Goal: Task Accomplishment & Management: Manage account settings

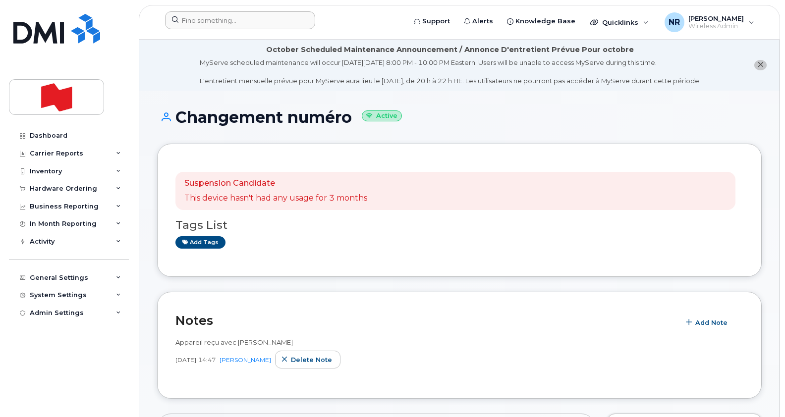
scroll to position [371, 0]
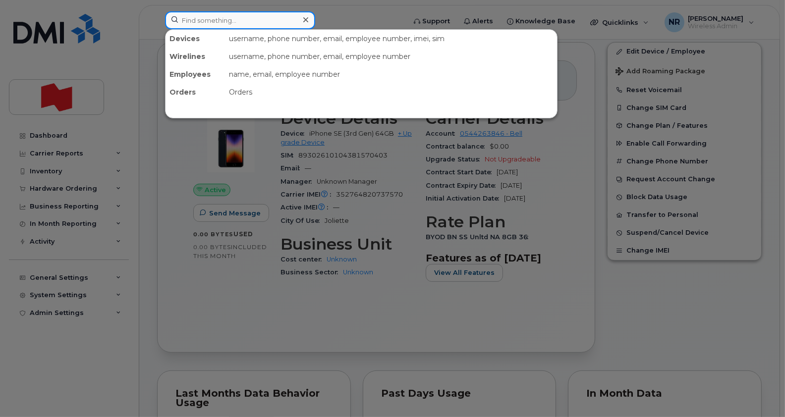
click at [232, 16] on input at bounding box center [240, 20] width 150 height 18
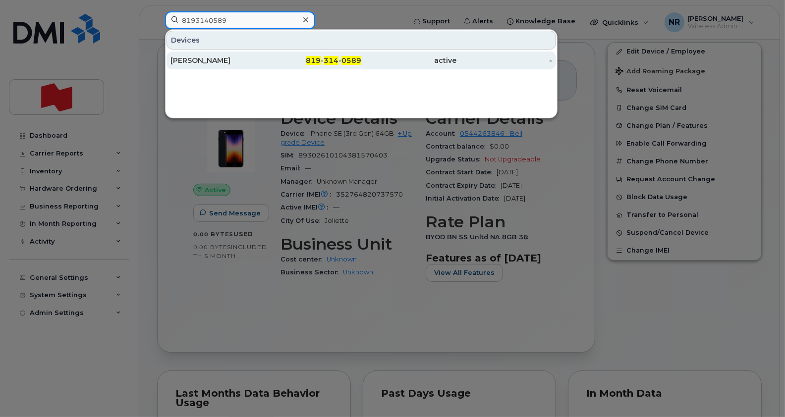
type input "8193140589"
click at [207, 57] on div "Frédéric Tremblay" at bounding box center [218, 60] width 96 height 10
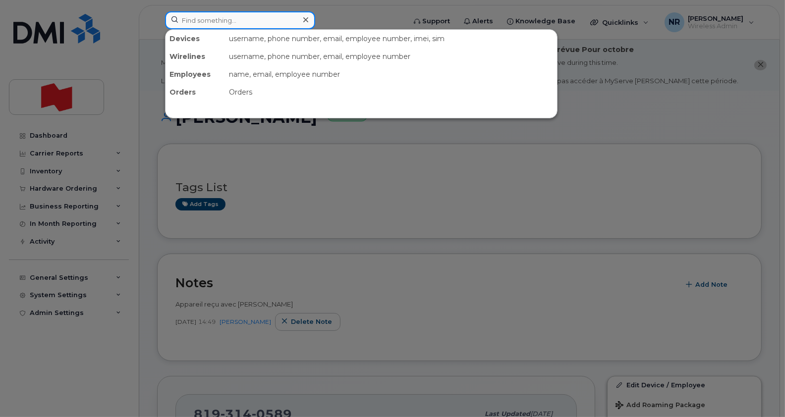
click at [243, 19] on input at bounding box center [240, 20] width 150 height 18
click at [322, 216] on div at bounding box center [392, 208] width 785 height 417
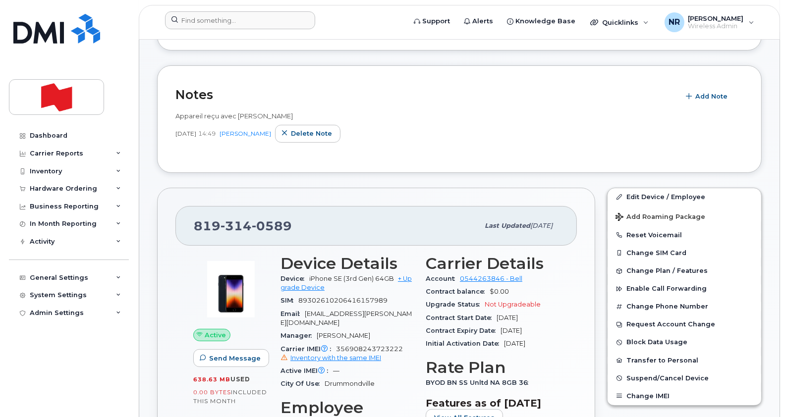
scroll to position [190, 0]
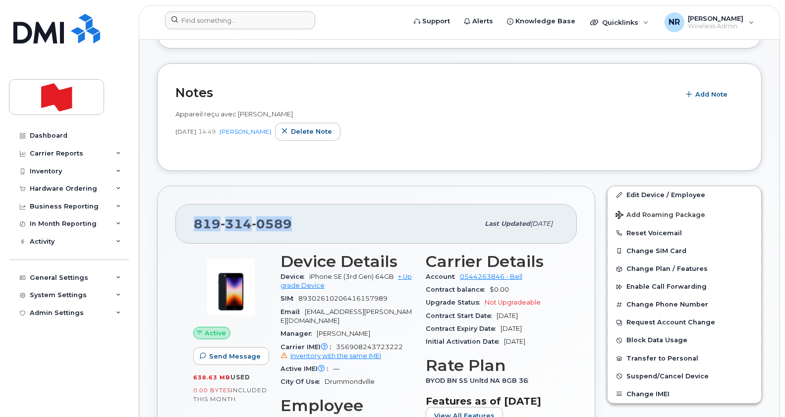
drag, startPoint x: 295, startPoint y: 225, endPoint x: 179, endPoint y: 212, distance: 116.6
click at [179, 212] on div "819 314 0589 Last updated Sep 19, 2025" at bounding box center [375, 224] width 401 height 40
copy span "819 314 0589"
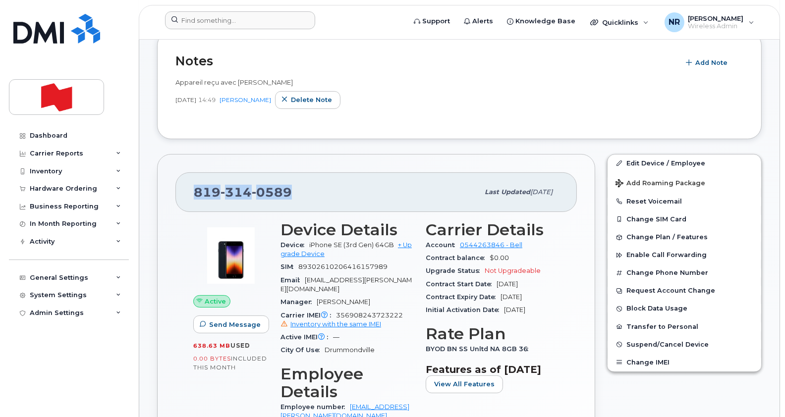
scroll to position [0, 0]
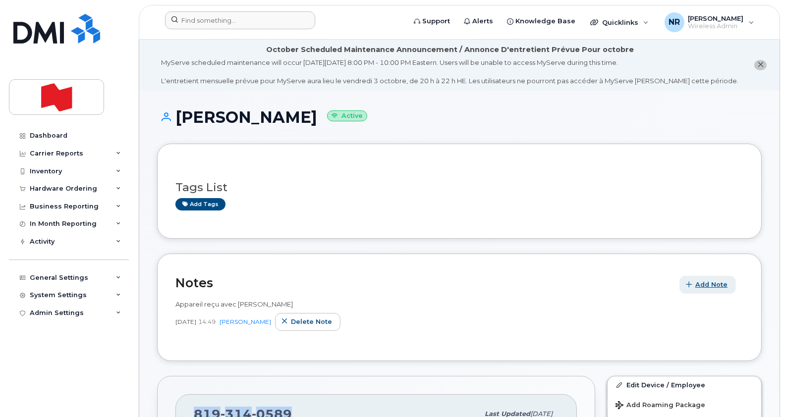
click at [714, 278] on button "Add Note" at bounding box center [707, 285] width 56 height 18
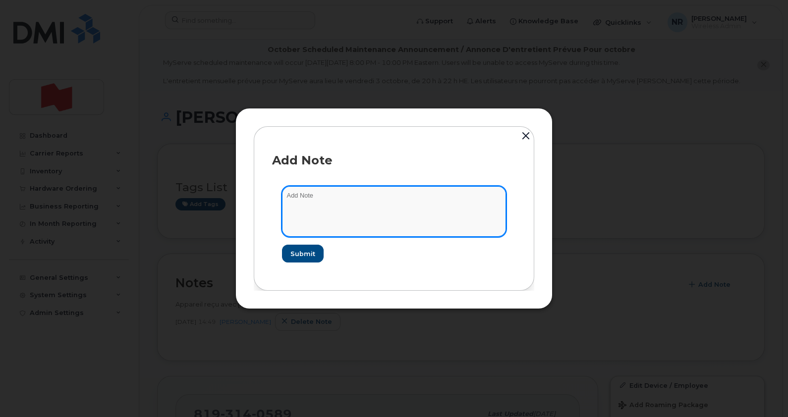
click at [342, 186] on textarea at bounding box center [394, 211] width 224 height 51
paste textarea "La suspension temporaire a été traitée. Numéro de confirmation: 6706207456"
paste textarea "Dates de suspension Début de la suspension2025-09-25Date de réactivation2026-03…"
type textarea "La suspension temporaire a été traitée. Numéro de confirmation: 6706207456 Date…"
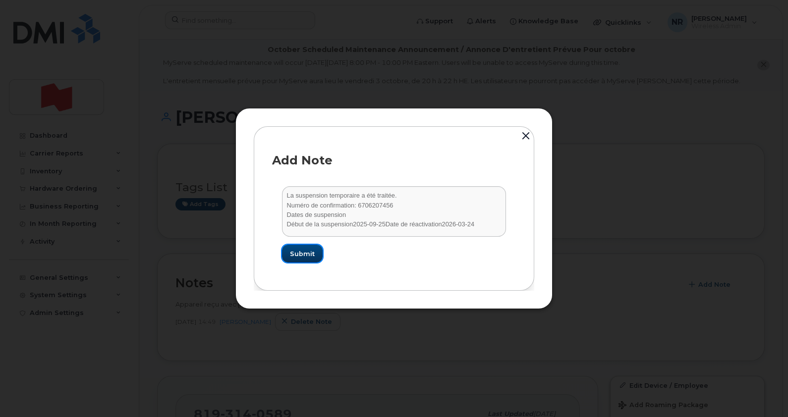
click at [294, 254] on span "Submit" at bounding box center [302, 253] width 25 height 9
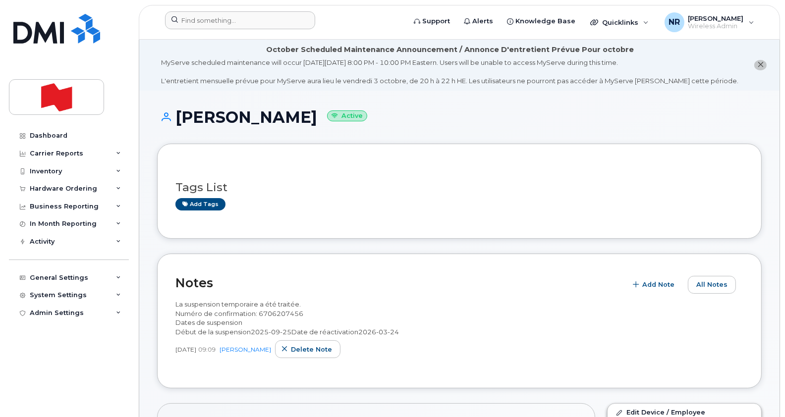
click at [204, 30] on div at bounding box center [282, 22] width 250 height 22
click at [208, 23] on input at bounding box center [240, 20] width 150 height 18
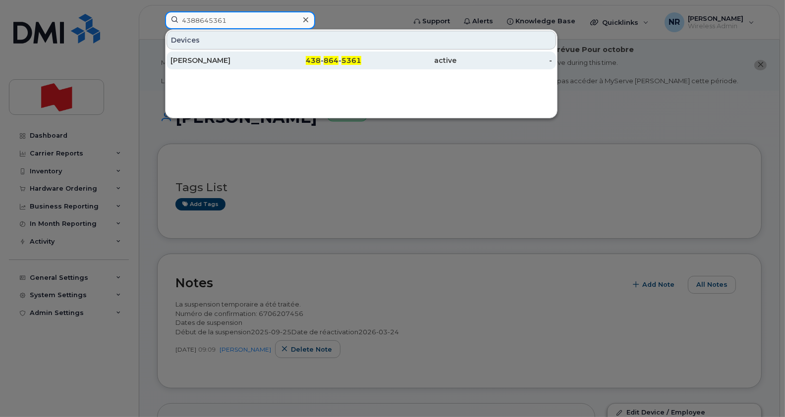
type input "4388645361"
click at [194, 61] on div "Charles Brulotte" at bounding box center [218, 60] width 96 height 10
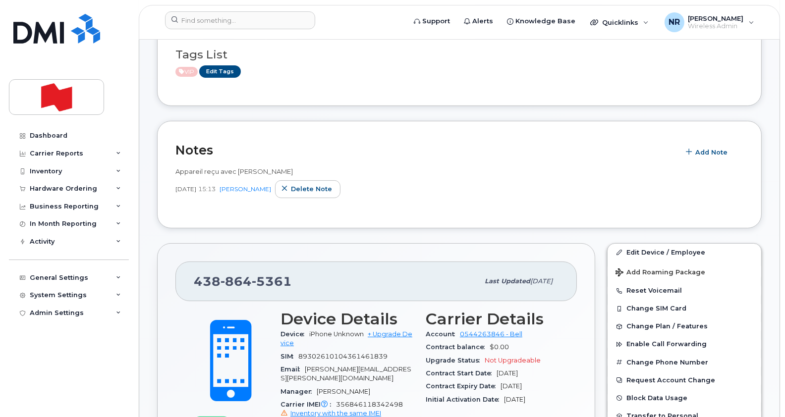
scroll to position [207, 0]
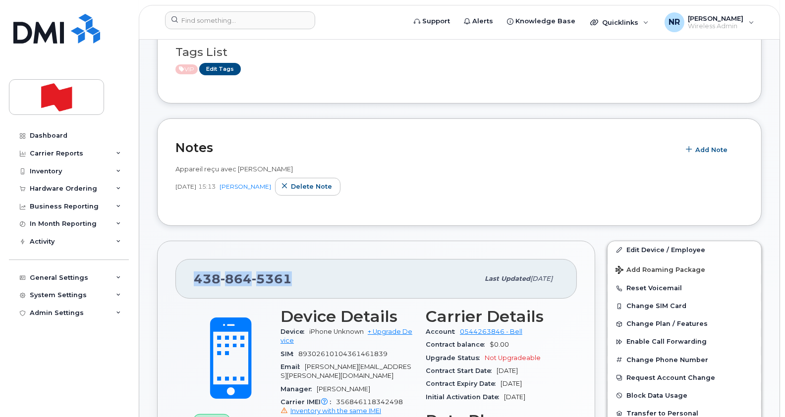
drag, startPoint x: 301, startPoint y: 271, endPoint x: 163, endPoint y: 277, distance: 138.3
copy span "438 864 5361"
click at [642, 248] on link "Edit Device / Employee" at bounding box center [684, 250] width 154 height 18
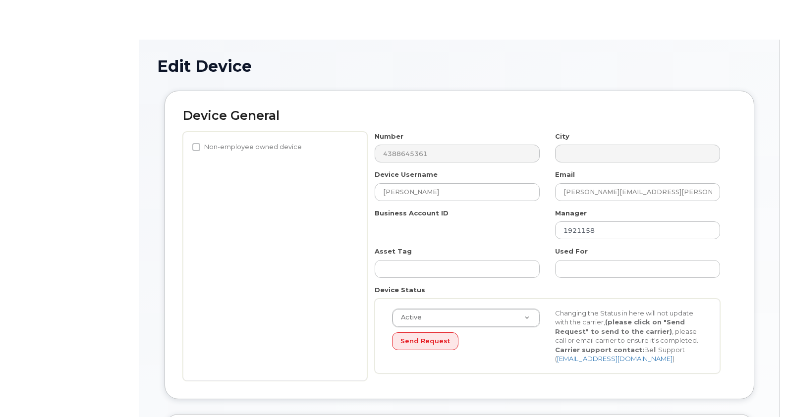
select select "22917073"
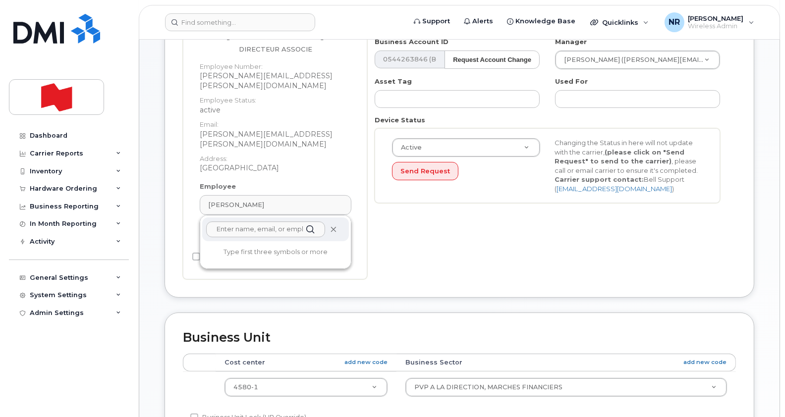
click at [337, 225] on span at bounding box center [333, 229] width 8 height 8
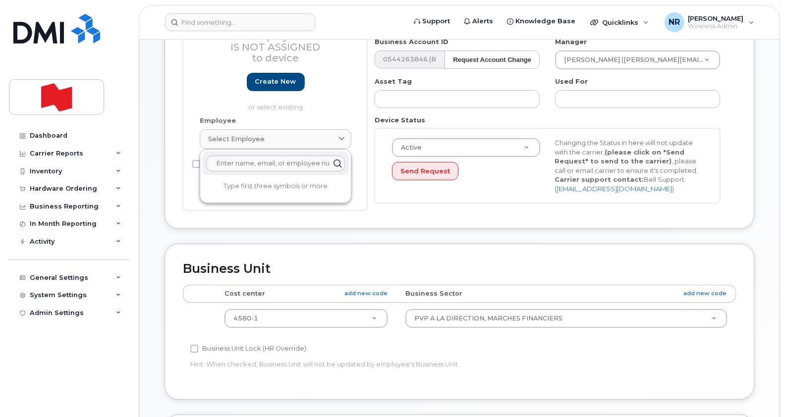
scroll to position [176, 0]
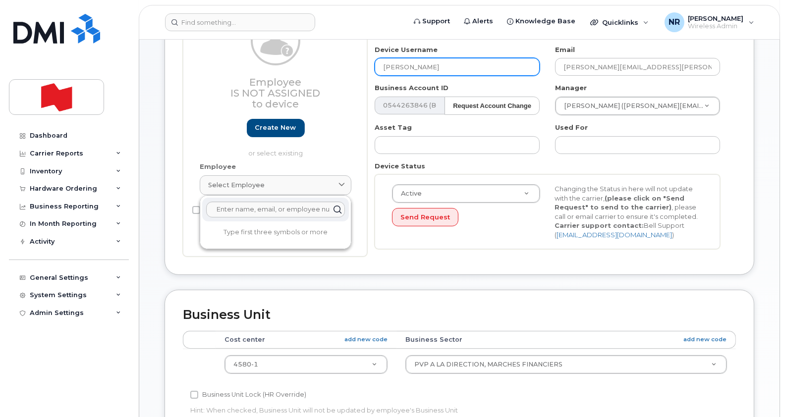
drag, startPoint x: 469, startPoint y: 63, endPoint x: 321, endPoint y: 68, distance: 147.2
click at [321, 68] on div "Employee Is not assigned to device Create new or select existing Employee Selec…" at bounding box center [459, 131] width 553 height 250
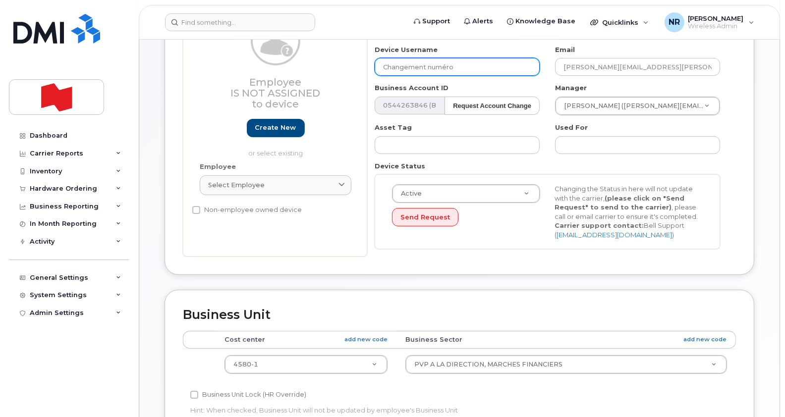
type input "Changement numéro"
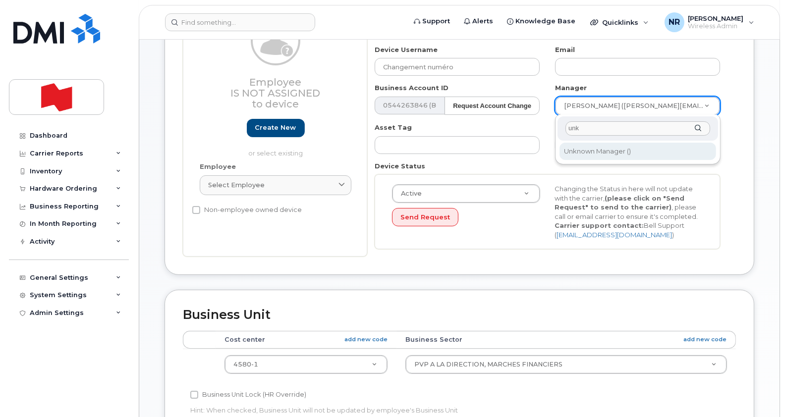
type input "unk"
type input "1908917"
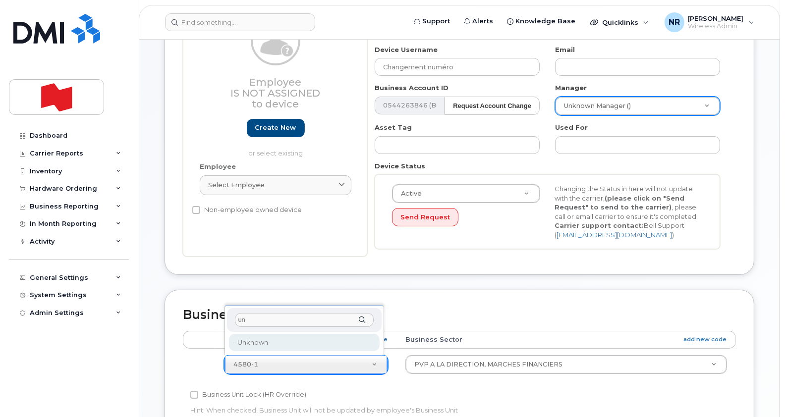
type input "un"
type input "22916205"
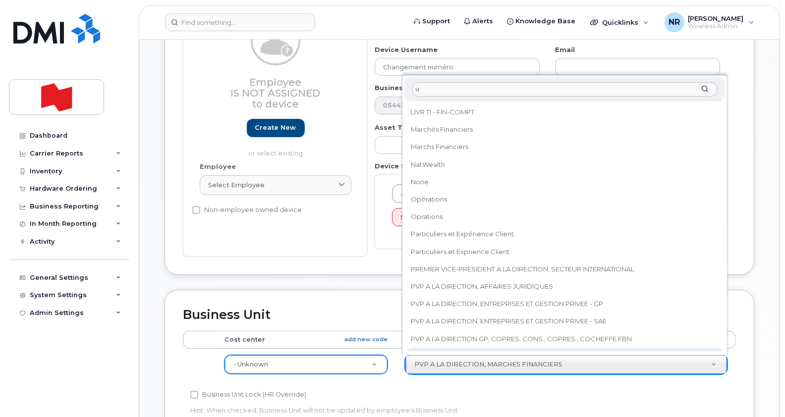
scroll to position [0, 0]
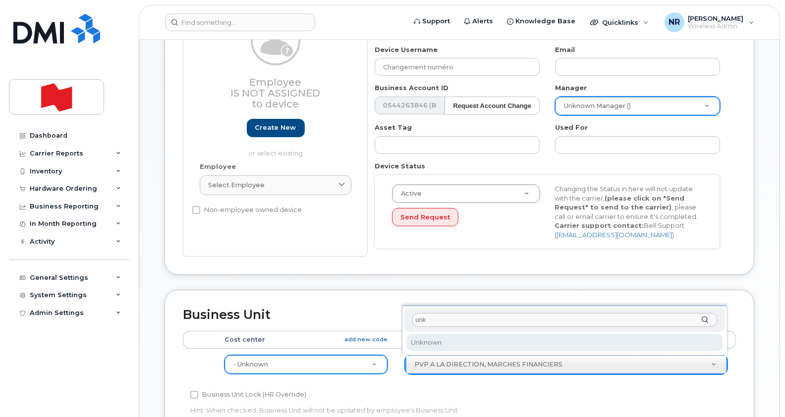
type input "unk"
click at [462, 332] on div "unk Unknown" at bounding box center [564, 331] width 325 height 50
select select "22916206"
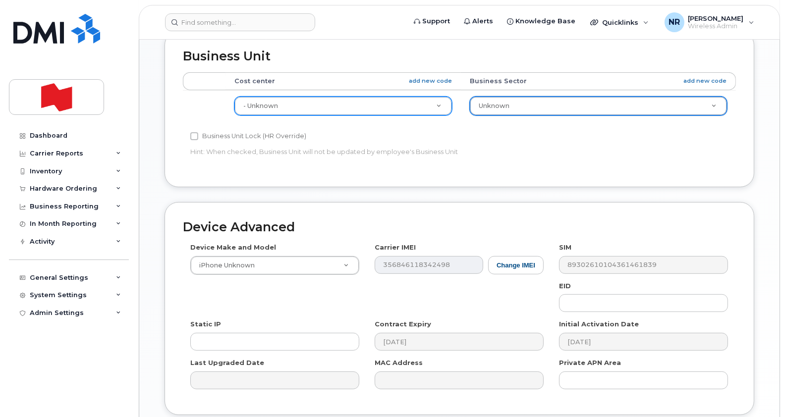
scroll to position [513, 0]
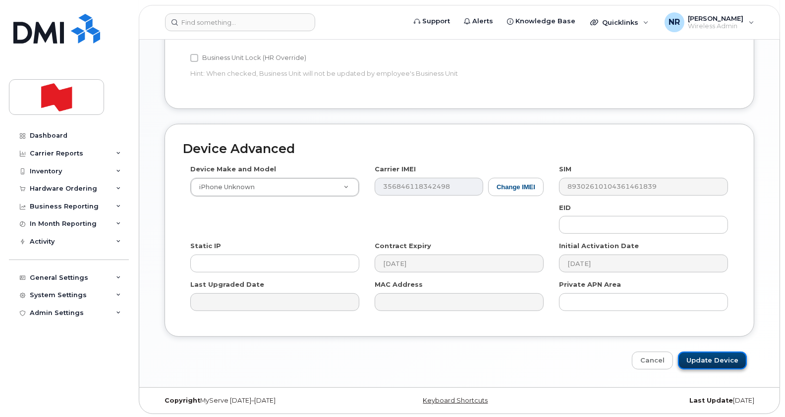
click at [709, 355] on input "Update Device" at bounding box center [712, 361] width 69 height 18
type input "Saving..."
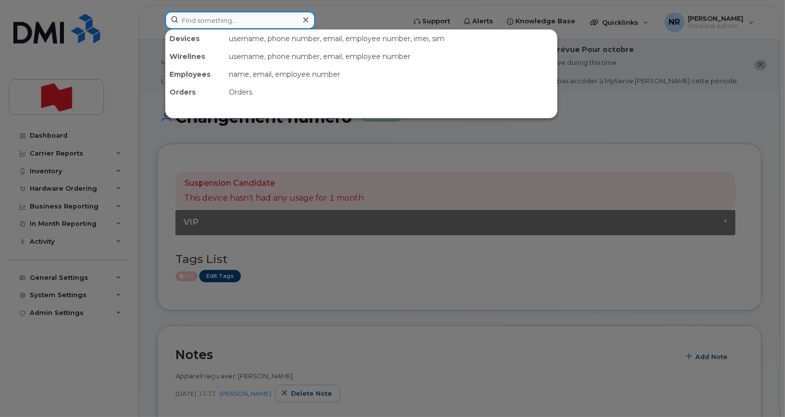
click at [259, 18] on input at bounding box center [240, 20] width 150 height 18
paste input "5143181784"
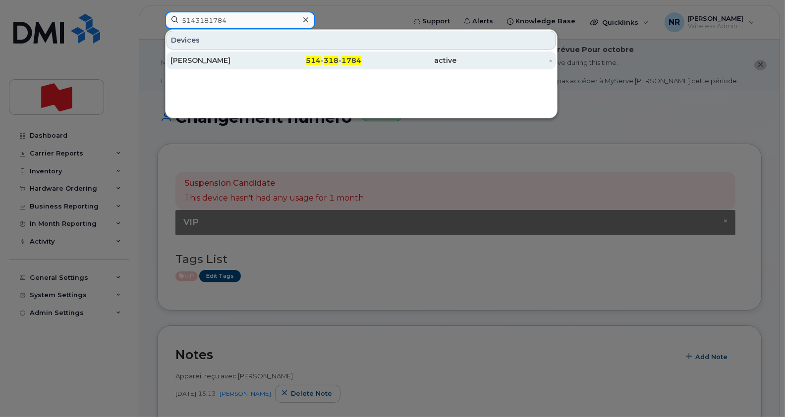
type input "5143181784"
click at [213, 59] on div "Amaury Foissac" at bounding box center [218, 60] width 96 height 10
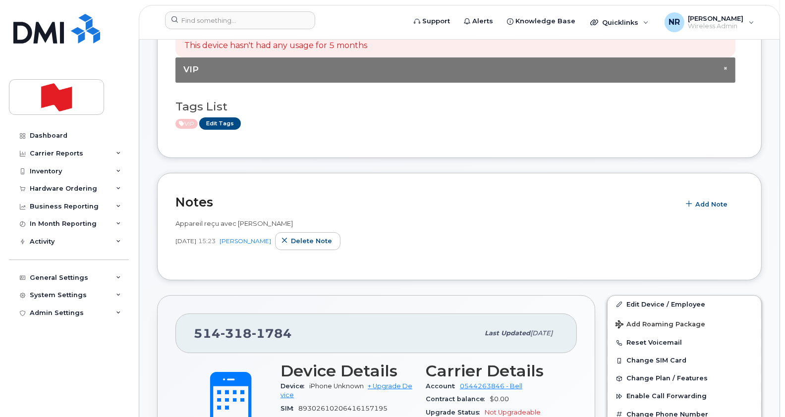
scroll to position [156, 0]
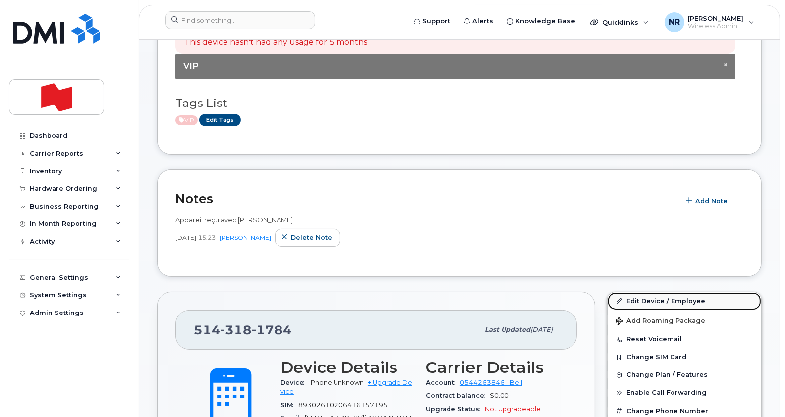
click at [660, 298] on link "Edit Device / Employee" at bounding box center [684, 301] width 154 height 18
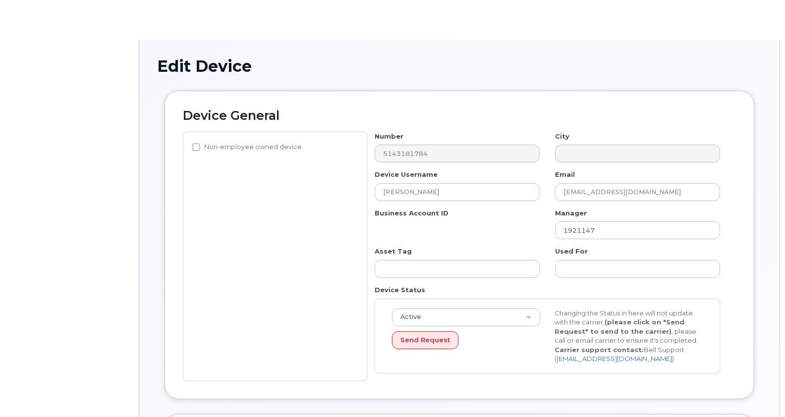
select select "22917073"
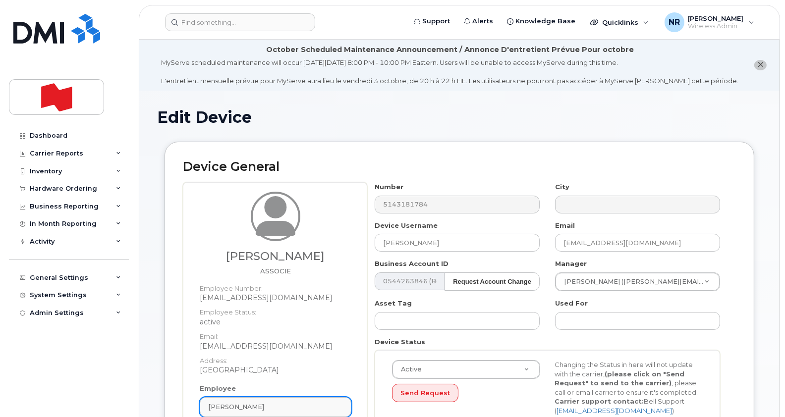
click at [340, 404] on div "[PERSON_NAME]" at bounding box center [275, 406] width 135 height 9
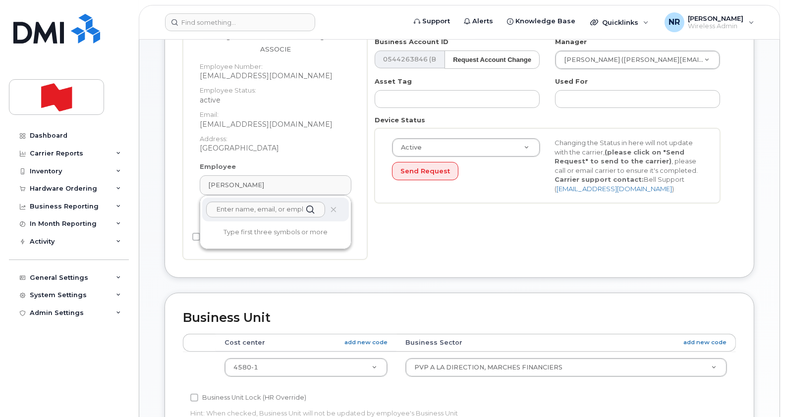
click at [339, 211] on div at bounding box center [275, 210] width 147 height 24
click at [334, 207] on icon at bounding box center [333, 210] width 6 height 6
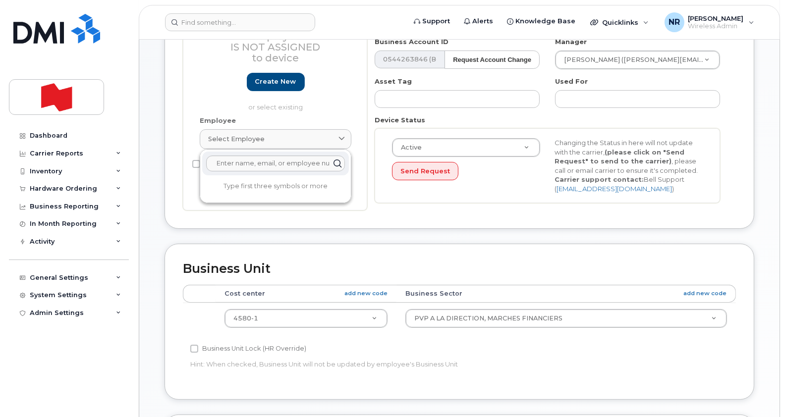
scroll to position [176, 0]
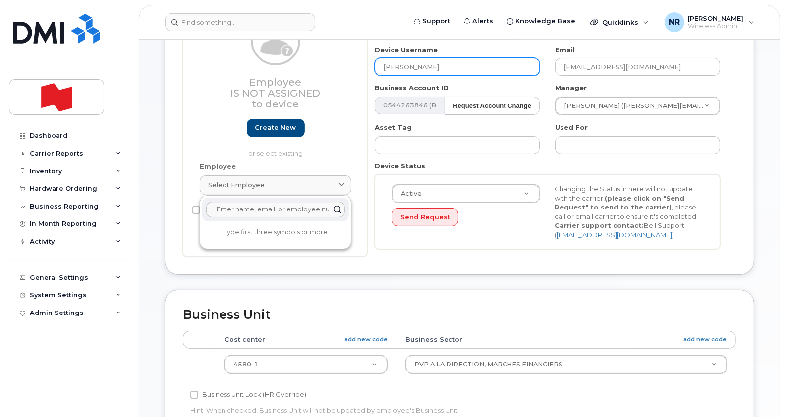
drag, startPoint x: 455, startPoint y: 66, endPoint x: 349, endPoint y: 66, distance: 106.0
click at [349, 66] on div "Employee Is not assigned to device Create new or select existing Employee Selec…" at bounding box center [459, 131] width 553 height 250
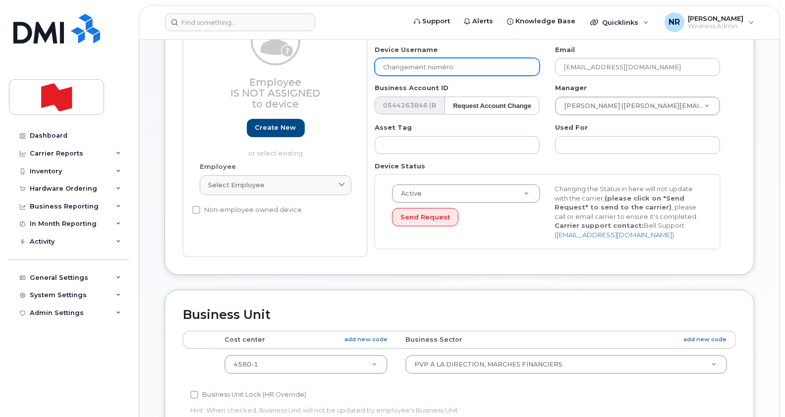
type input "Changement numéro"
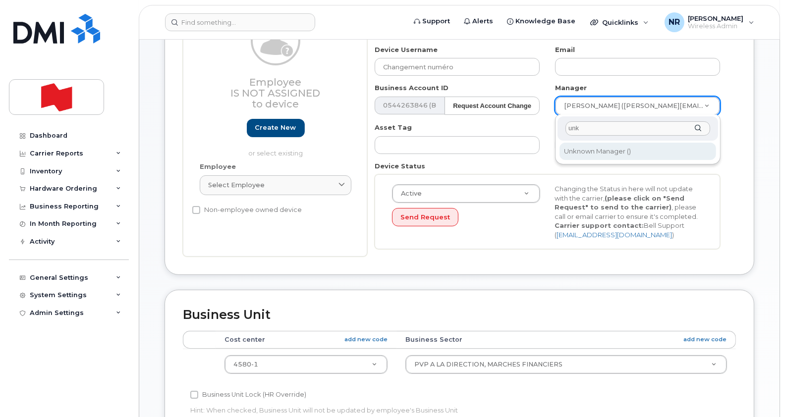
type input "unk"
type input "1908917"
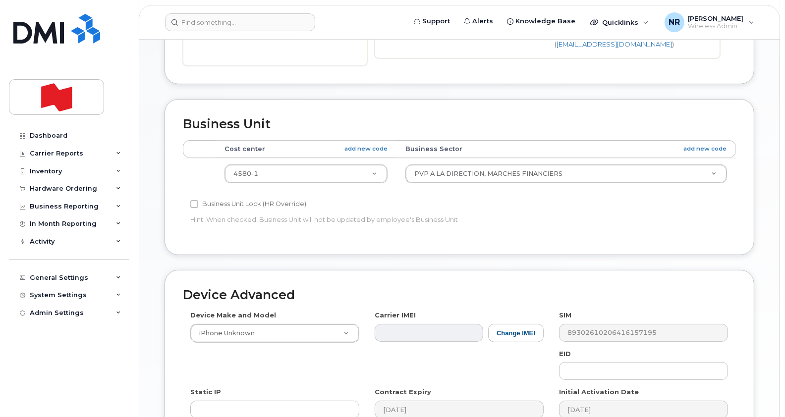
scroll to position [384, 0]
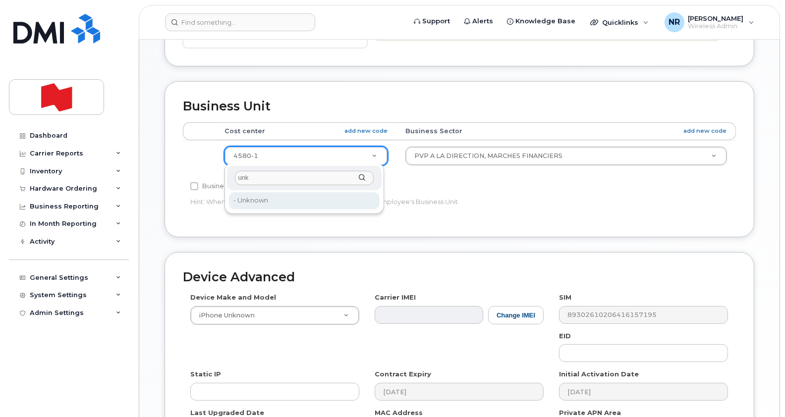
type input "unk"
type input "22916205"
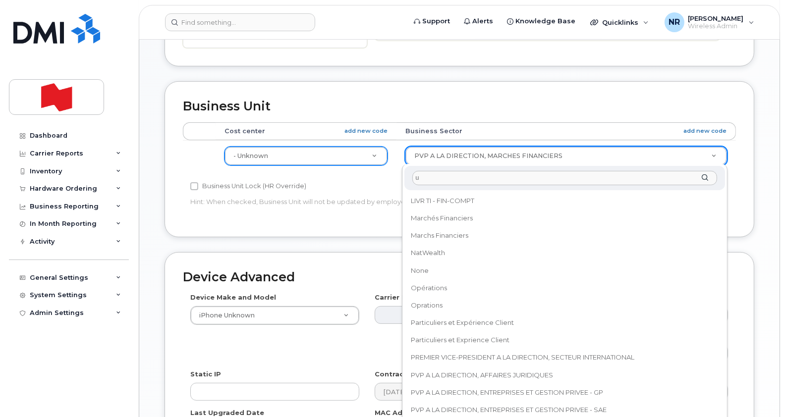
scroll to position [0, 0]
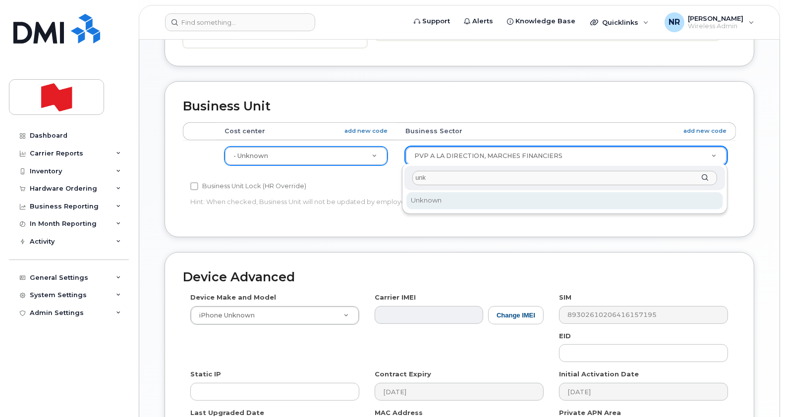
type input "unk"
select select "22916206"
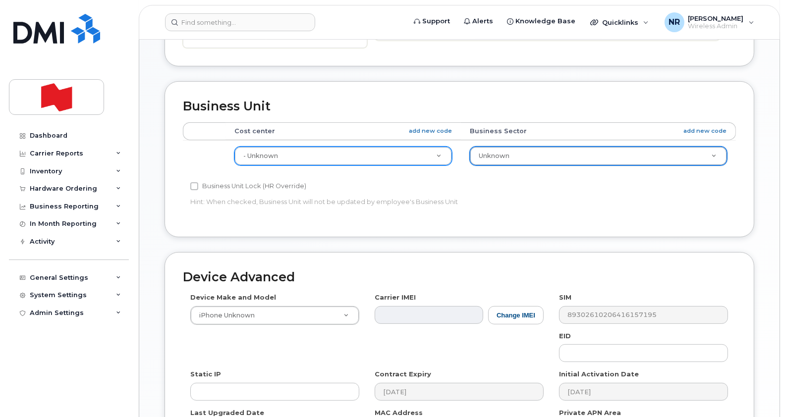
scroll to position [513, 0]
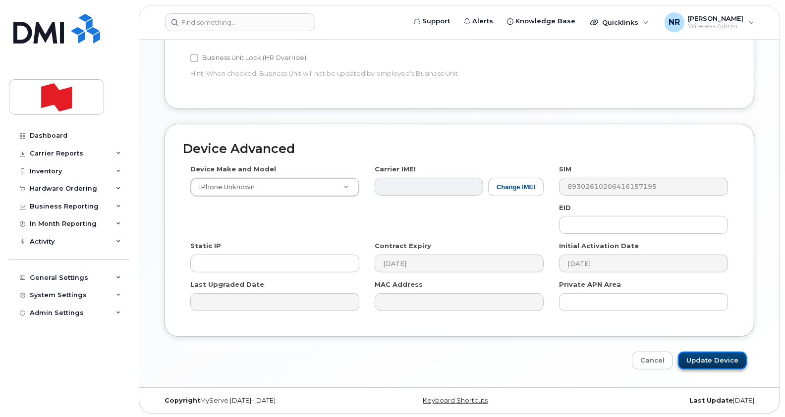
click at [725, 360] on input "Update Device" at bounding box center [712, 361] width 69 height 18
type input "Saving..."
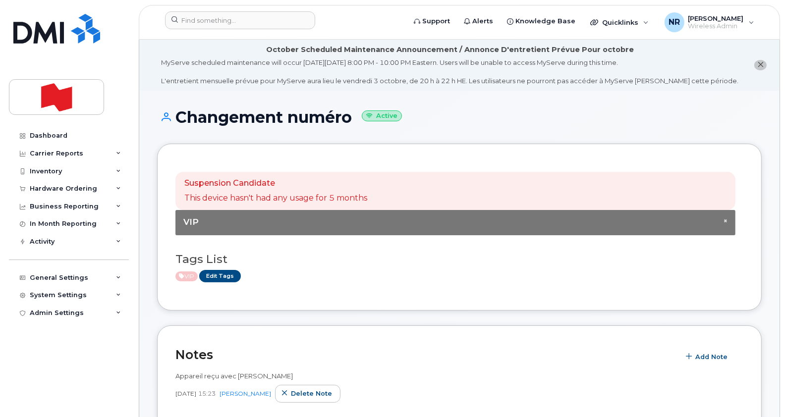
click at [516, 279] on div "VIP Edit Tags" at bounding box center [455, 276] width 560 height 12
click at [188, 19] on input at bounding box center [240, 20] width 150 height 18
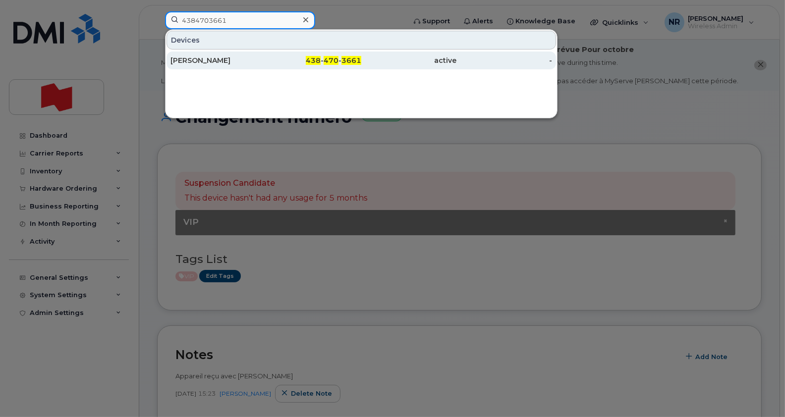
type input "4384703661"
click at [190, 63] on div "[PERSON_NAME]" at bounding box center [218, 60] width 96 height 10
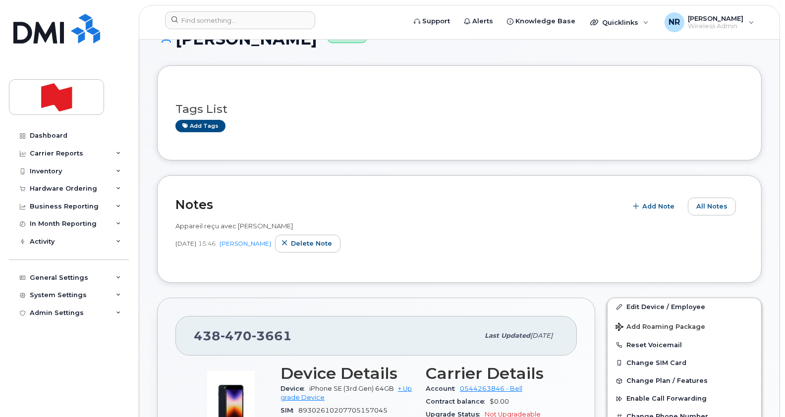
scroll to position [70, 0]
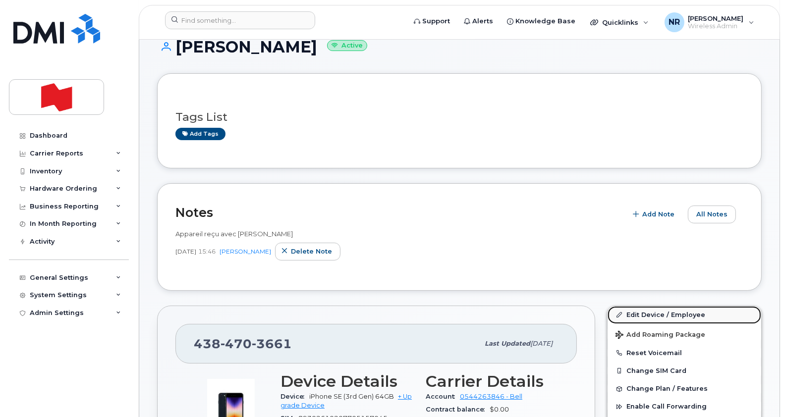
click at [639, 311] on link "Edit Device / Employee" at bounding box center [684, 315] width 154 height 18
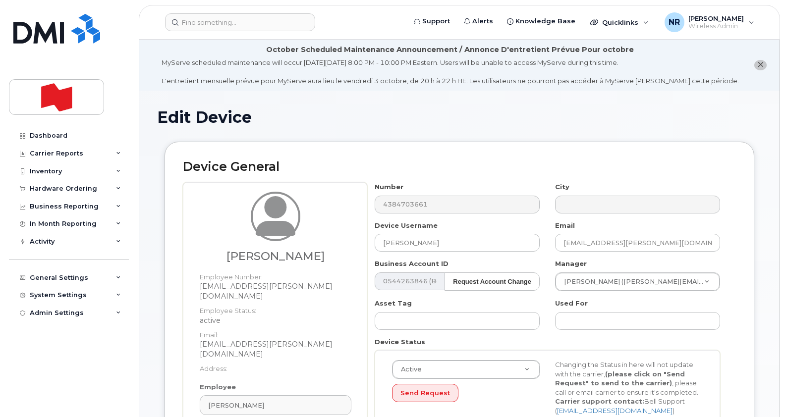
select select "29621266"
click at [345, 395] on link "[PERSON_NAME]" at bounding box center [276, 405] width 152 height 20
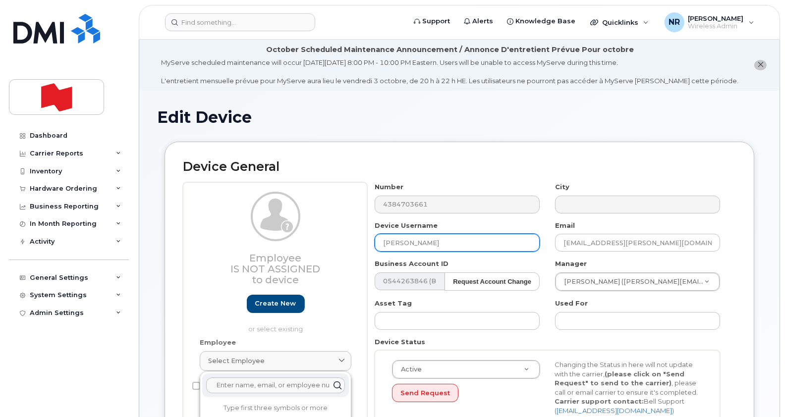
drag, startPoint x: 444, startPoint y: 243, endPoint x: 329, endPoint y: 217, distance: 117.8
click at [329, 217] on div "Employee Is not assigned to device Create new or select existing Employee Selec…" at bounding box center [459, 307] width 553 height 250
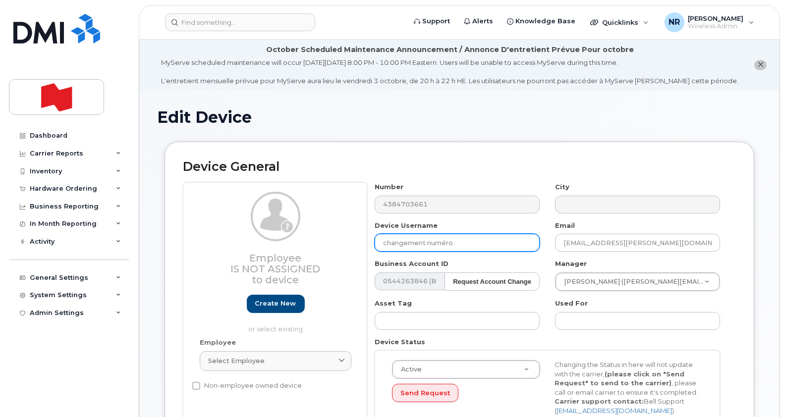
type input "changement numéro"
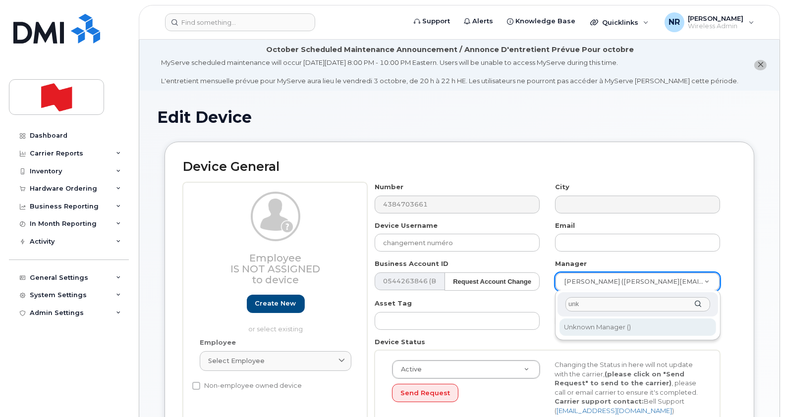
type input "unk"
type input "1908917"
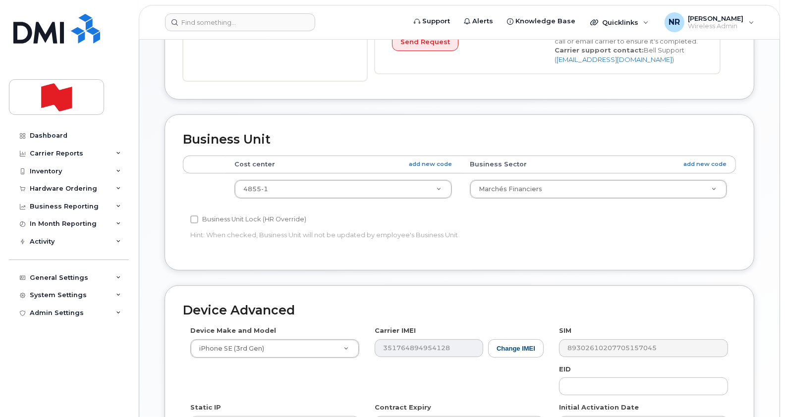
scroll to position [356, 0]
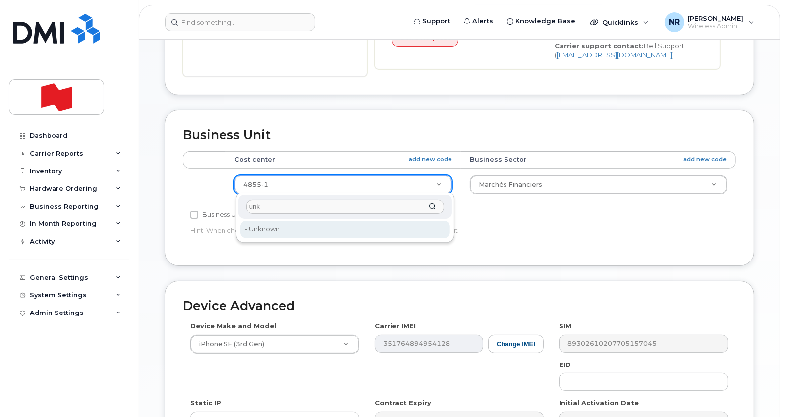
type input "unk"
type input "22916205"
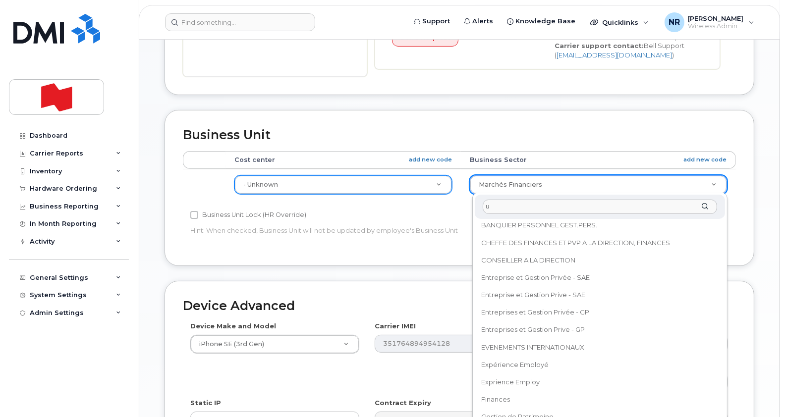
scroll to position [0, 0]
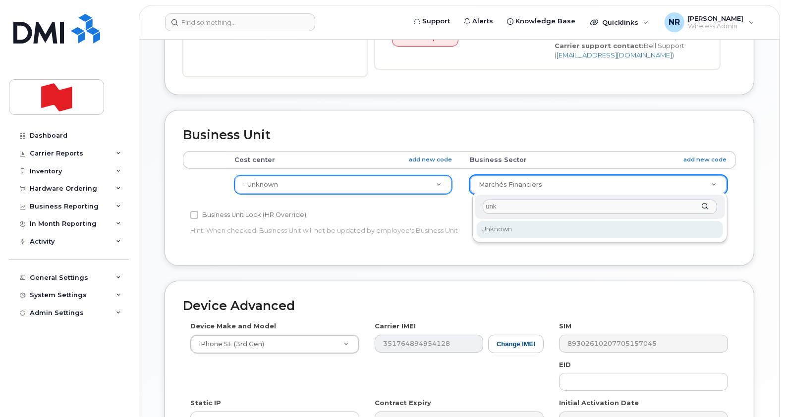
type input "unk"
select select "22916206"
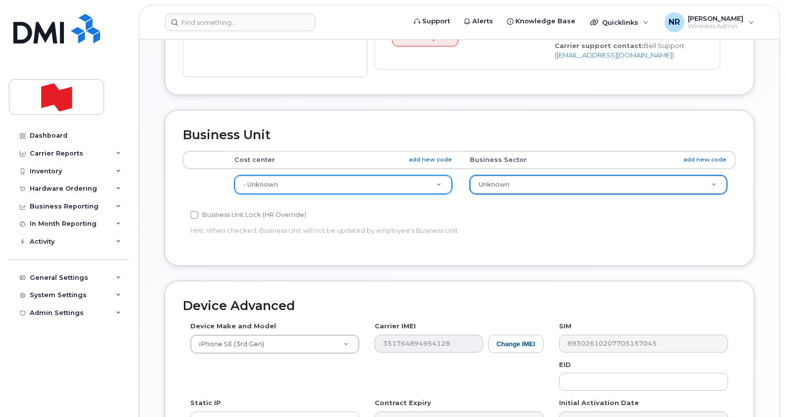
scroll to position [513, 0]
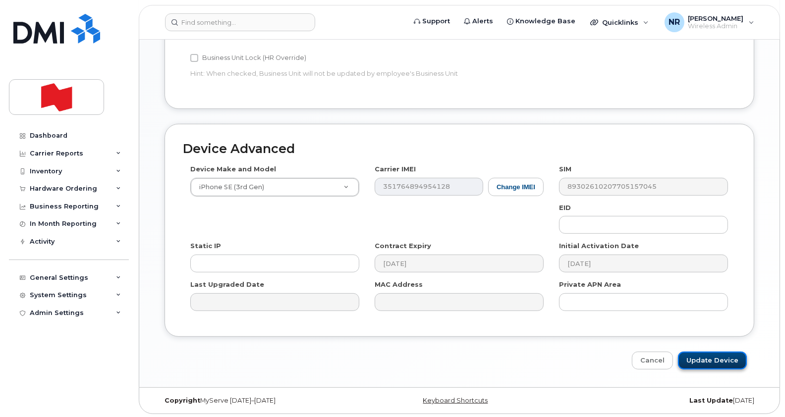
click at [711, 356] on input "Update Device" at bounding box center [712, 361] width 69 height 18
type input "Saving..."
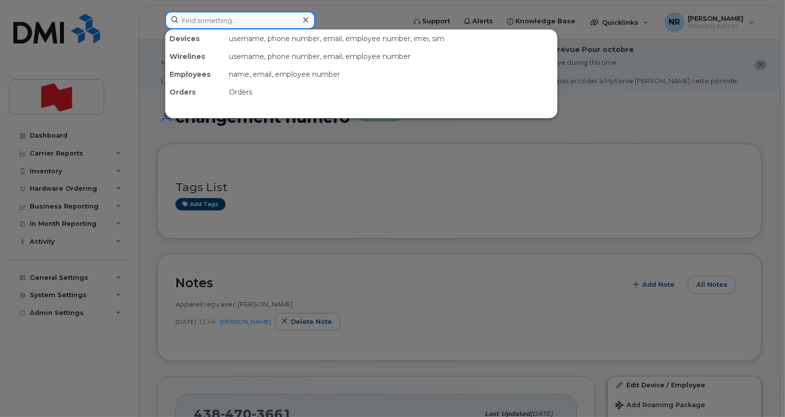
click at [290, 26] on input at bounding box center [240, 20] width 150 height 18
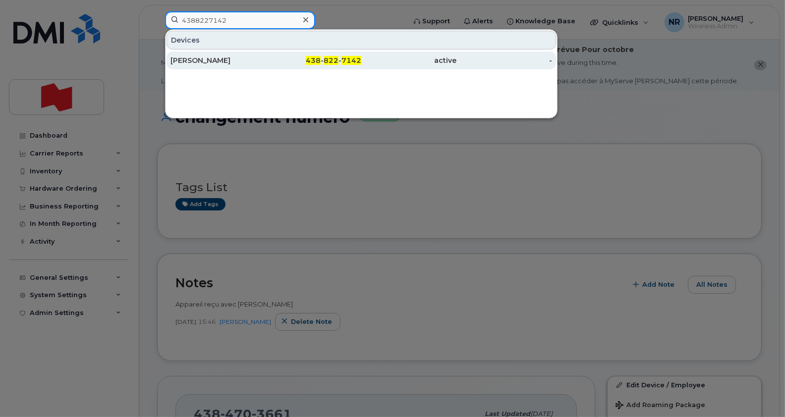
type input "4388227142"
click at [223, 59] on div "[PERSON_NAME]" at bounding box center [218, 60] width 96 height 10
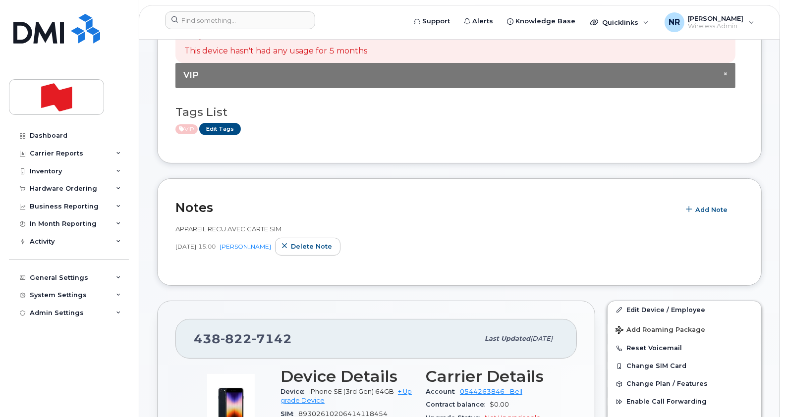
scroll to position [183, 0]
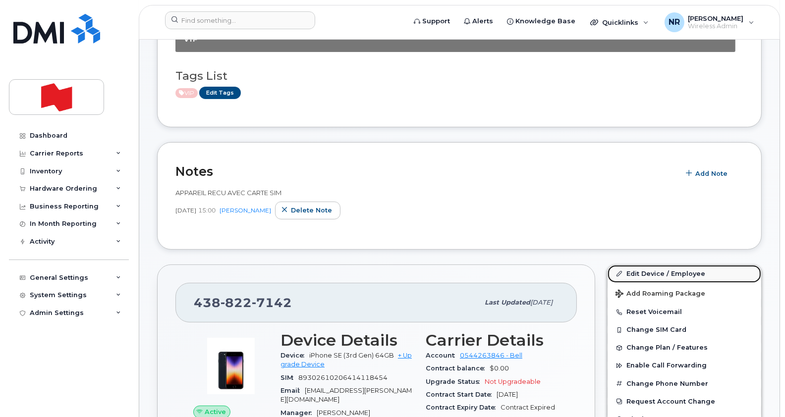
click at [648, 274] on link "Edit Device / Employee" at bounding box center [684, 274] width 154 height 18
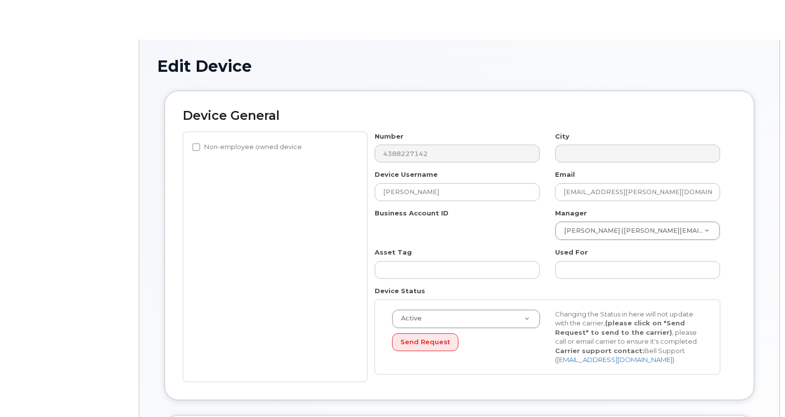
select select "22917073"
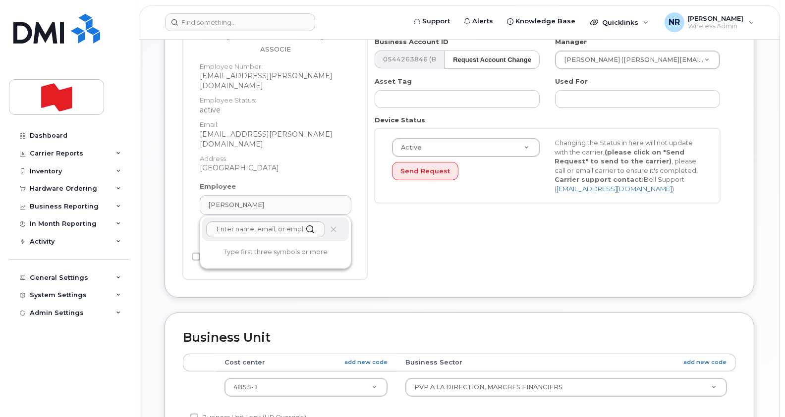
click at [334, 217] on div at bounding box center [275, 229] width 147 height 24
click at [334, 226] on icon at bounding box center [333, 229] width 6 height 6
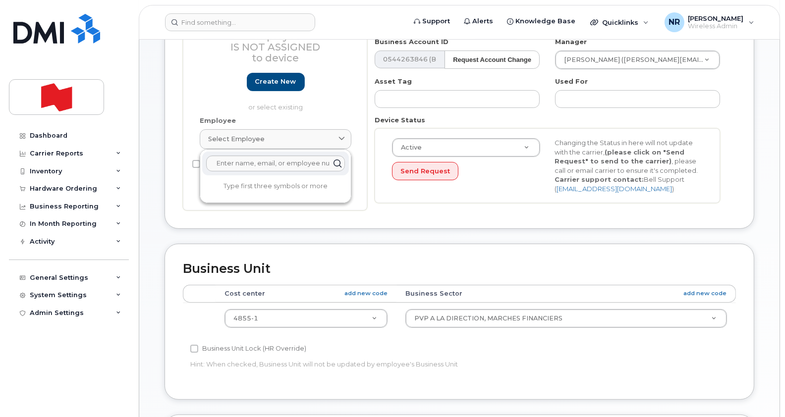
scroll to position [176, 0]
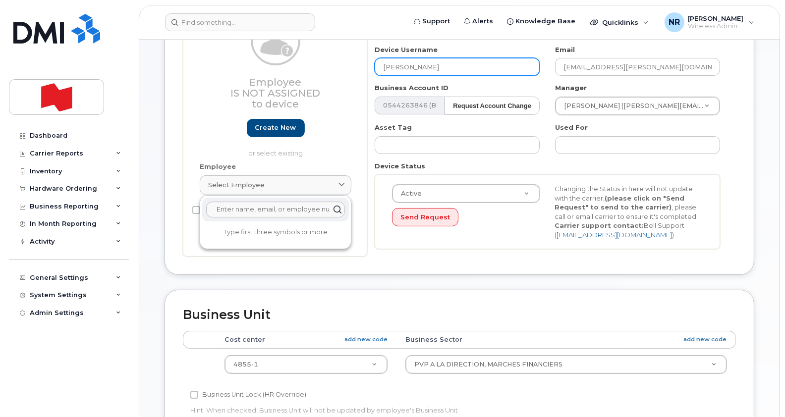
drag, startPoint x: 449, startPoint y: 68, endPoint x: 357, endPoint y: 85, distance: 93.2
click at [357, 85] on div "Employee Is not assigned to device Create new or select existing Employee Selec…" at bounding box center [459, 131] width 553 height 250
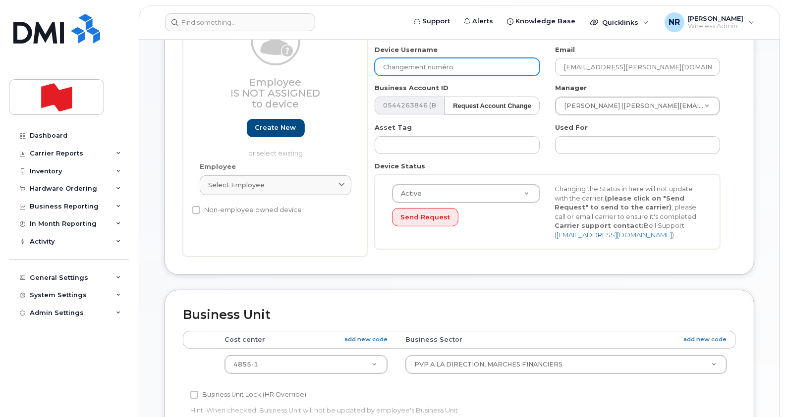
type input "Changement numéro"
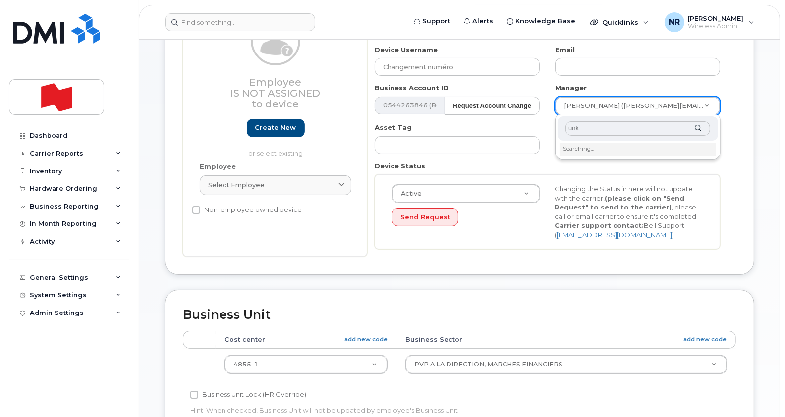
drag, startPoint x: 589, startPoint y: 130, endPoint x: 549, endPoint y: 129, distance: 40.1
click at [549, 129] on body "Support Alerts Knowledge Base Quicklinks Suspend / Cancel Device Change SIM Car…" at bounding box center [392, 290] width 785 height 932
type input "unk"
type input "1908917"
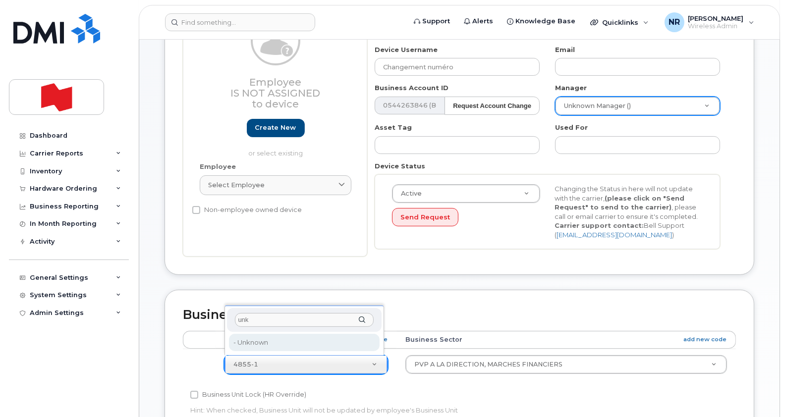
type input "unk"
type input "22916205"
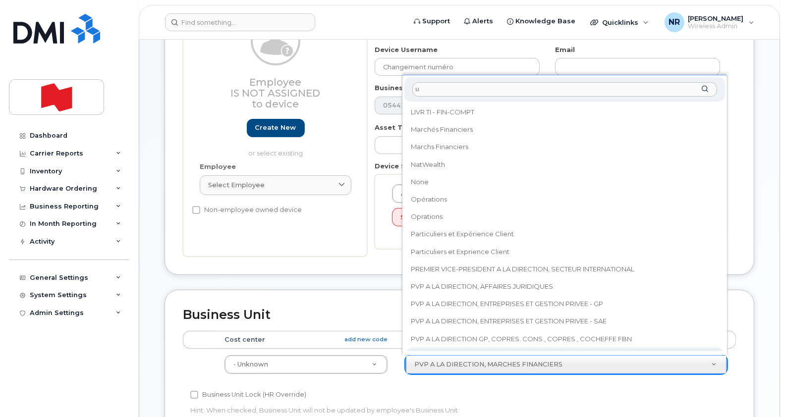
scroll to position [0, 0]
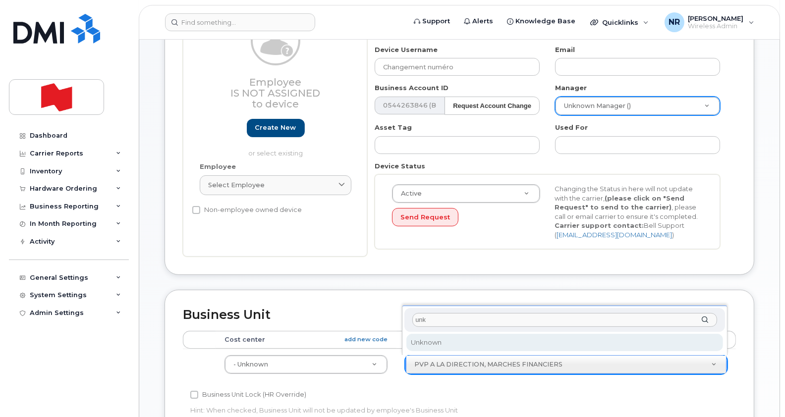
type input "unk"
select select "22916206"
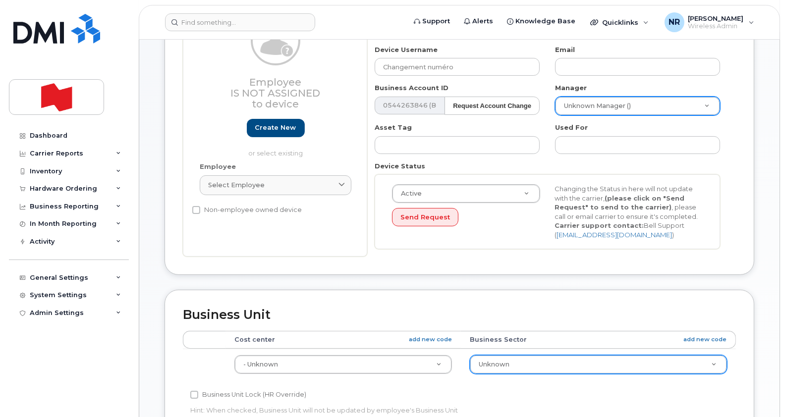
drag, startPoint x: 784, startPoint y: 196, endPoint x: 780, endPoint y: 336, distance: 139.7
click at [780, 336] on body "Support Alerts Knowledge Base Quicklinks Suspend / Cancel Device Change SIM Car…" at bounding box center [392, 290] width 785 height 932
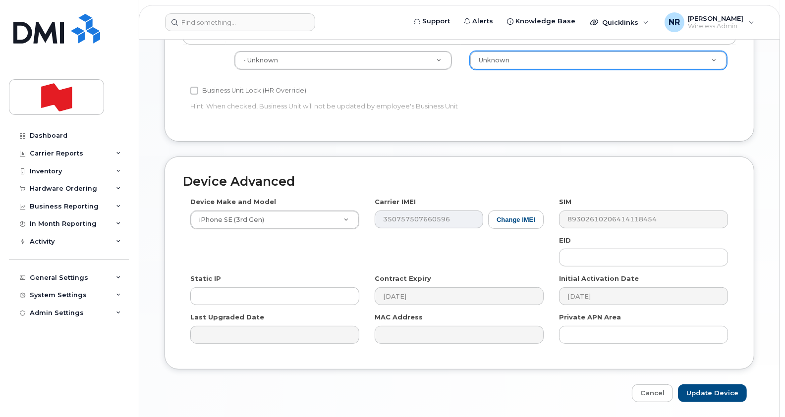
scroll to position [513, 0]
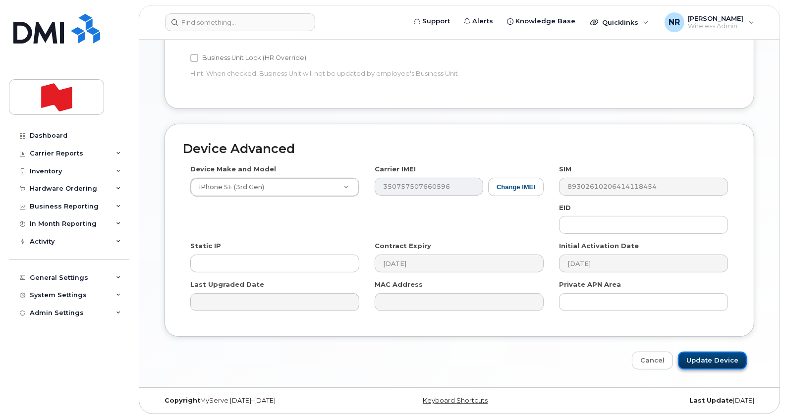
click at [717, 355] on input "Update Device" at bounding box center [712, 361] width 69 height 18
type input "Saving..."
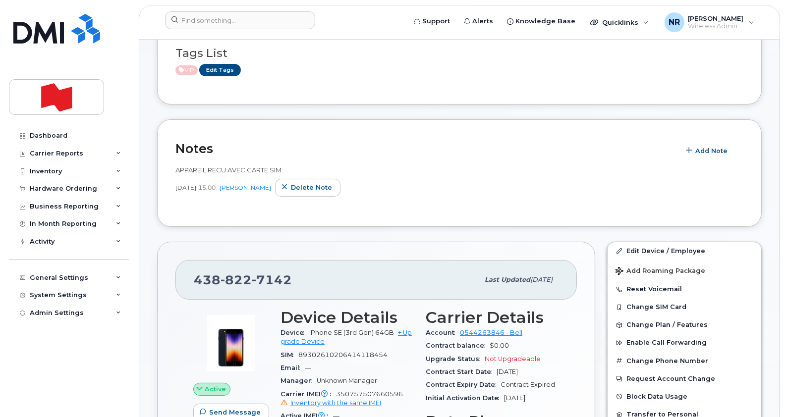
scroll to position [202, 0]
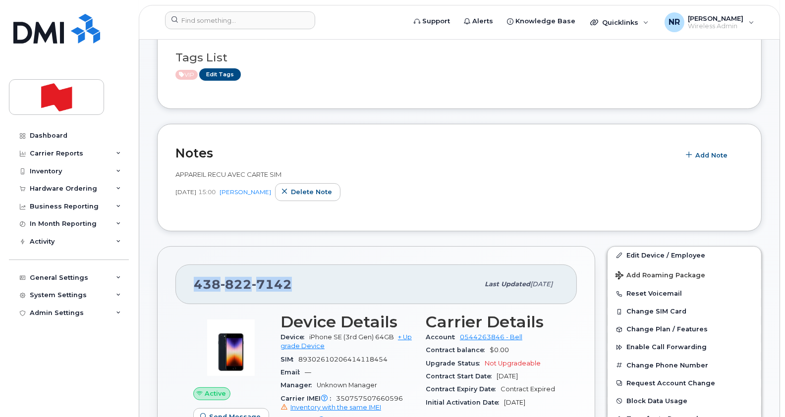
drag, startPoint x: 295, startPoint y: 287, endPoint x: 191, endPoint y: 290, distance: 104.6
click at [191, 290] on div "438 822 7142 Last updated Sep 25, 2025" at bounding box center [375, 285] width 401 height 40
copy span "438 822 7142"
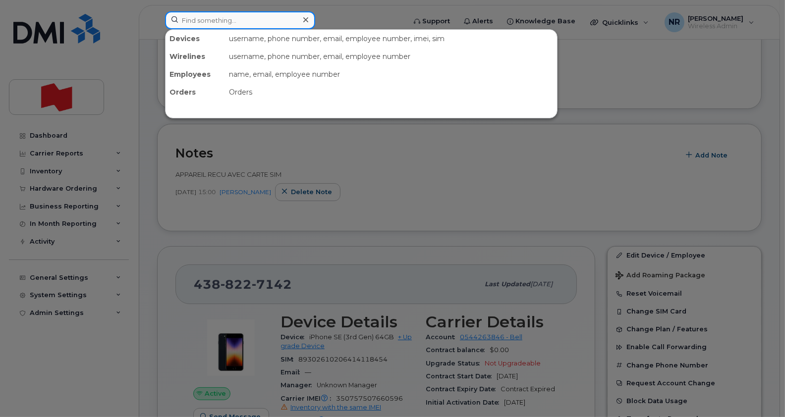
click at [239, 16] on input at bounding box center [240, 20] width 150 height 18
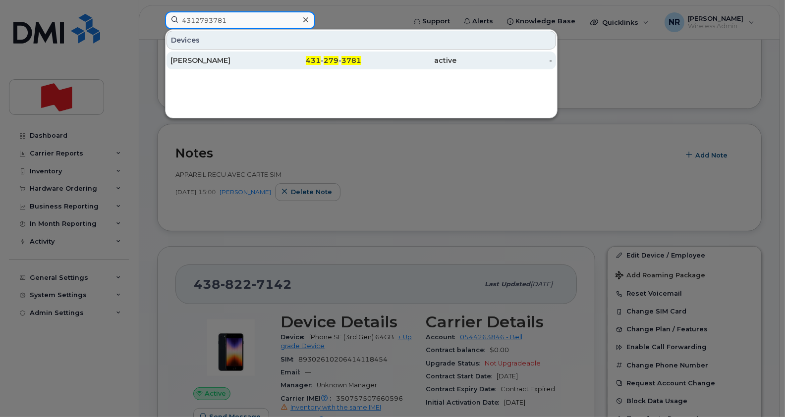
type input "4312793781"
click at [216, 69] on div "[PERSON_NAME]" at bounding box center [218, 61] width 96 height 18
click at [215, 65] on div "[PERSON_NAME]" at bounding box center [218, 61] width 96 height 18
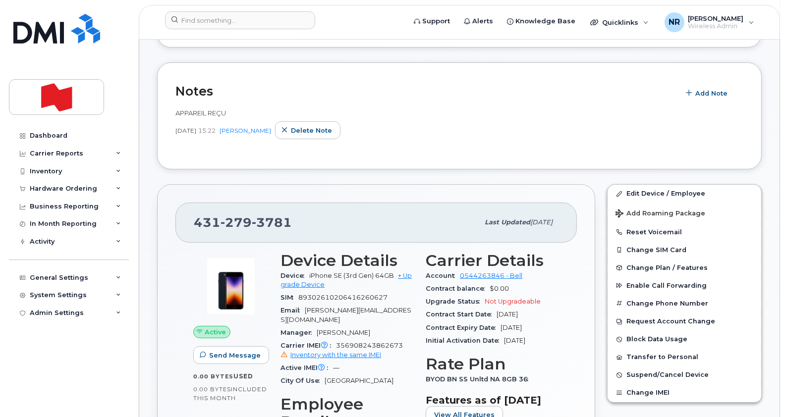
scroll to position [220, 0]
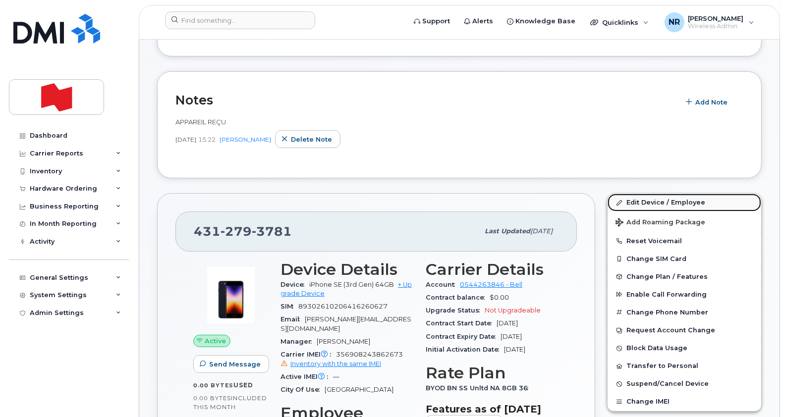
click at [642, 199] on link "Edit Device / Employee" at bounding box center [684, 203] width 154 height 18
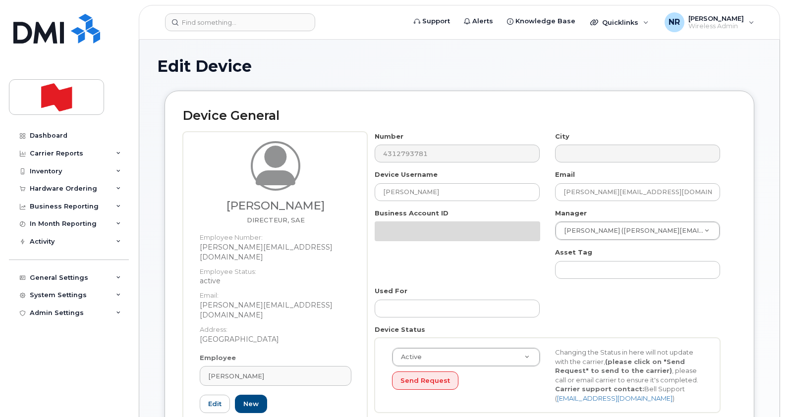
select select "22917079"
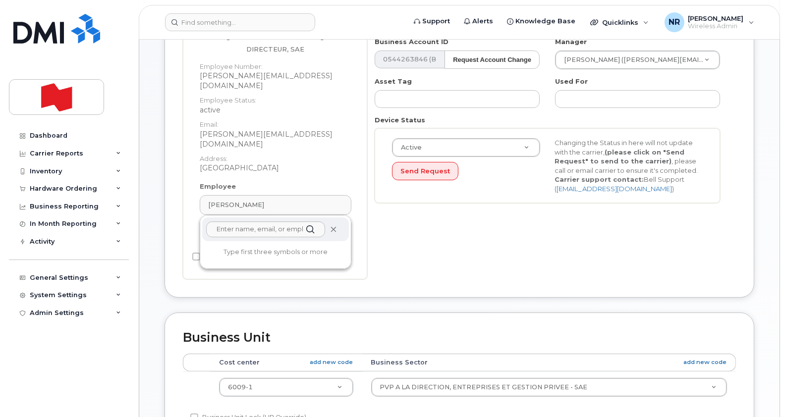
click at [334, 226] on icon at bounding box center [333, 229] width 6 height 6
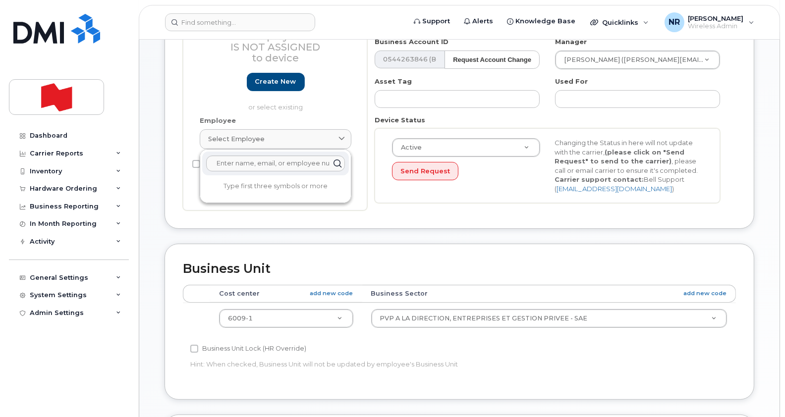
scroll to position [176, 0]
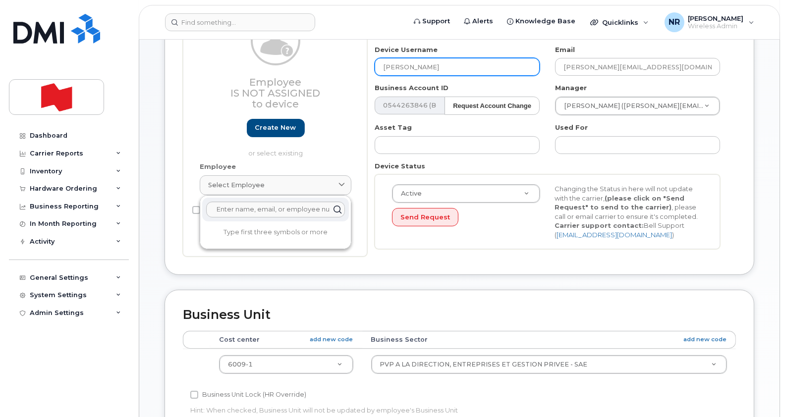
drag, startPoint x: 451, startPoint y: 66, endPoint x: 360, endPoint y: 63, distance: 91.2
click at [360, 63] on div "Employee Is not assigned to device Create new or select existing Employee Selec…" at bounding box center [459, 131] width 553 height 250
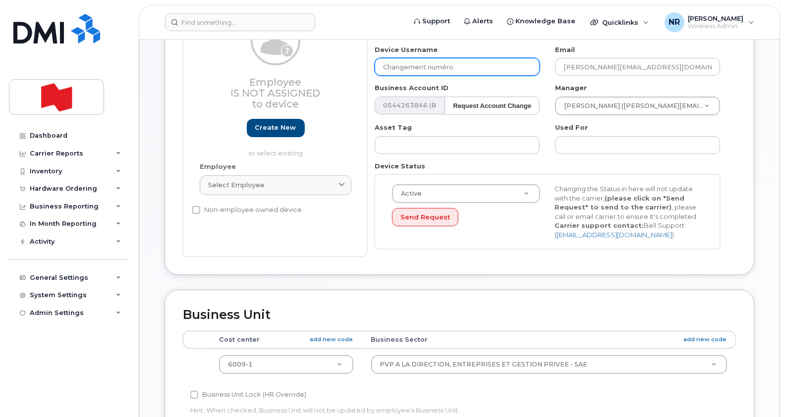
type input "Changement numéro"
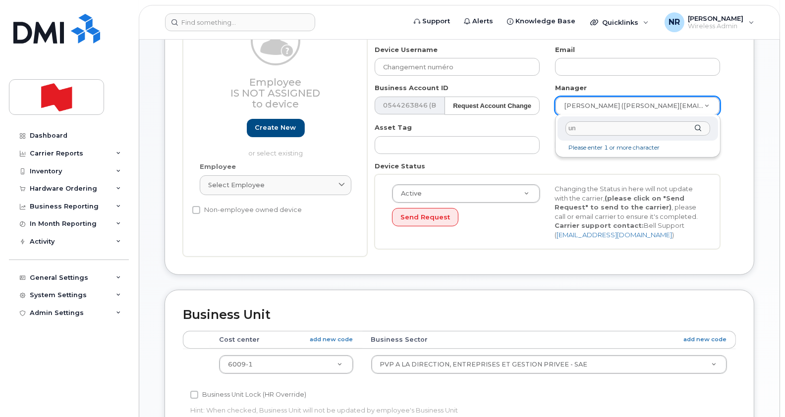
type input "u"
type input "unk"
type input "1908917"
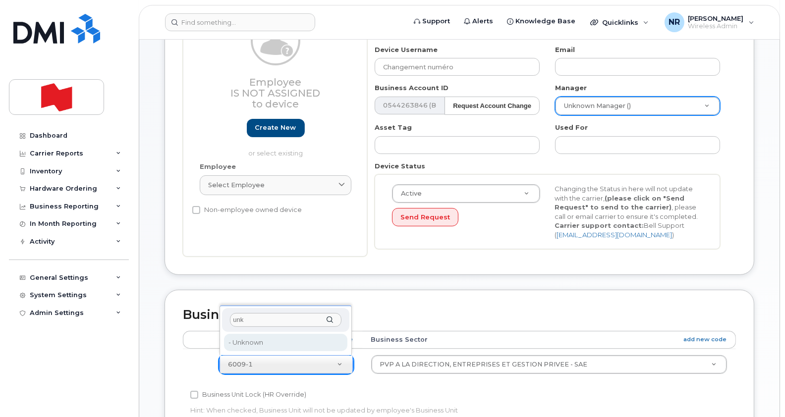
type input "unk"
type input "22916205"
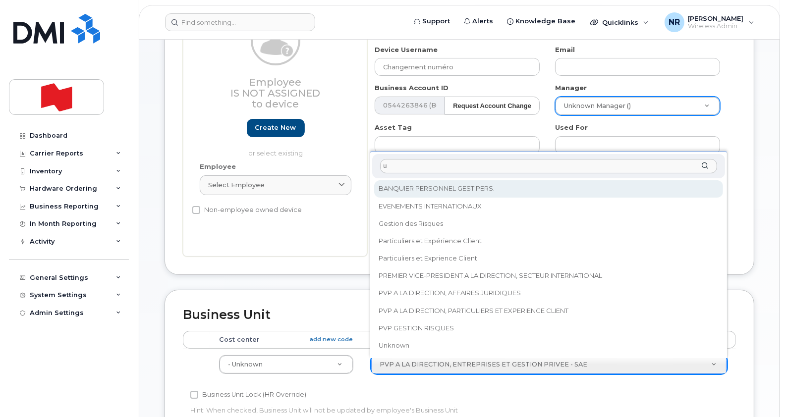
scroll to position [0, 0]
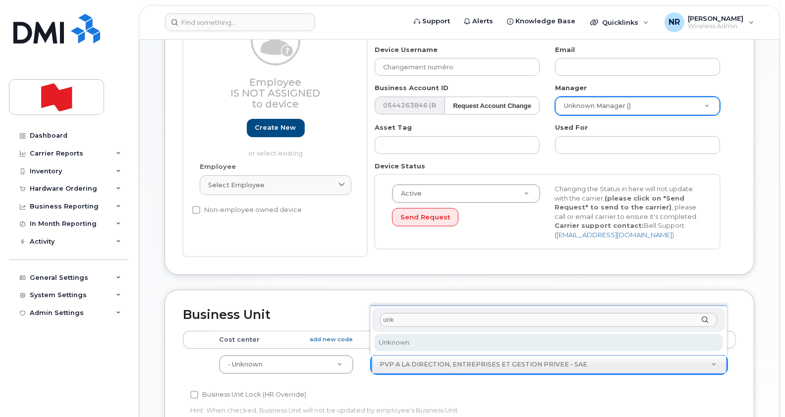
type input "unk"
select select "22916206"
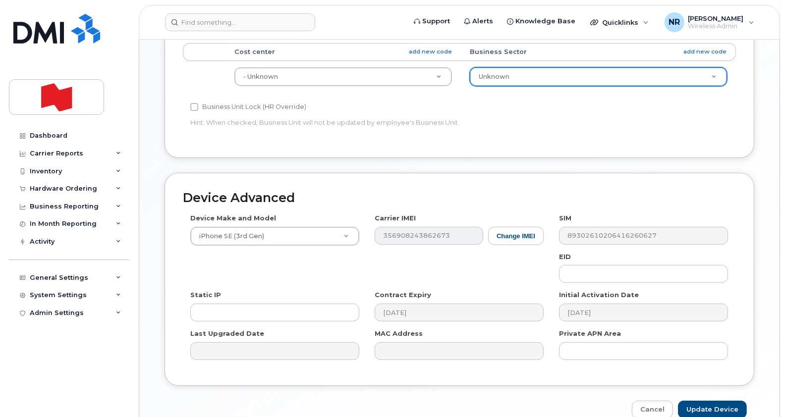
scroll to position [513, 0]
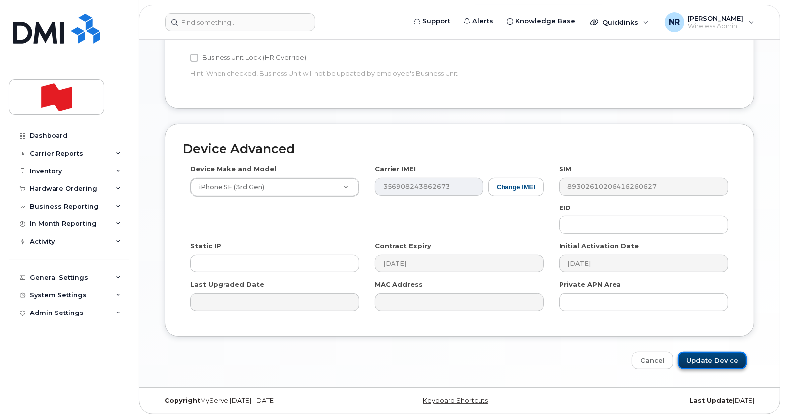
click at [709, 360] on input "Update Device" at bounding box center [712, 361] width 69 height 18
type input "Saving..."
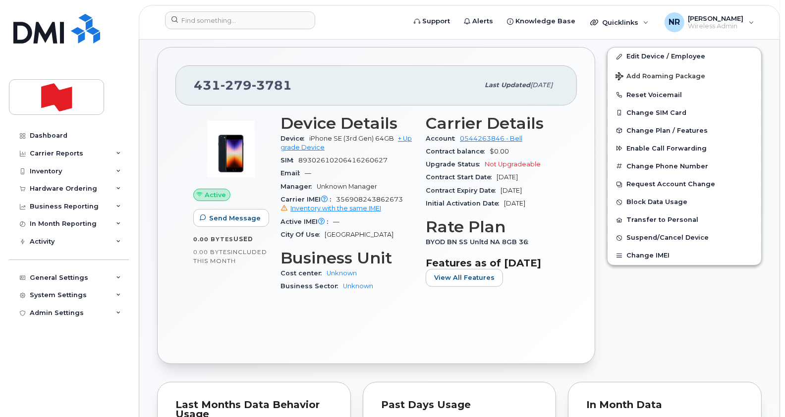
scroll to position [347, 0]
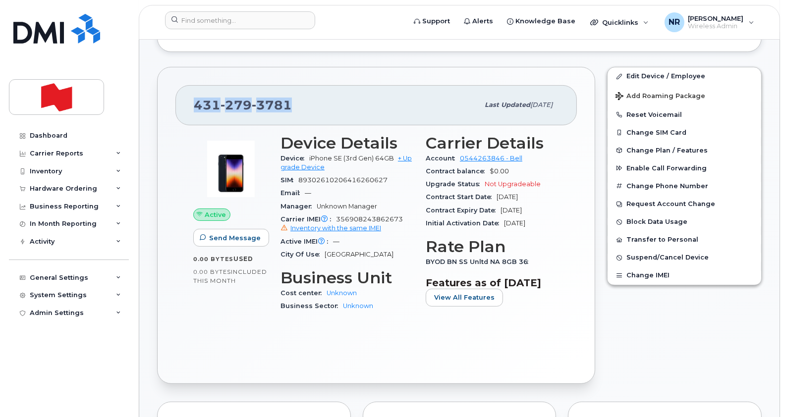
drag, startPoint x: 296, startPoint y: 102, endPoint x: 192, endPoint y: 118, distance: 105.7
click at [192, 118] on div "431 279 3781 Last updated Sep 25, 2025" at bounding box center [375, 105] width 401 height 40
copy span "431 279 3781"
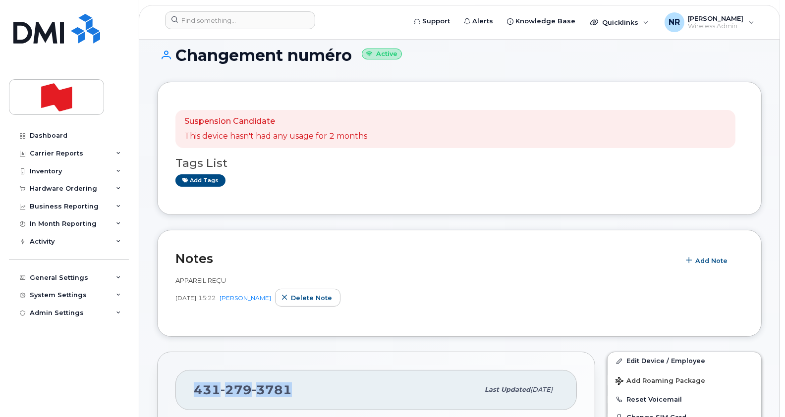
scroll to position [0, 0]
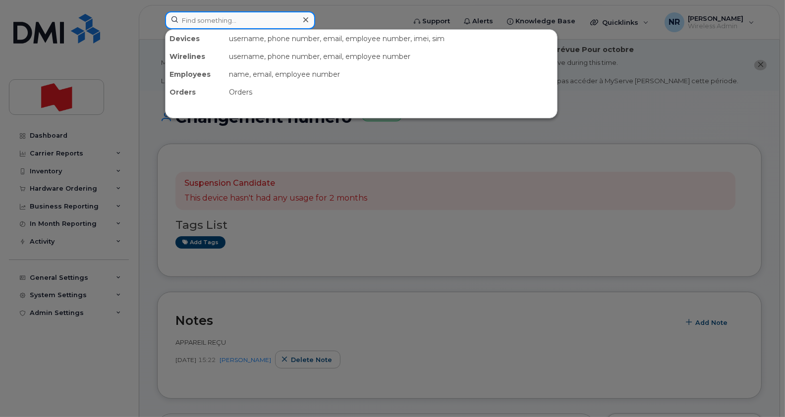
click at [274, 19] on input at bounding box center [240, 20] width 150 height 18
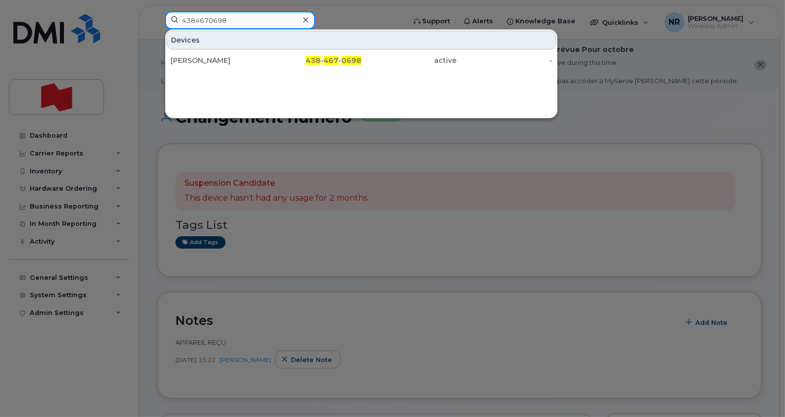
type input "4384670698"
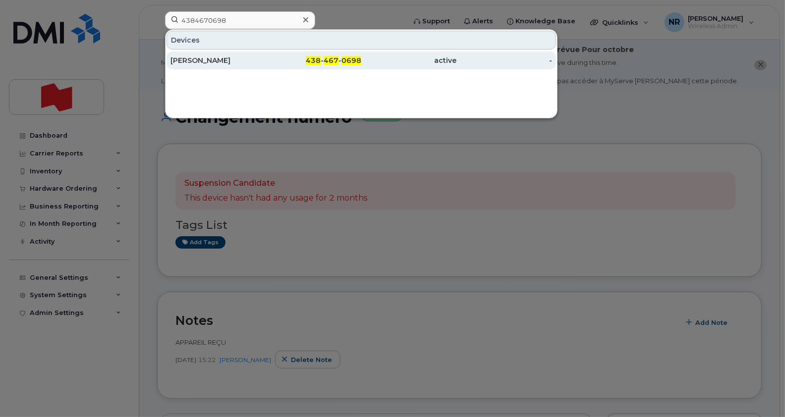
click at [232, 62] on div "Massimo Marziliano" at bounding box center [218, 60] width 96 height 10
click at [211, 59] on div "Massimo Marziliano" at bounding box center [218, 60] width 96 height 10
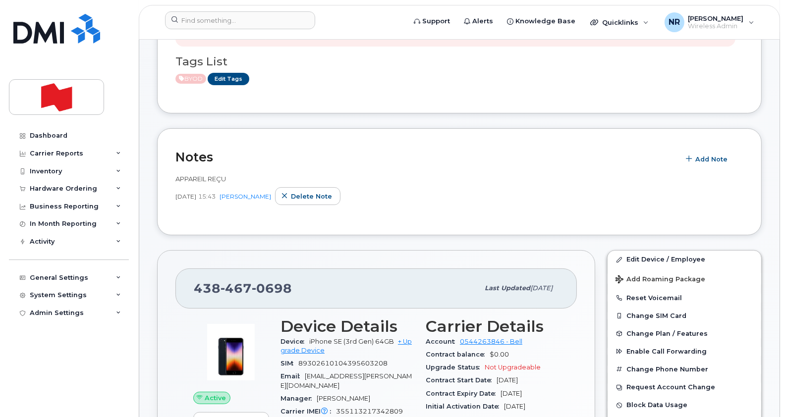
scroll to position [172, 0]
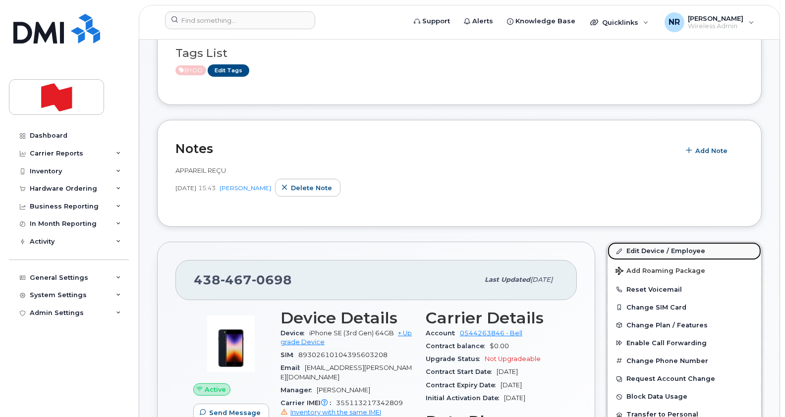
click at [662, 250] on link "Edit Device / Employee" at bounding box center [684, 251] width 154 height 18
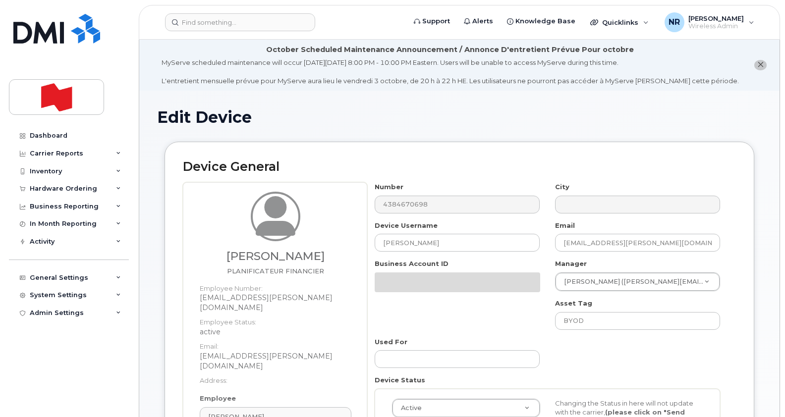
select select "22917077"
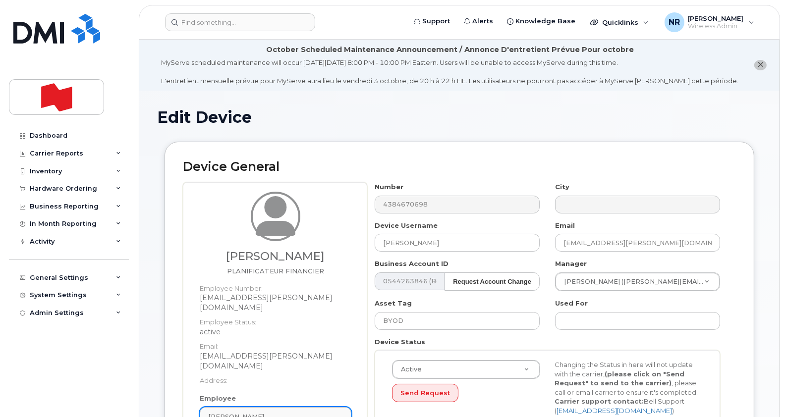
click at [341, 412] on div "MASSIMO MARZILIANO" at bounding box center [275, 416] width 135 height 9
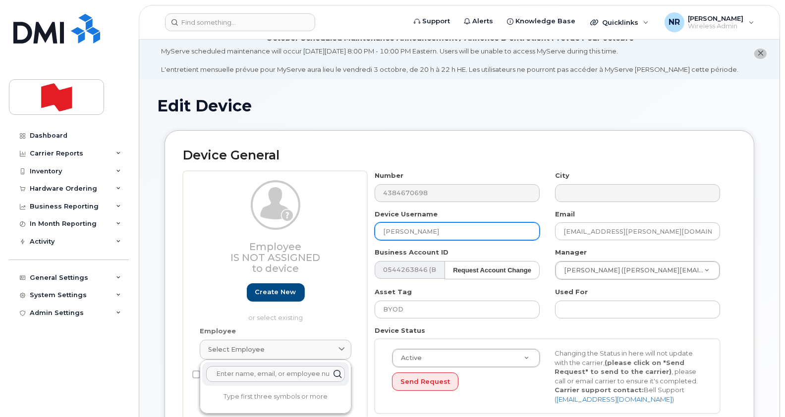
drag, startPoint x: 481, startPoint y: 233, endPoint x: 337, endPoint y: 243, distance: 144.0
click at [337, 243] on div "Employee Is not assigned to device Create new or select existing Employee Selec…" at bounding box center [459, 296] width 553 height 250
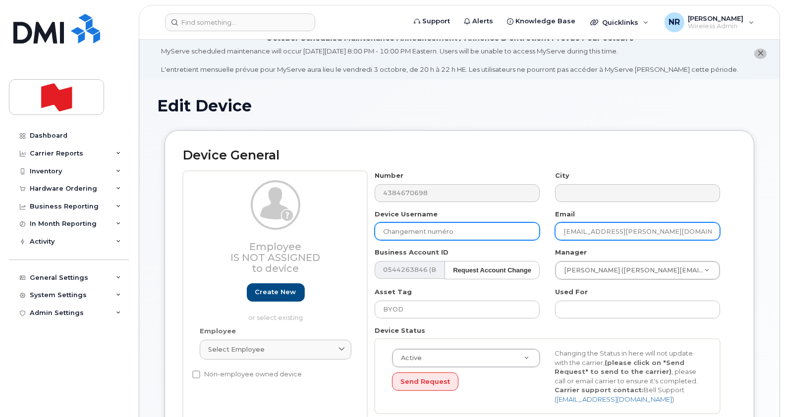
type input "Changement numéro"
drag, startPoint x: 662, startPoint y: 232, endPoint x: 534, endPoint y: 231, distance: 127.8
click at [534, 231] on div "Number 4384670698 City Device Username Changement numéro Email massimo.marzilia…" at bounding box center [547, 296] width 361 height 250
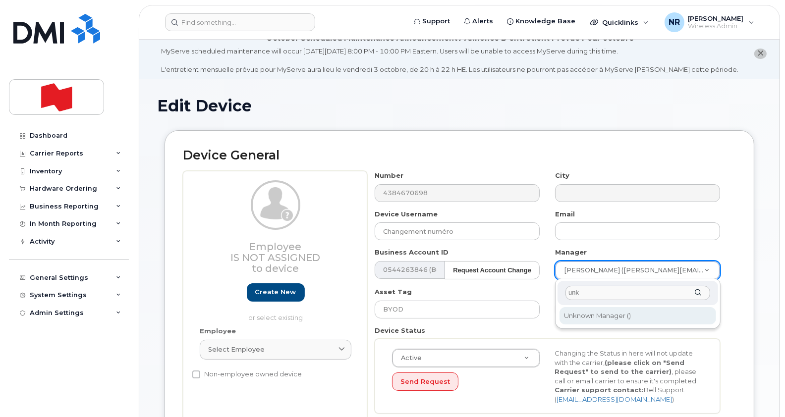
type input "unk"
type input "1908917"
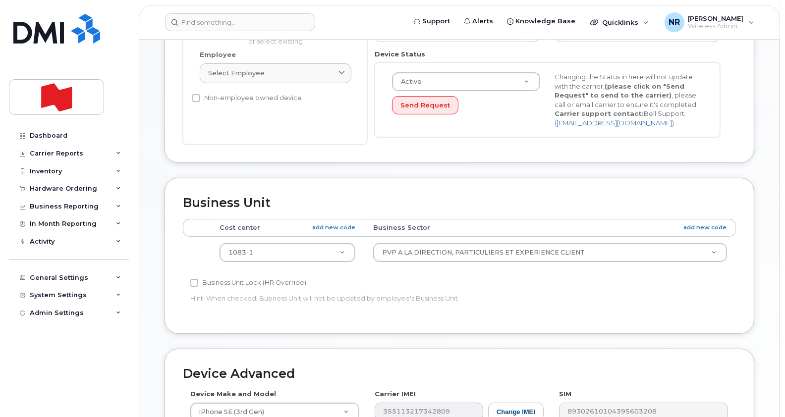
scroll to position [299, 0]
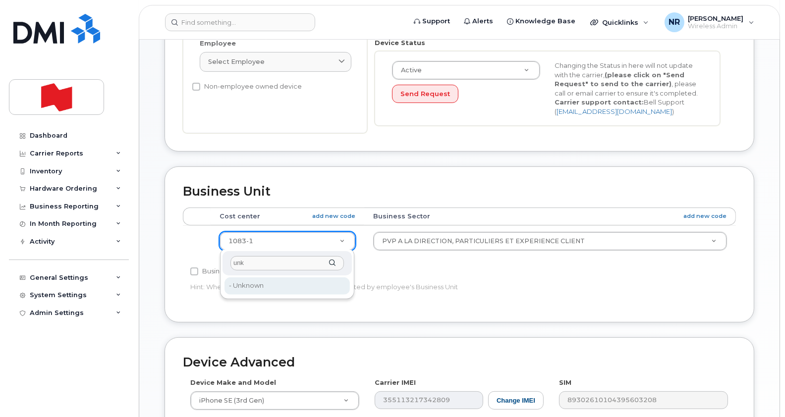
type input "unk"
type input "22916205"
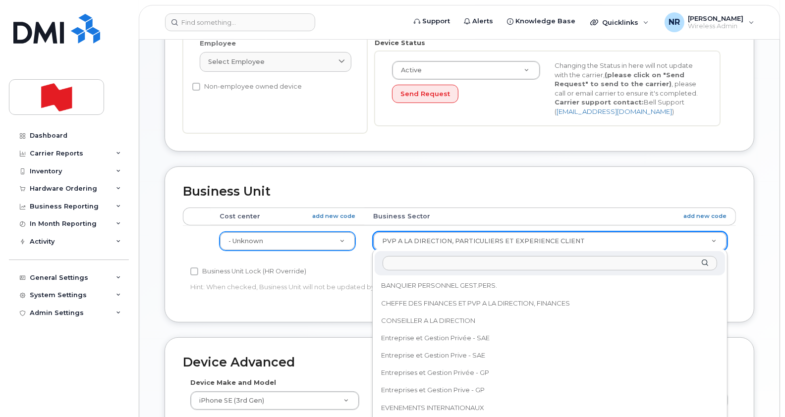
scroll to position [261, 0]
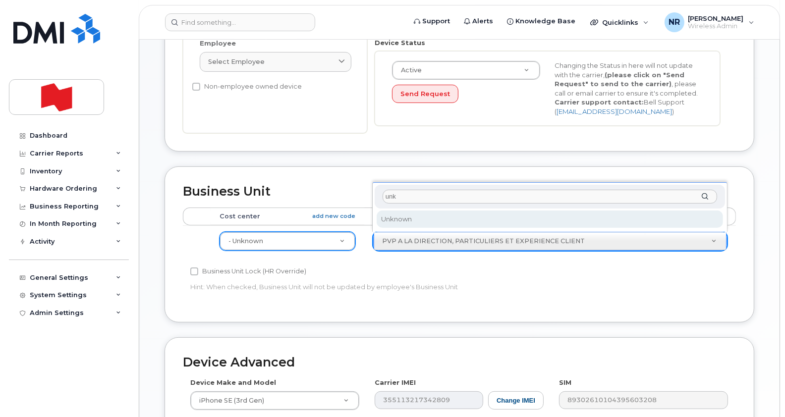
type input "unk"
select select "22916206"
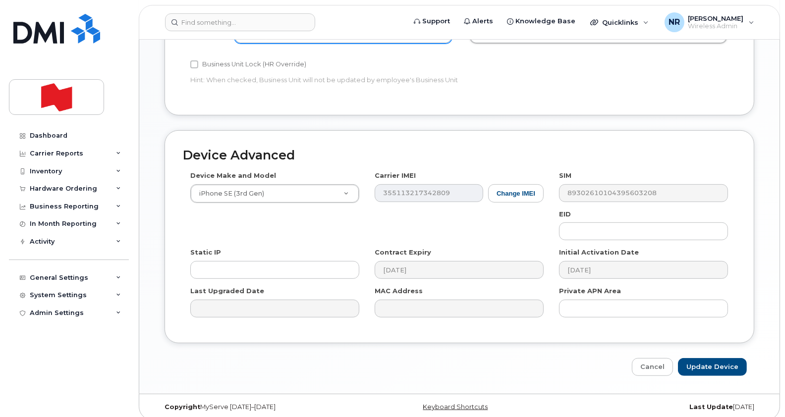
scroll to position [513, 0]
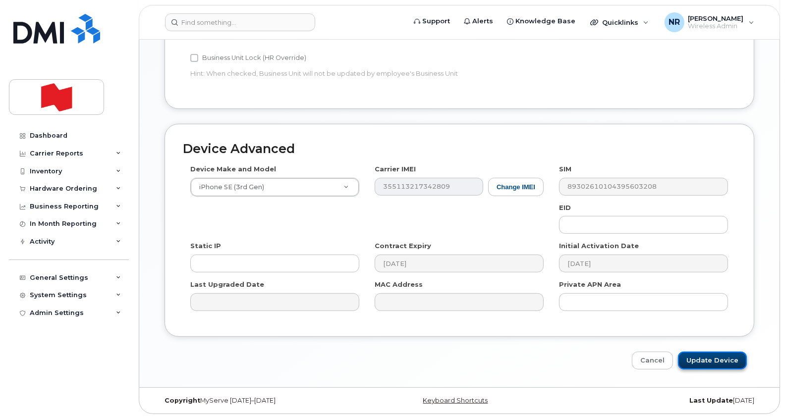
click at [717, 360] on input "Update Device" at bounding box center [712, 361] width 69 height 18
type input "Saving..."
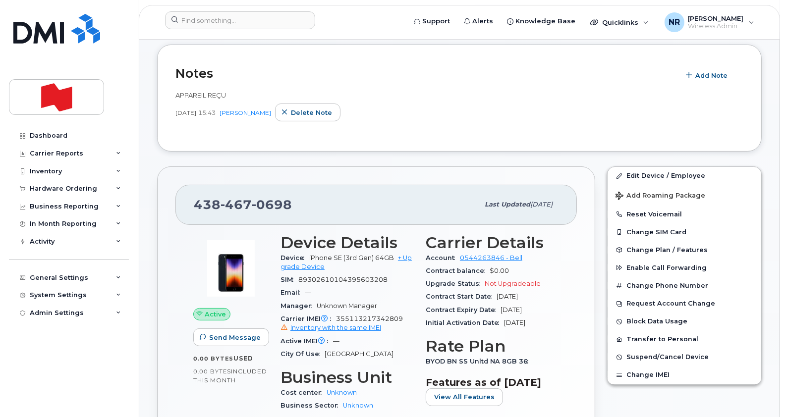
scroll to position [251, 0]
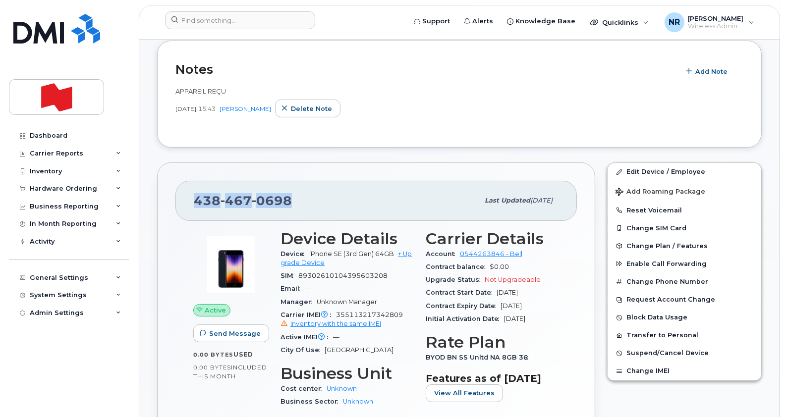
drag, startPoint x: 294, startPoint y: 193, endPoint x: 186, endPoint y: 198, distance: 108.1
click at [186, 198] on div "[PHONE_NUMBER] Last updated [DATE]" at bounding box center [375, 201] width 401 height 40
copy span "[PHONE_NUMBER]"
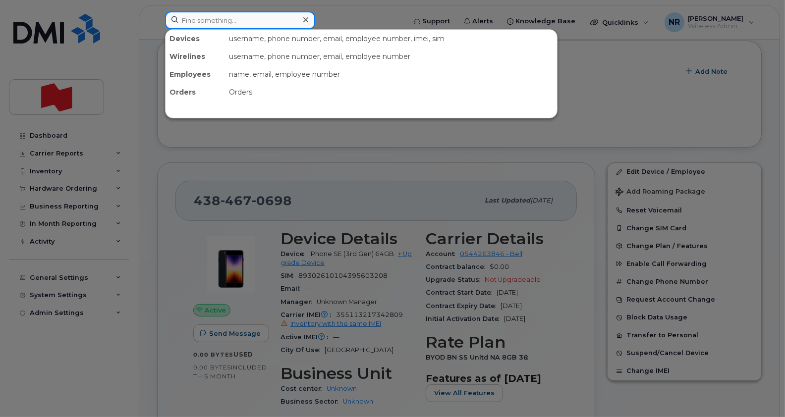
click at [211, 17] on input at bounding box center [240, 20] width 150 height 18
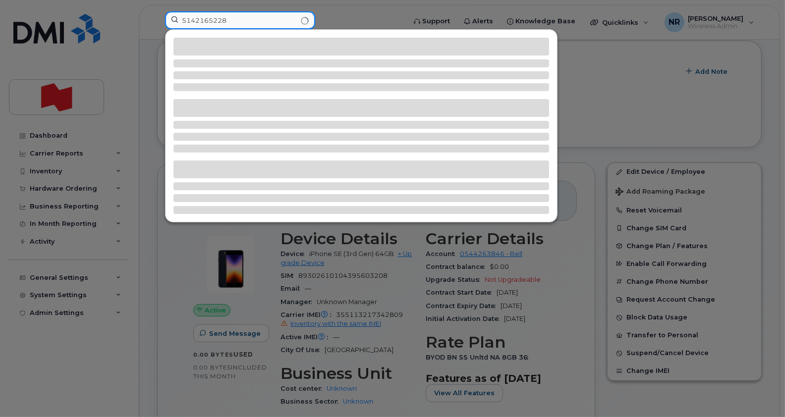
type input "5142165228"
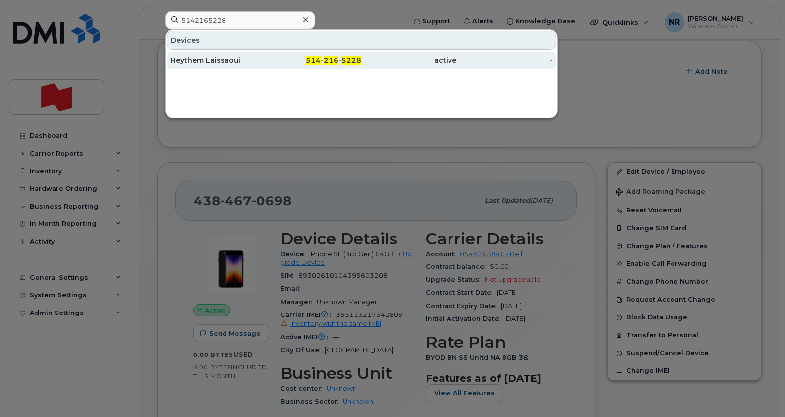
click at [219, 61] on div "Heythem Laissaoui" at bounding box center [218, 60] width 96 height 10
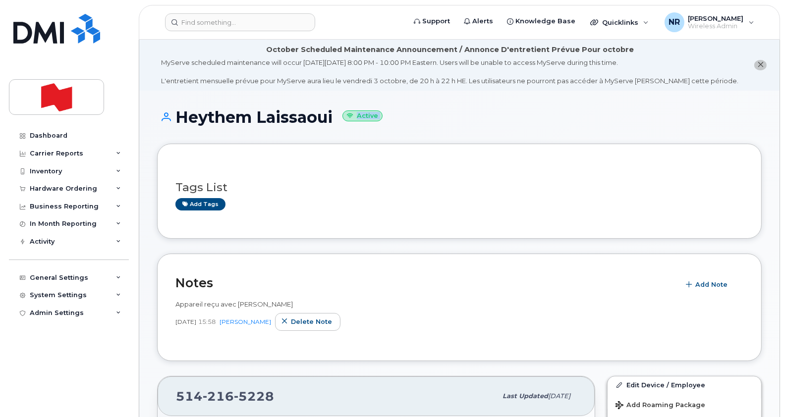
drag, startPoint x: 783, startPoint y: 95, endPoint x: 787, endPoint y: 137, distance: 42.3
click at [641, 385] on link "Edit Device / Employee" at bounding box center [684, 385] width 154 height 18
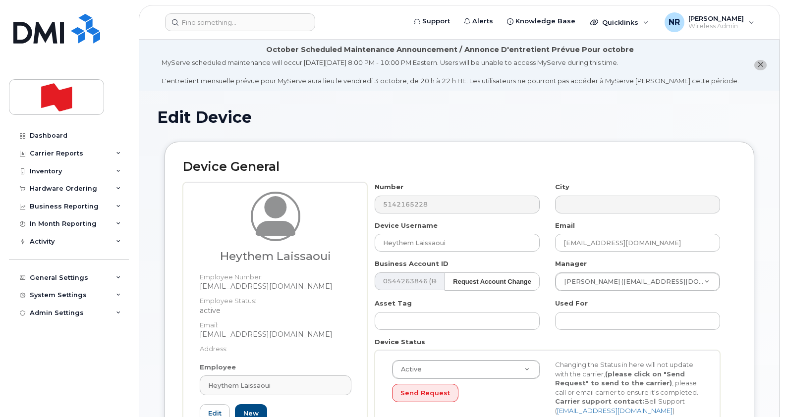
select select "22916206"
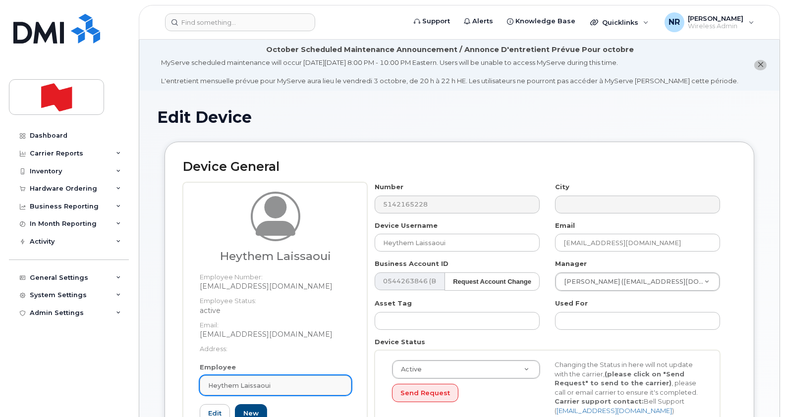
click at [343, 385] on link "Heythem Laissaoui" at bounding box center [276, 385] width 152 height 20
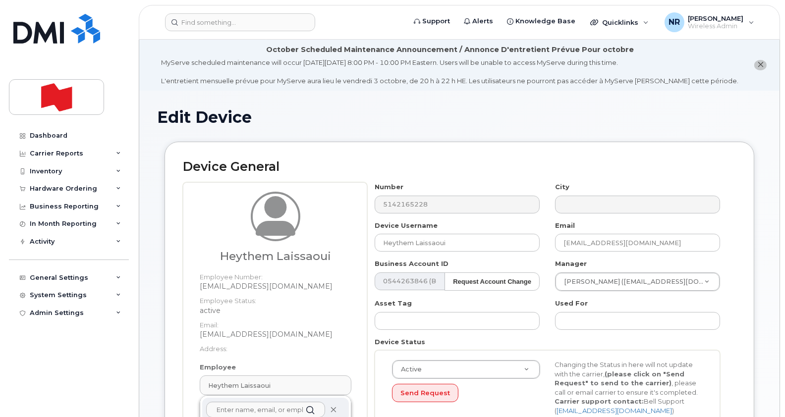
click at [334, 408] on icon at bounding box center [333, 410] width 6 height 6
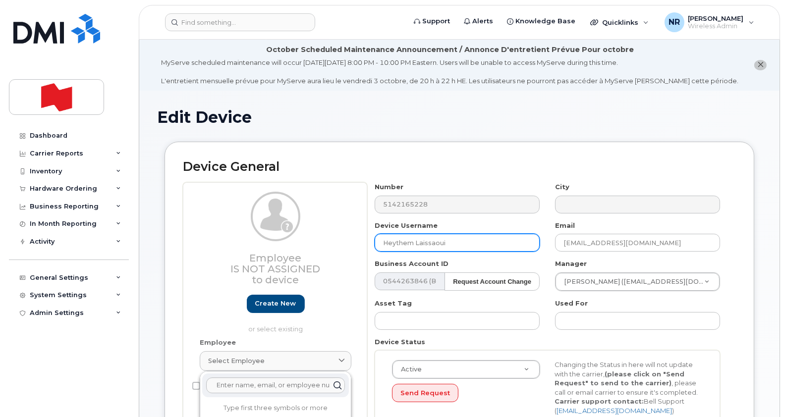
drag, startPoint x: 464, startPoint y: 243, endPoint x: 327, endPoint y: 249, distance: 137.3
click at [327, 249] on div "Employee Is not assigned to device Create new or select existing Employee Selec…" at bounding box center [459, 307] width 553 height 250
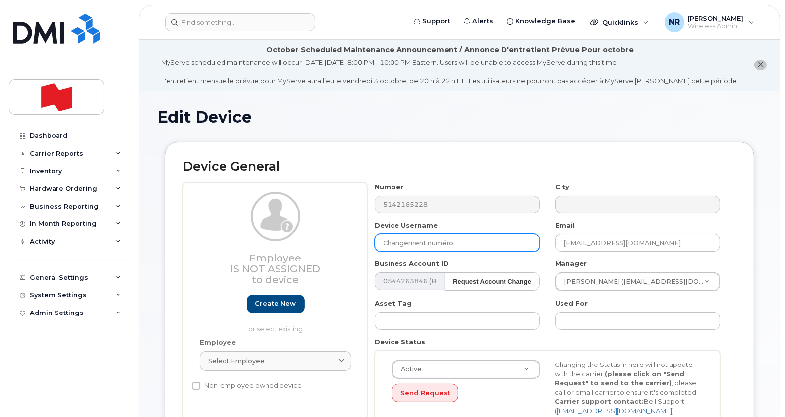
type input "Changement numéro"
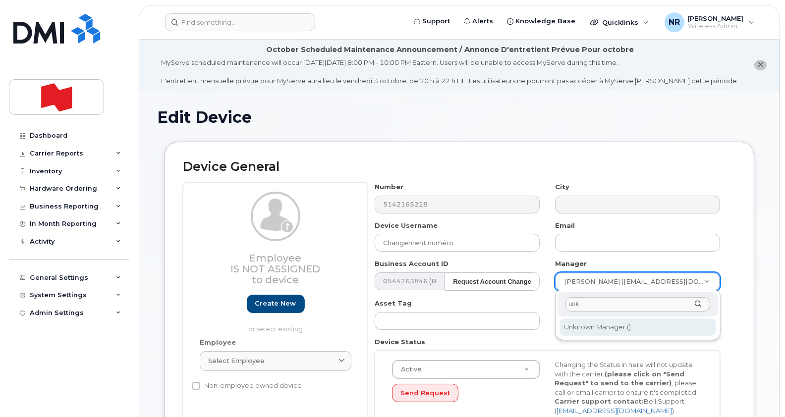
type input "unk"
type input "1908917"
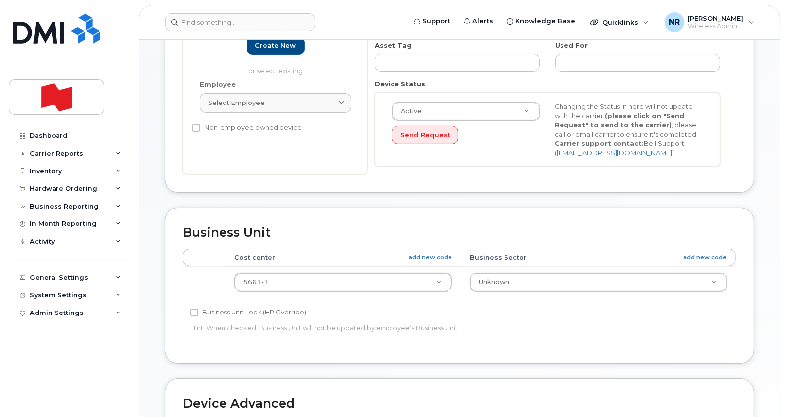
scroll to position [261, 0]
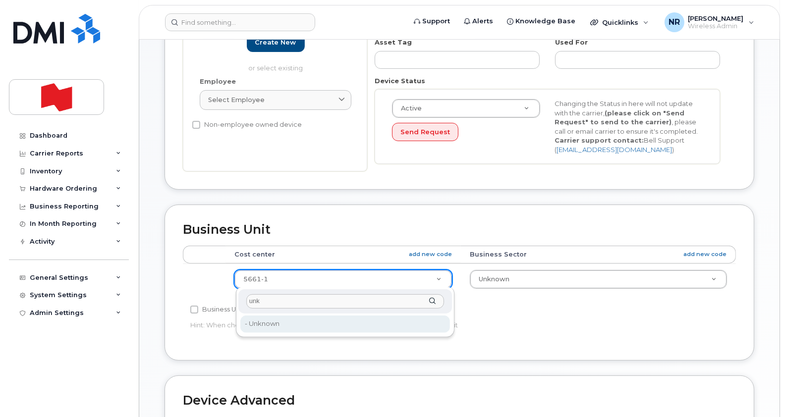
type input "unk"
type input "22916205"
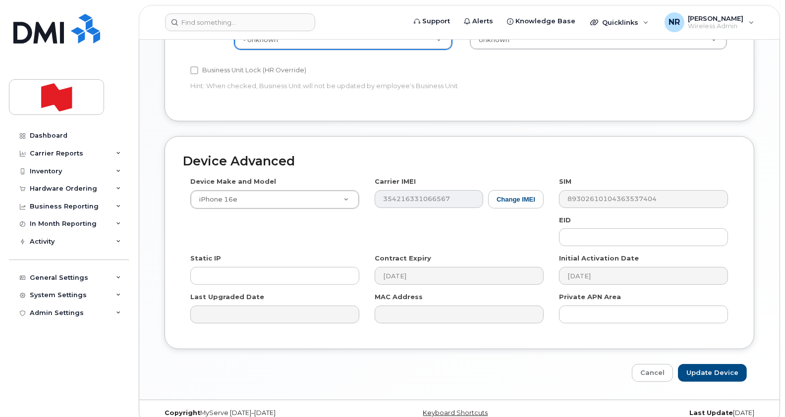
scroll to position [513, 0]
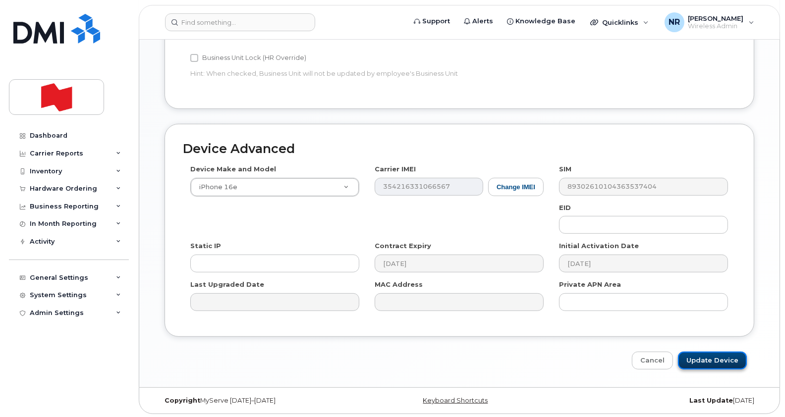
click at [702, 360] on input "Update Device" at bounding box center [712, 361] width 69 height 18
type input "Saving..."
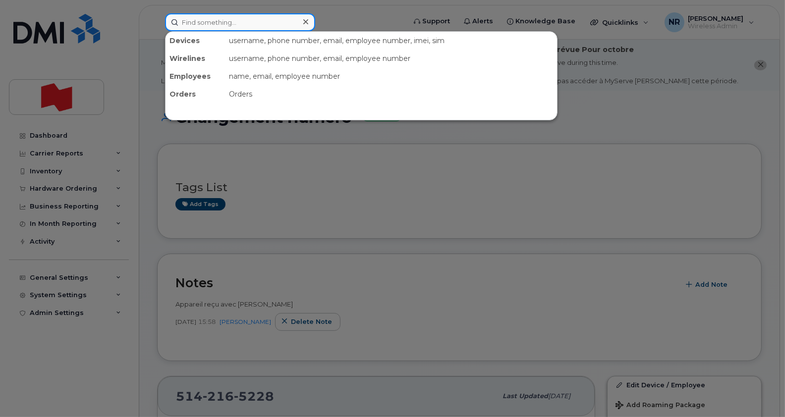
click at [229, 21] on input at bounding box center [240, 22] width 150 height 18
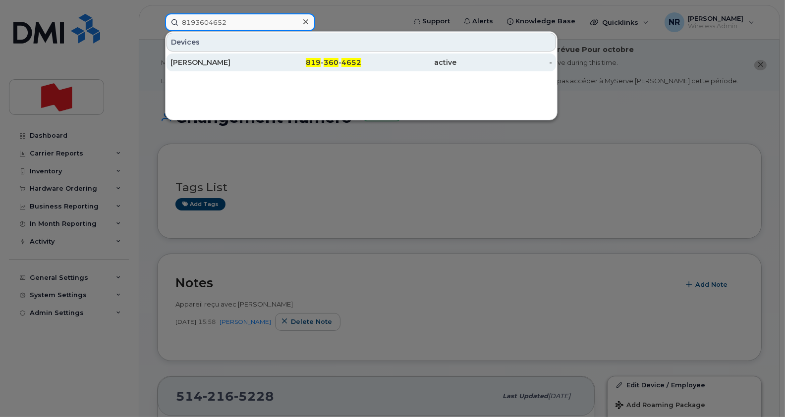
type input "8193604652"
click at [215, 66] on div "Sebastien Hamelin" at bounding box center [218, 62] width 96 height 10
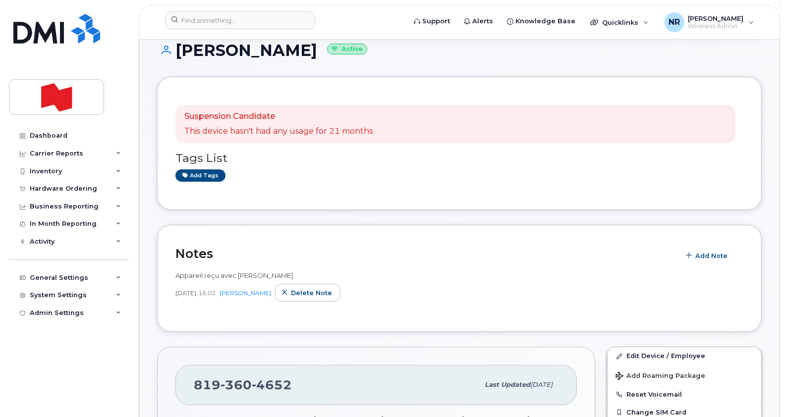
scroll to position [142, 0]
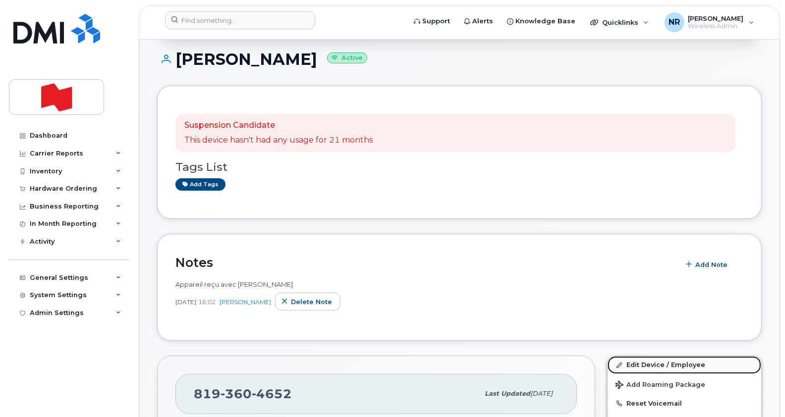
click at [642, 364] on link "Edit Device / Employee" at bounding box center [684, 365] width 154 height 18
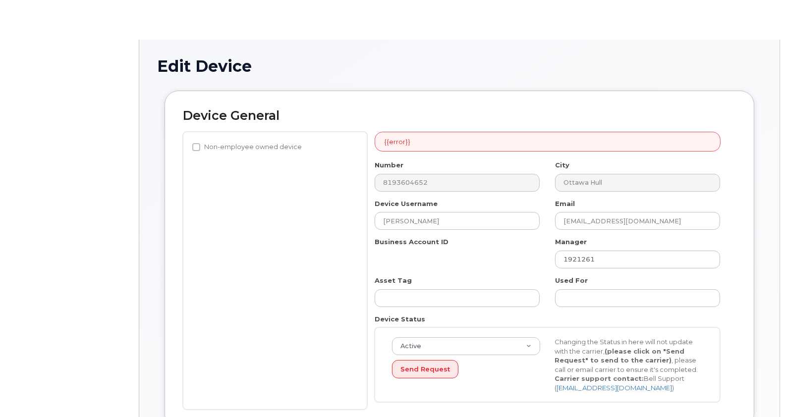
select select "22917083"
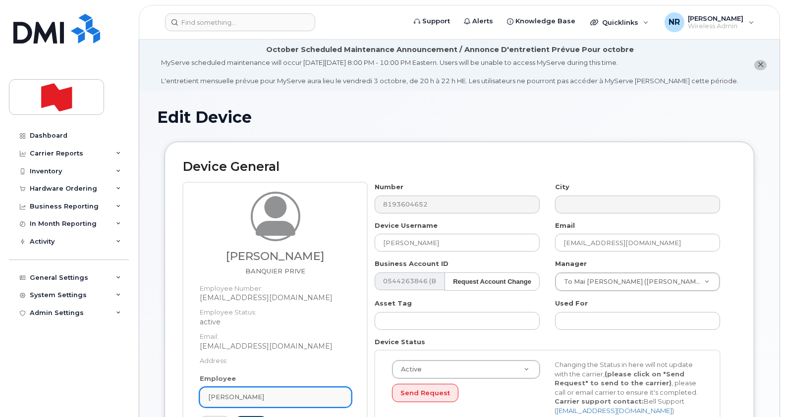
click at [343, 404] on link "[PERSON_NAME]" at bounding box center [276, 397] width 152 height 20
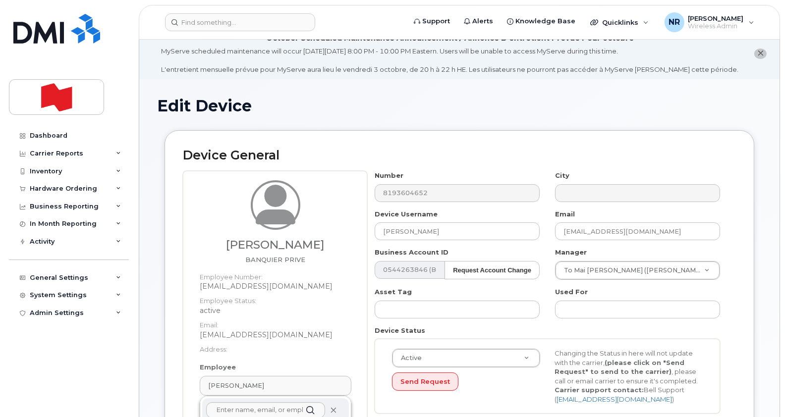
click at [331, 408] on icon at bounding box center [333, 410] width 6 height 6
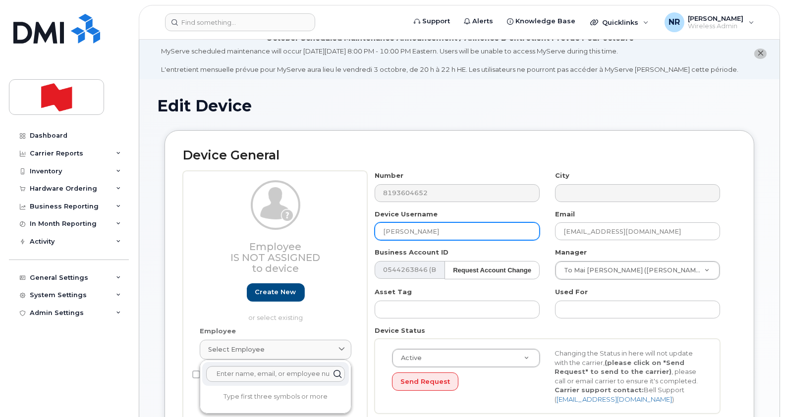
drag, startPoint x: 456, startPoint y: 235, endPoint x: 312, endPoint y: 258, distance: 145.4
click at [312, 258] on div "Employee Is not assigned to device Create new or select existing Employee Selec…" at bounding box center [459, 296] width 553 height 250
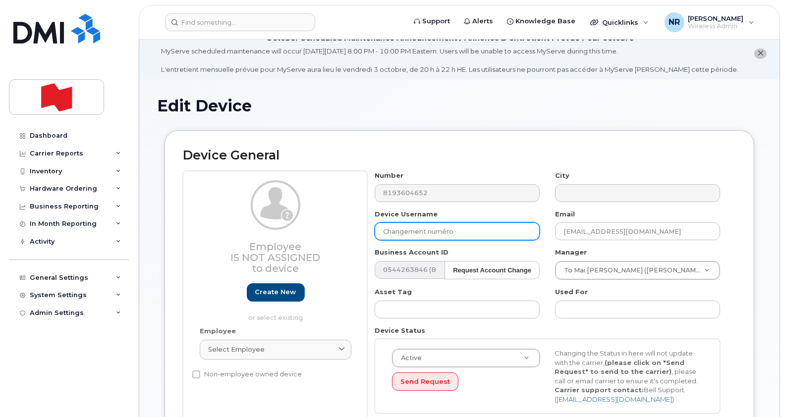
type input "Changement numéro"
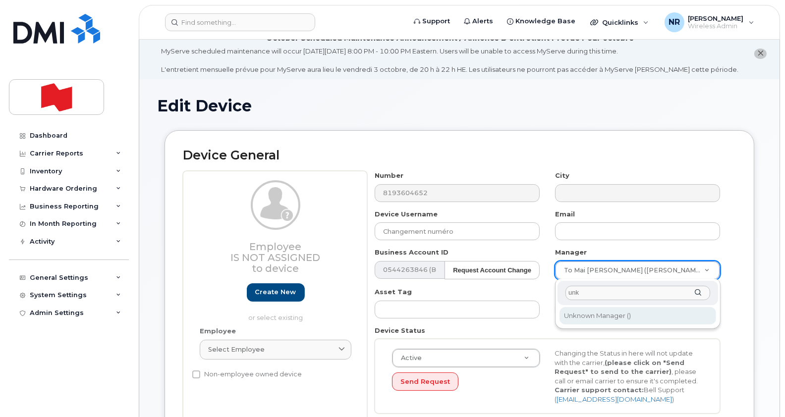
type input "unk"
type input "1908917"
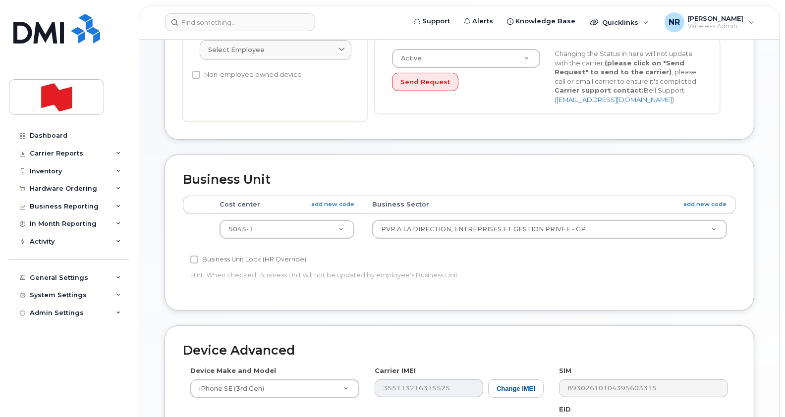
scroll to position [317, 0]
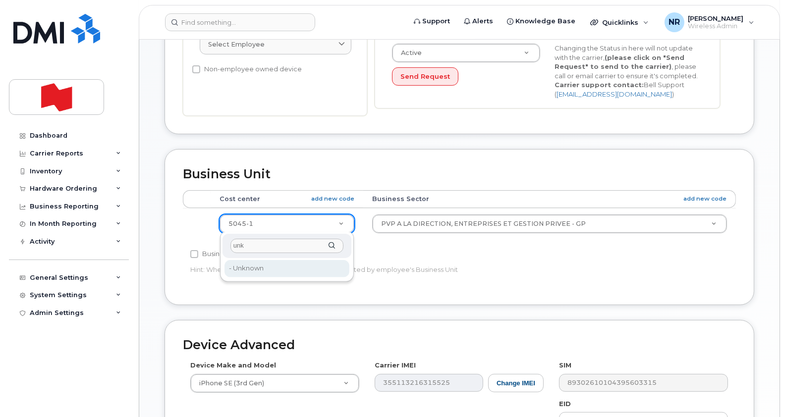
type input "unk"
type input "22916205"
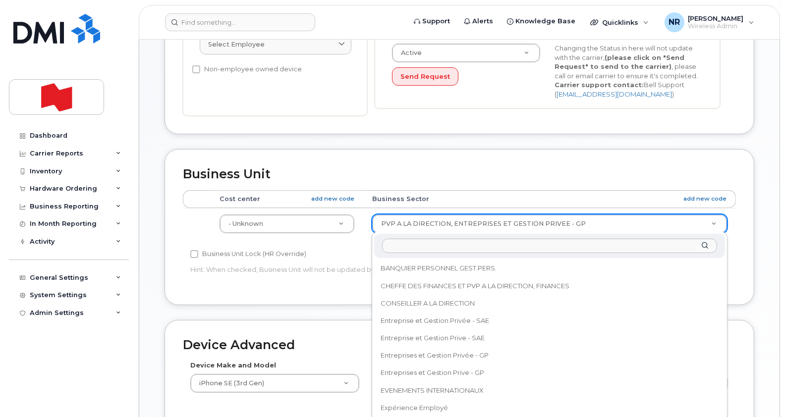
scroll to position [175, 0]
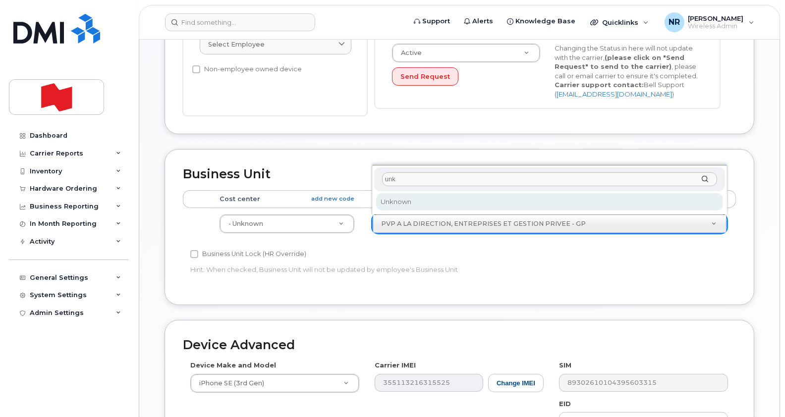
type input "unk"
select select "22916206"
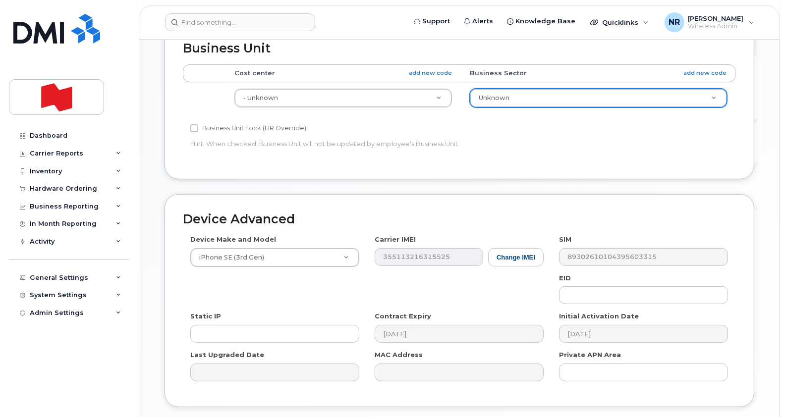
scroll to position [513, 0]
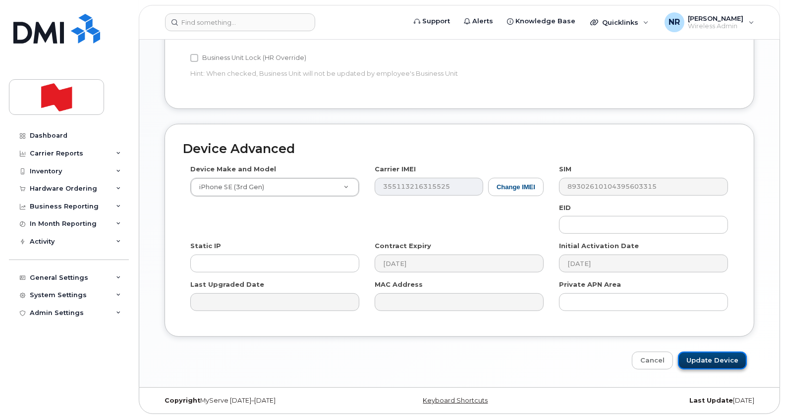
click at [699, 358] on input "Update Device" at bounding box center [712, 361] width 69 height 18
type input "Saving..."
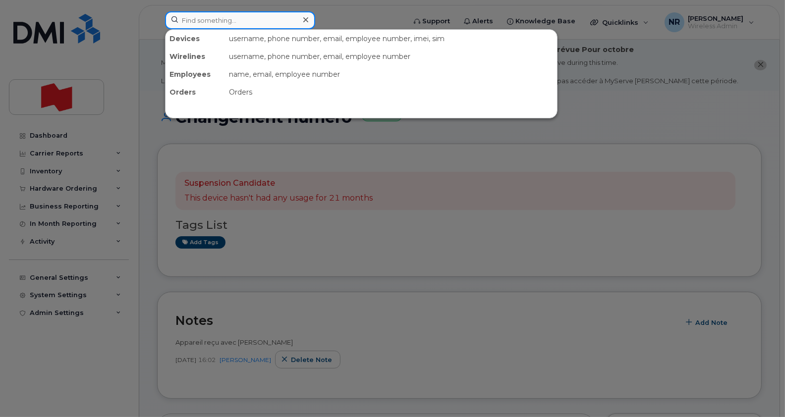
click at [231, 20] on input at bounding box center [240, 20] width 150 height 18
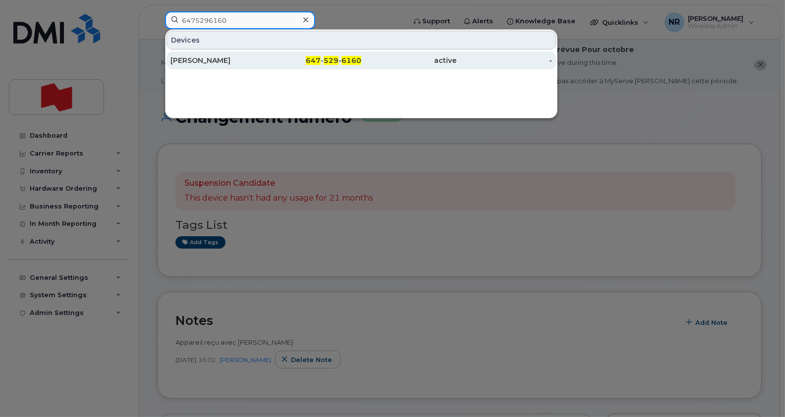
type input "6475296160"
click at [186, 61] on div "[PERSON_NAME]" at bounding box center [218, 60] width 96 height 10
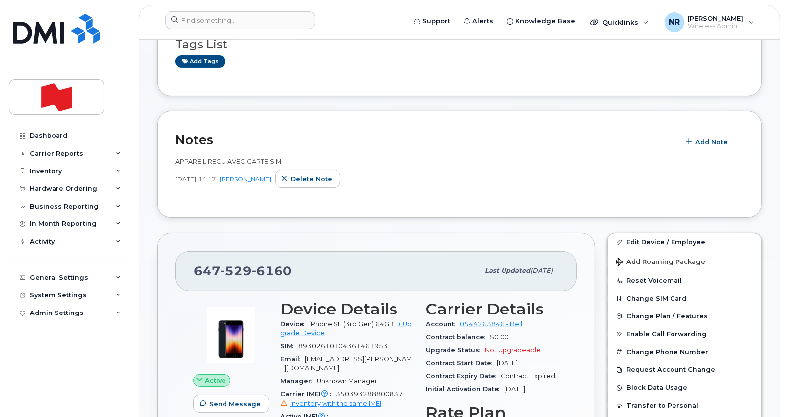
scroll to position [177, 0]
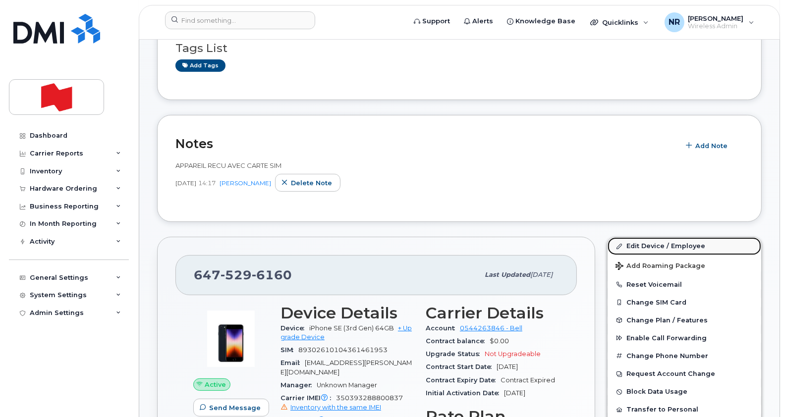
click at [641, 247] on link "Edit Device / Employee" at bounding box center [684, 246] width 154 height 18
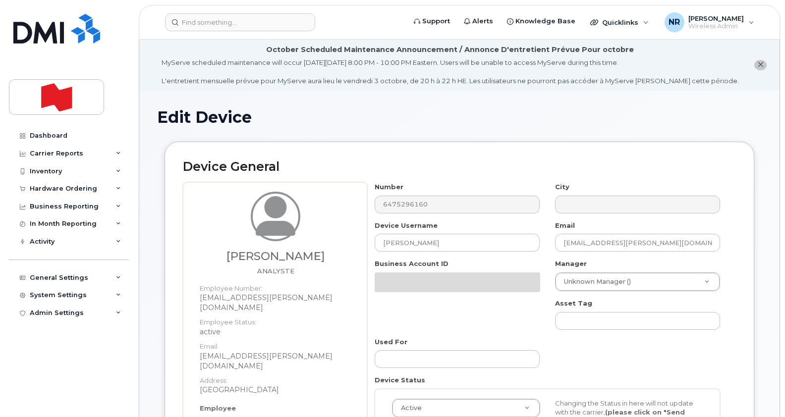
select select "22917073"
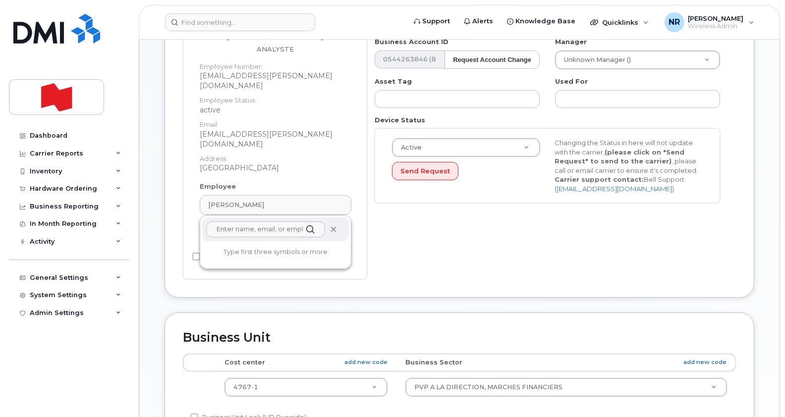
click at [332, 226] on icon at bounding box center [333, 229] width 6 height 6
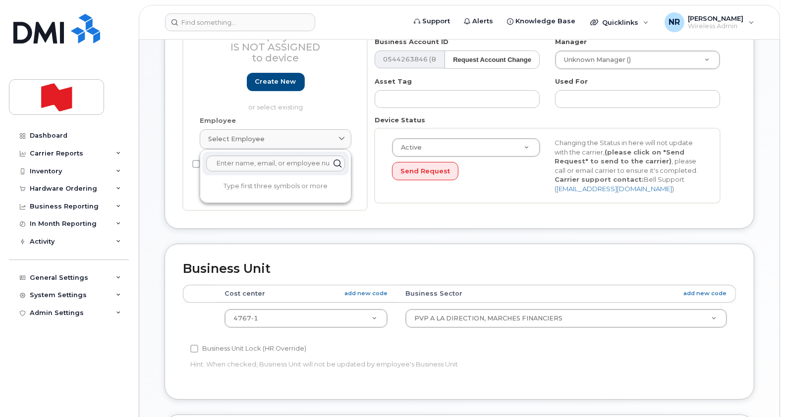
scroll to position [176, 0]
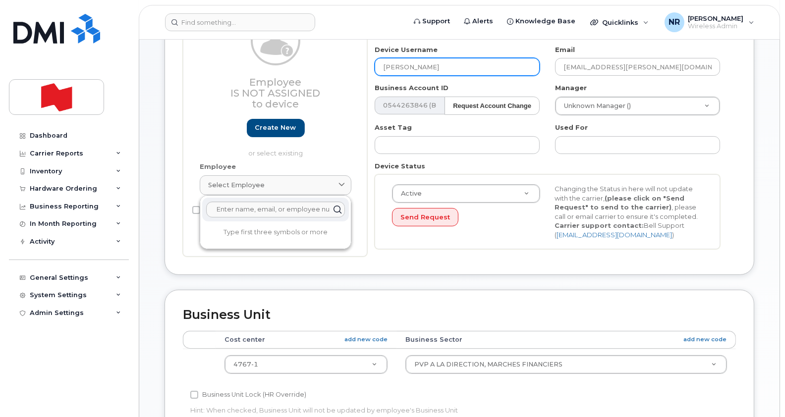
click at [442, 65] on input "[PERSON_NAME]" at bounding box center [456, 67] width 165 height 18
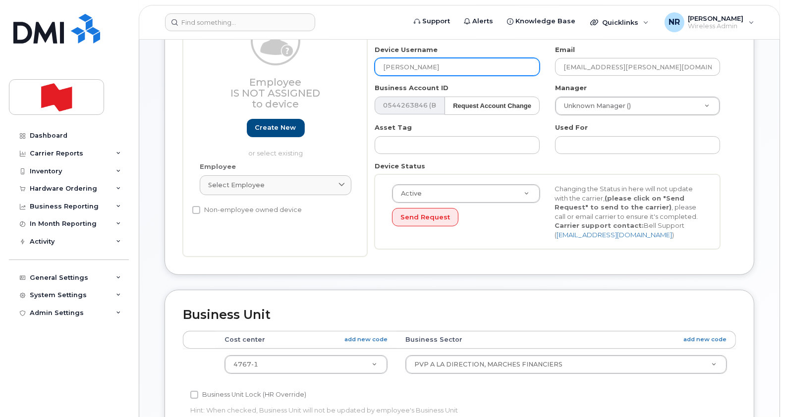
drag, startPoint x: 442, startPoint y: 66, endPoint x: 353, endPoint y: 66, distance: 88.7
click at [353, 66] on div "Employee Is not assigned to device Create new or select existing Employee Selec…" at bounding box center [459, 131] width 553 height 250
type input "Changement numéro"
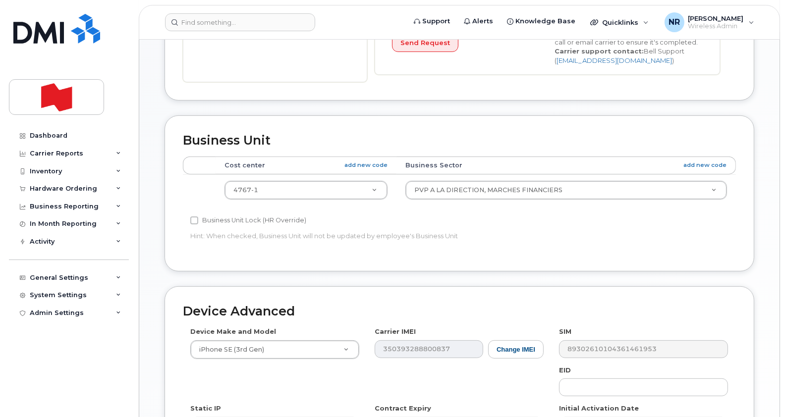
scroll to position [349, 0]
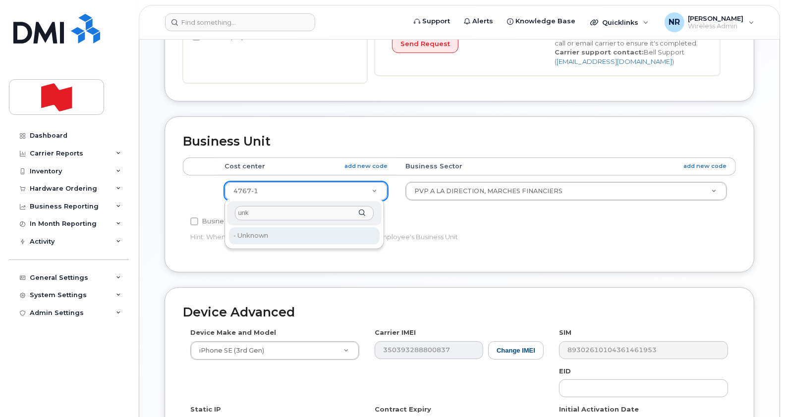
type input "unk"
type input "22916205"
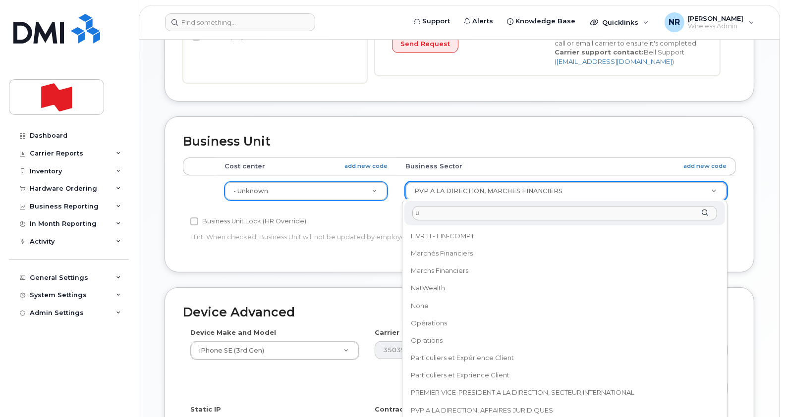
scroll to position [0, 0]
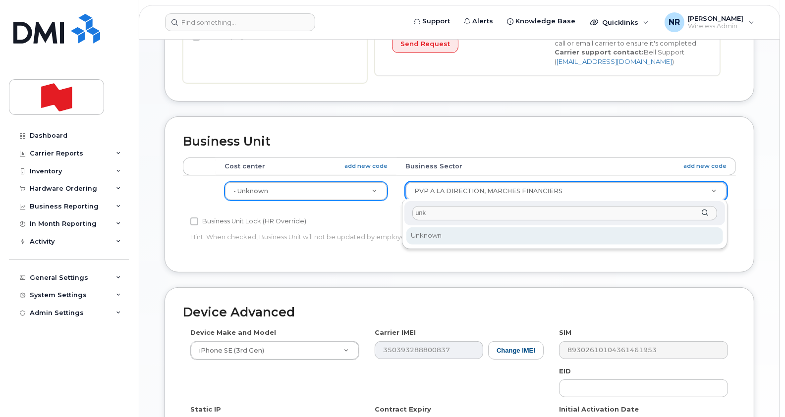
type input "unk"
select select "22916206"
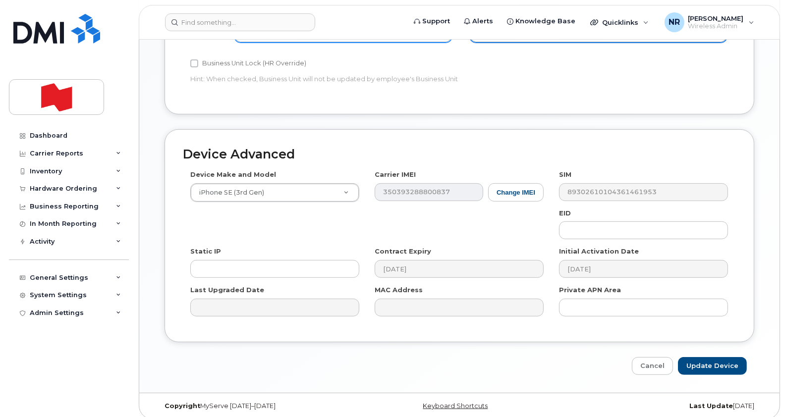
scroll to position [513, 0]
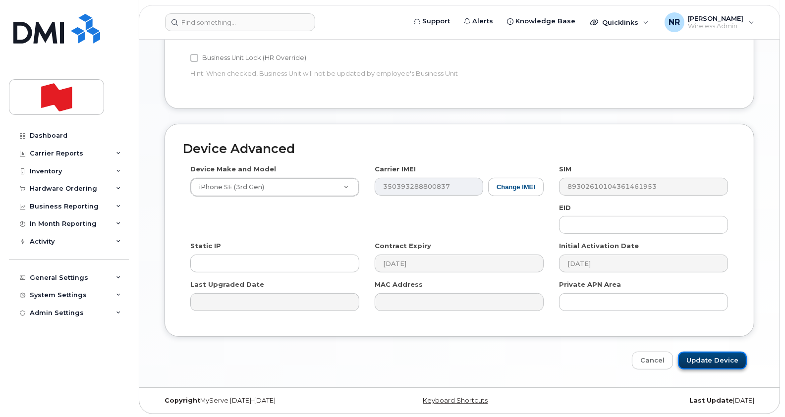
click at [698, 361] on input "Update Device" at bounding box center [712, 361] width 69 height 18
type input "Saving..."
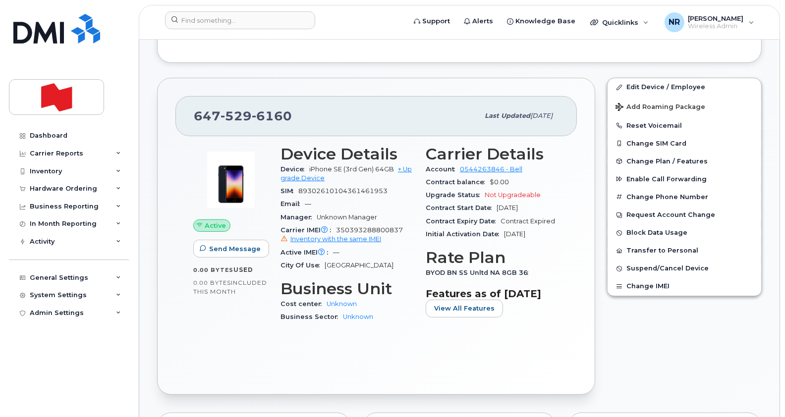
scroll to position [336, 0]
drag, startPoint x: 301, startPoint y: 116, endPoint x: 191, endPoint y: 120, distance: 110.0
click at [191, 120] on div "[PHONE_NUMBER] Last updated [DATE]" at bounding box center [375, 116] width 401 height 40
copy span "[PHONE_NUMBER]"
click at [205, 17] on input at bounding box center [240, 20] width 150 height 18
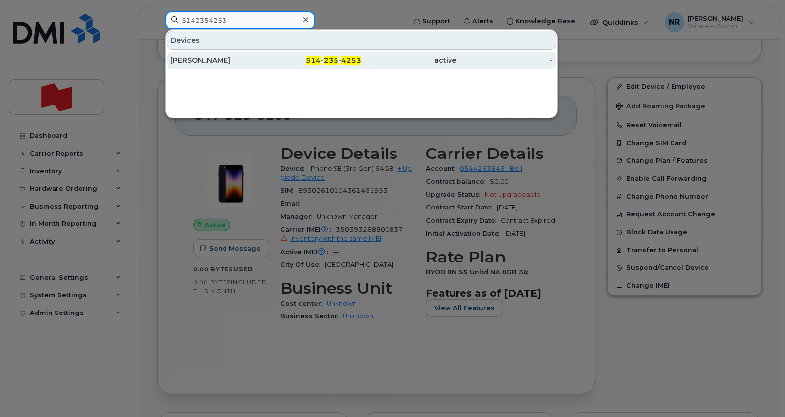
type input "5142354253"
click at [198, 62] on div "[PERSON_NAME]" at bounding box center [218, 60] width 96 height 10
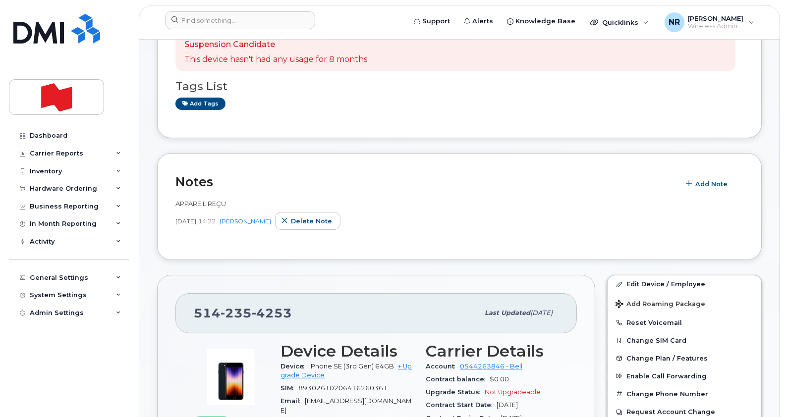
scroll to position [134, 0]
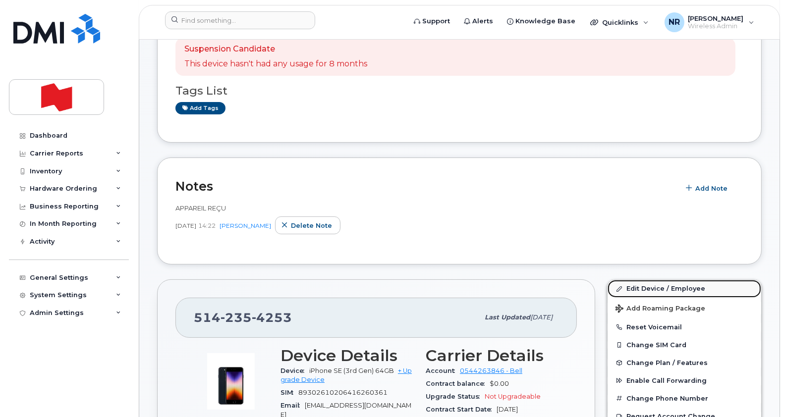
click at [635, 287] on link "Edit Device / Employee" at bounding box center [684, 289] width 154 height 18
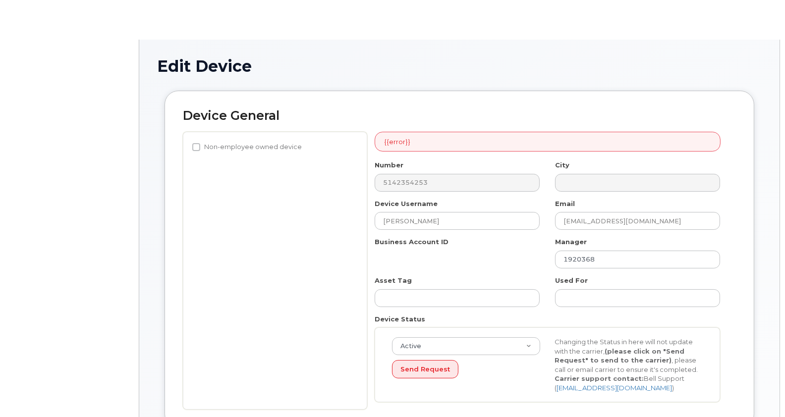
select select "22917073"
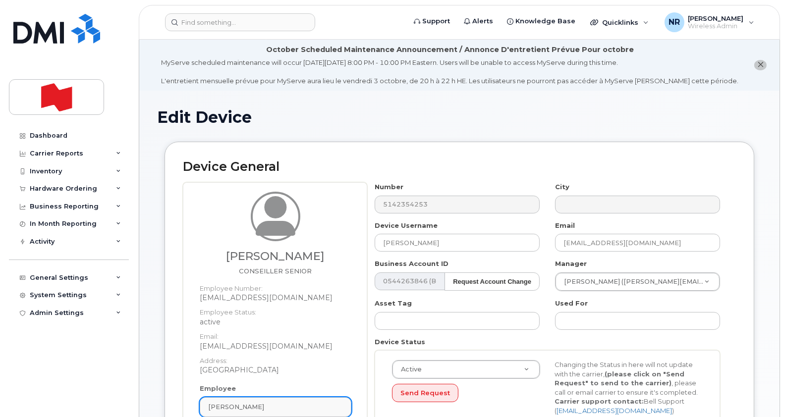
click at [340, 404] on div "[PERSON_NAME]" at bounding box center [275, 406] width 135 height 9
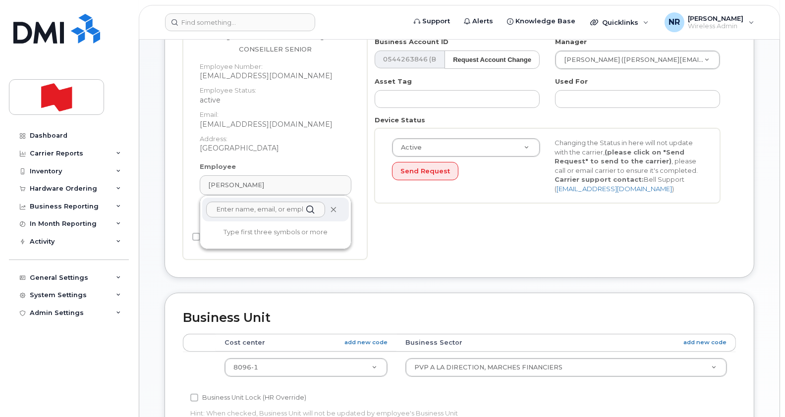
click at [333, 207] on icon at bounding box center [333, 210] width 6 height 6
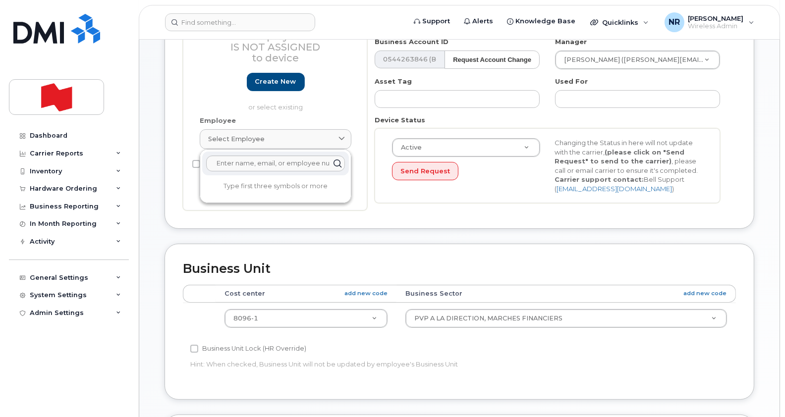
scroll to position [176, 0]
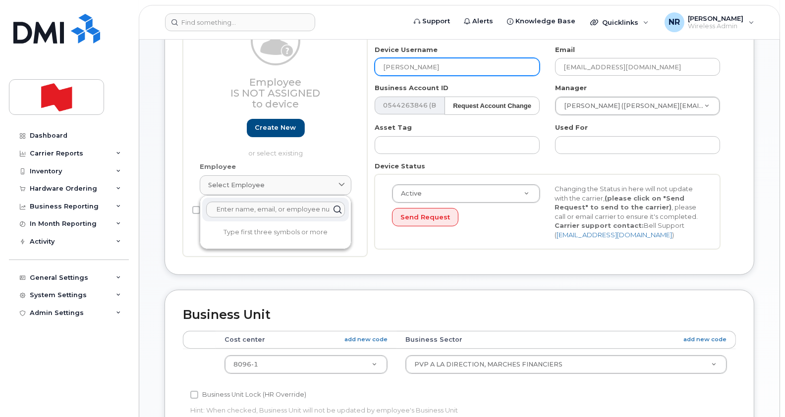
drag, startPoint x: 471, startPoint y: 69, endPoint x: 335, endPoint y: 64, distance: 136.3
click at [335, 64] on div "Employee Is not assigned to device Create new or select existing Employee Selec…" at bounding box center [459, 131] width 553 height 250
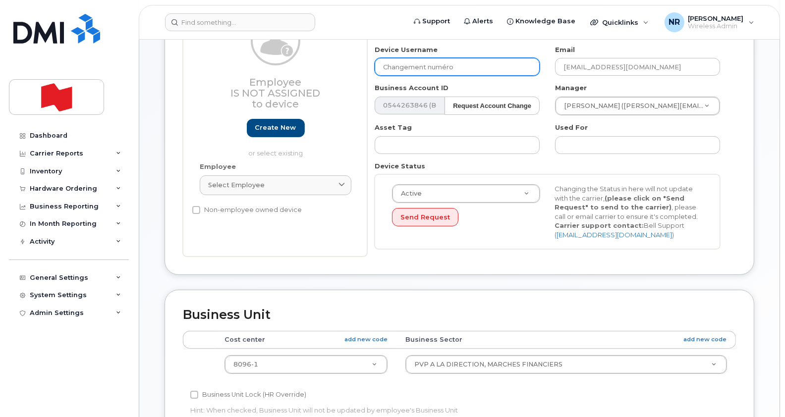
type input "Changement numéro"
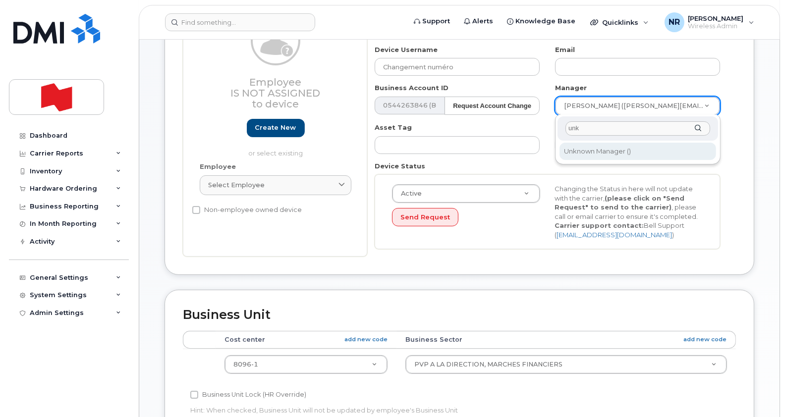
type input "unk"
type input "1908917"
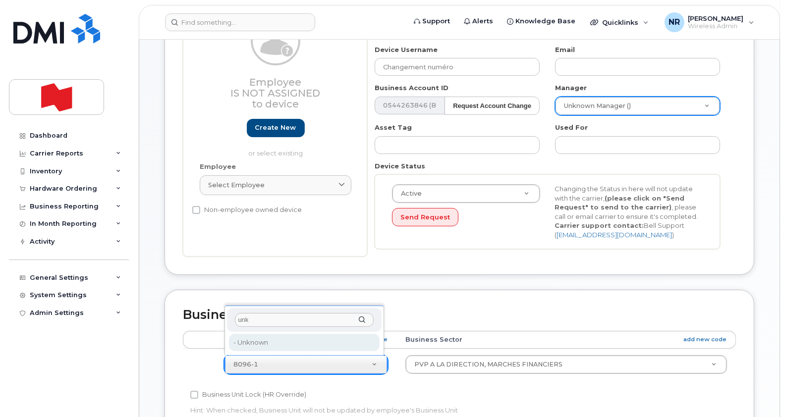
type input "unk"
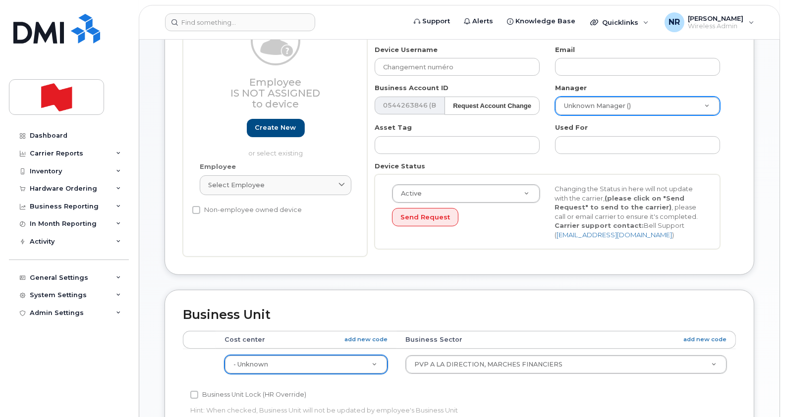
type input "22916205"
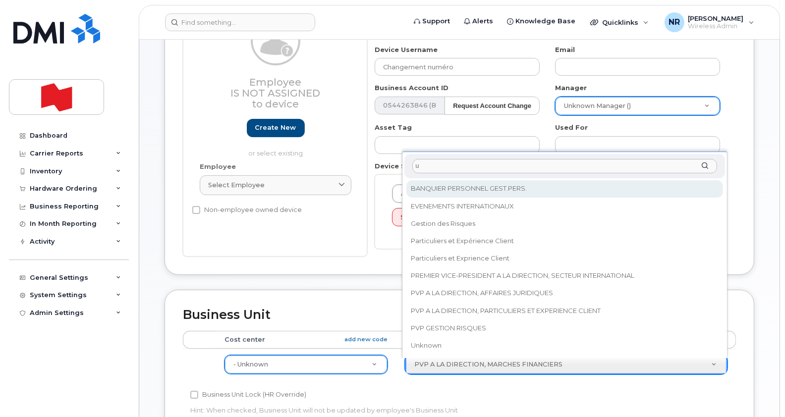
scroll to position [0, 0]
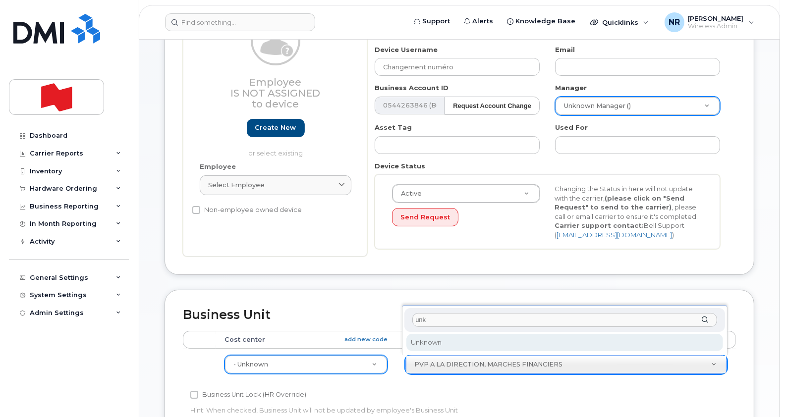
type input "unk"
select select "22916206"
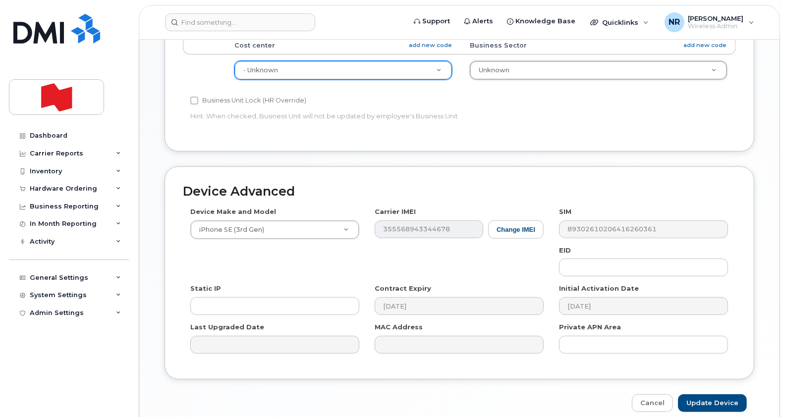
scroll to position [471, 0]
click at [704, 399] on input "Update Device" at bounding box center [712, 403] width 69 height 18
type input "Saving..."
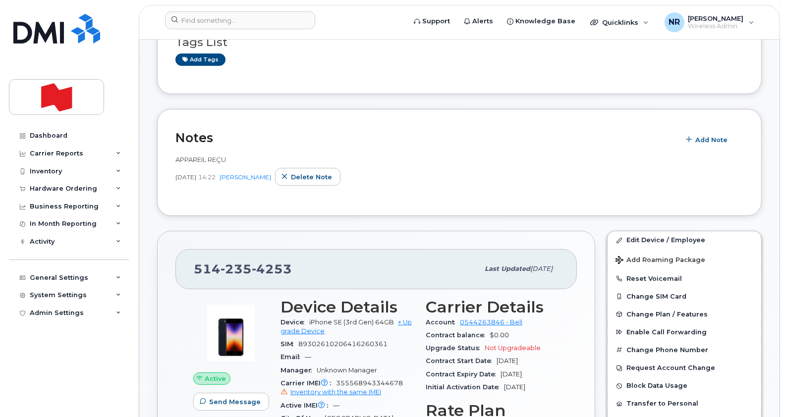
scroll to position [185, 0]
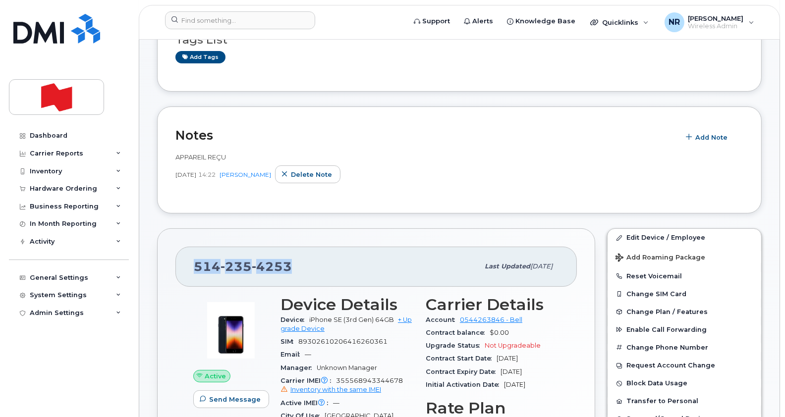
drag, startPoint x: 319, startPoint y: 262, endPoint x: 166, endPoint y: 277, distance: 153.8
click at [166, 277] on div "[PHONE_NUMBER] Last updated [DATE] Active Send Message 0.00 Bytes  used 0.00 By…" at bounding box center [376, 386] width 438 height 317
copy span "[PHONE_NUMBER]"
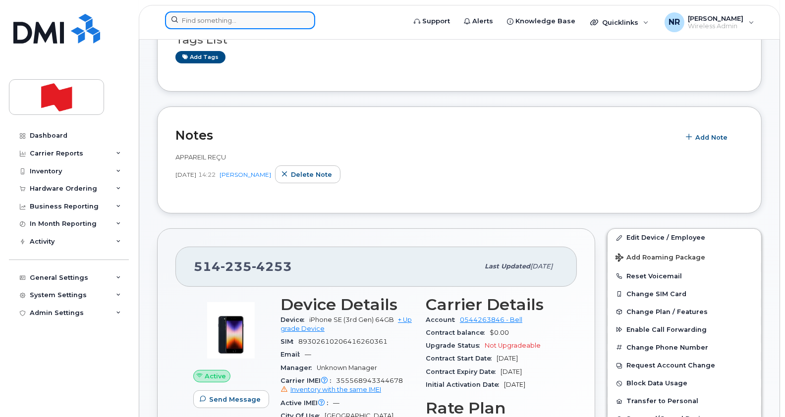
click at [221, 17] on input at bounding box center [240, 20] width 150 height 18
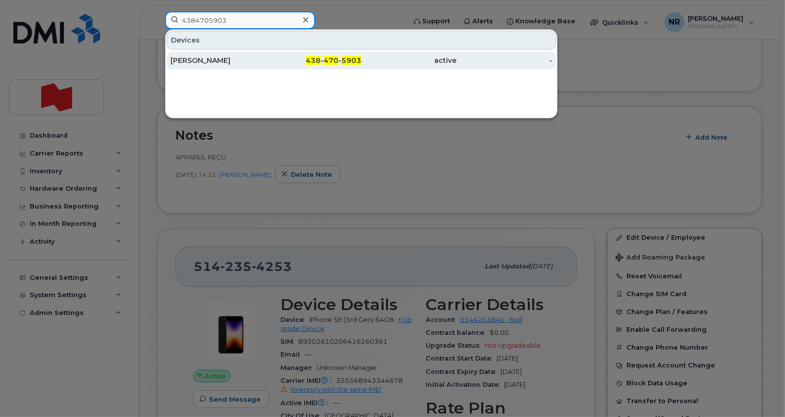
type input "4384705903"
click at [215, 62] on div "[PERSON_NAME]" at bounding box center [218, 60] width 96 height 10
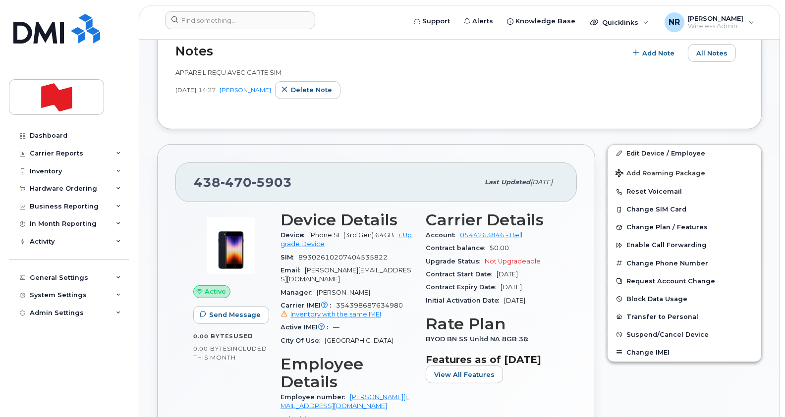
scroll to position [374, 0]
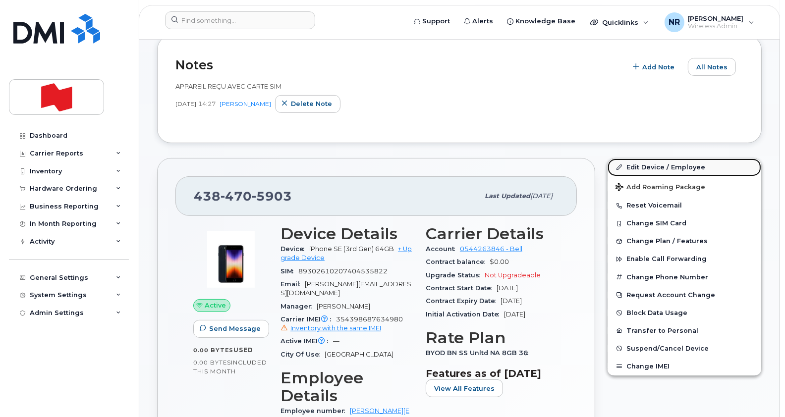
click at [651, 165] on link "Edit Device / Employee" at bounding box center [684, 168] width 154 height 18
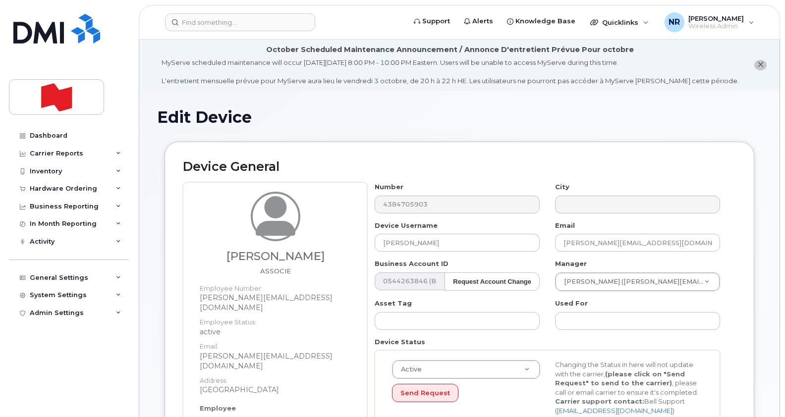
select select "25594327"
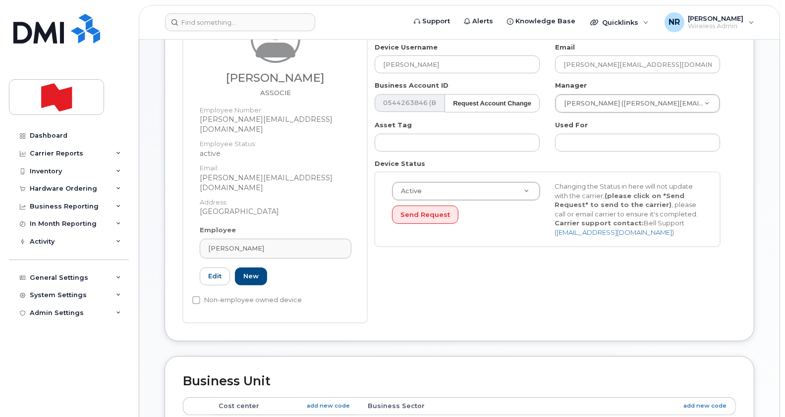
scroll to position [180, 0]
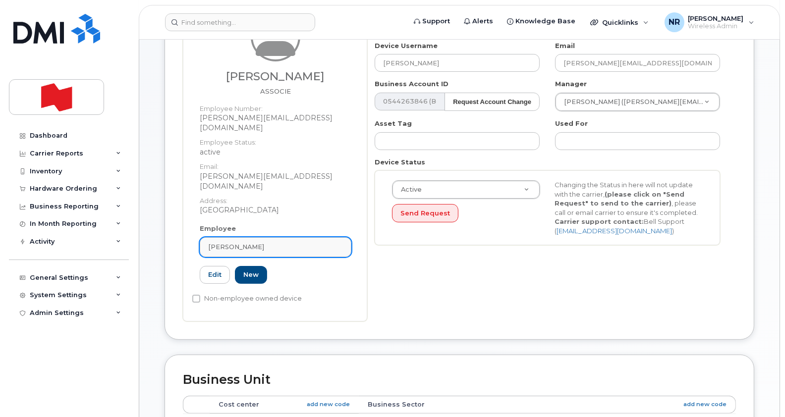
click at [345, 237] on link "[PERSON_NAME]" at bounding box center [276, 247] width 152 height 20
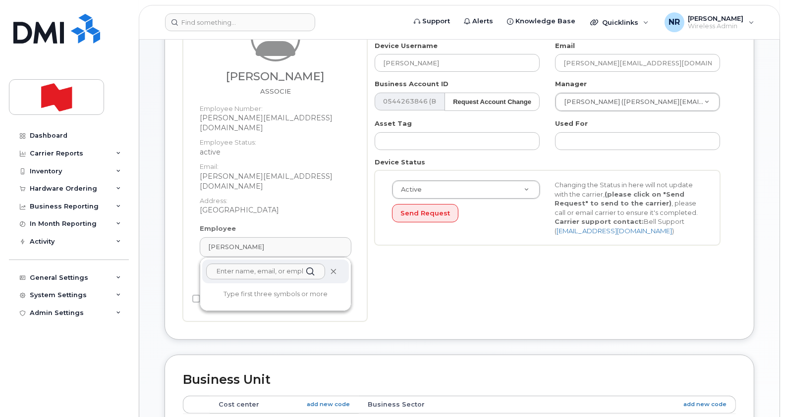
click at [334, 268] on icon at bounding box center [333, 271] width 6 height 6
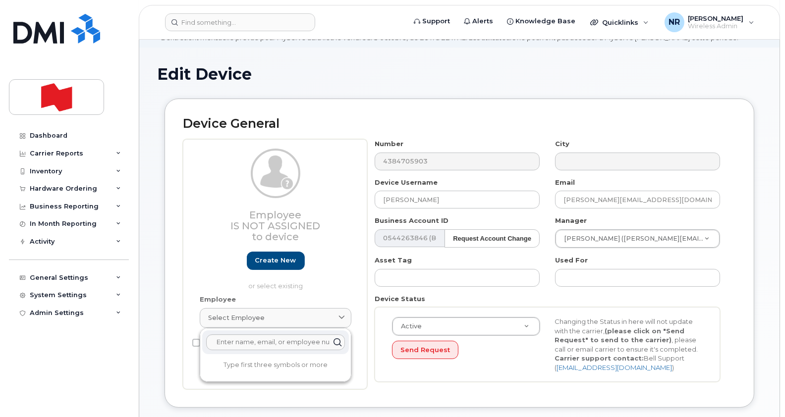
scroll to position [27, 0]
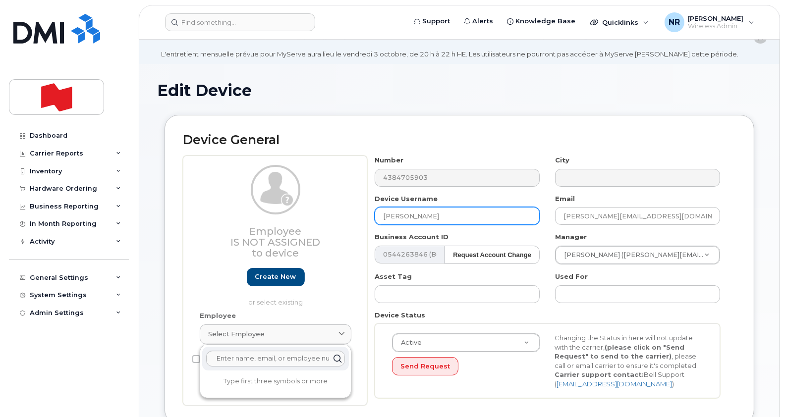
drag, startPoint x: 480, startPoint y: 211, endPoint x: 294, endPoint y: 226, distance: 186.9
click at [294, 226] on div "Employee Is not assigned to device Create new or select existing Employee Selec…" at bounding box center [459, 281] width 553 height 250
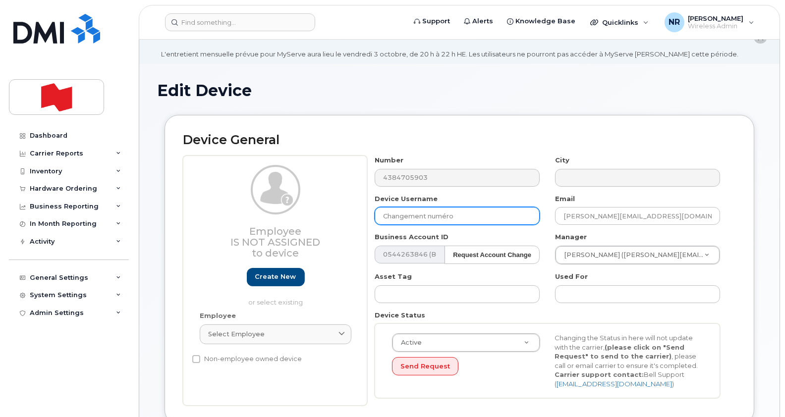
type input "Changement numéro"
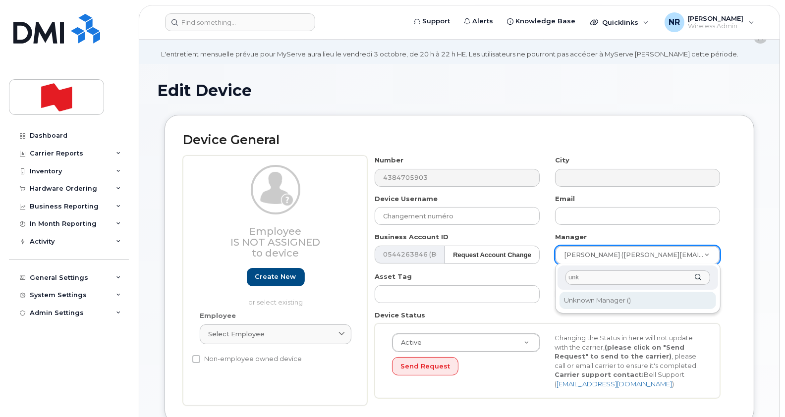
type input "unk"
type input "1908917"
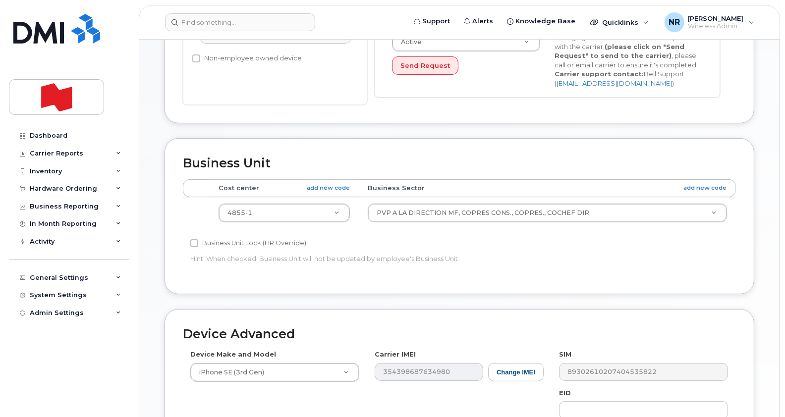
scroll to position [328, 0]
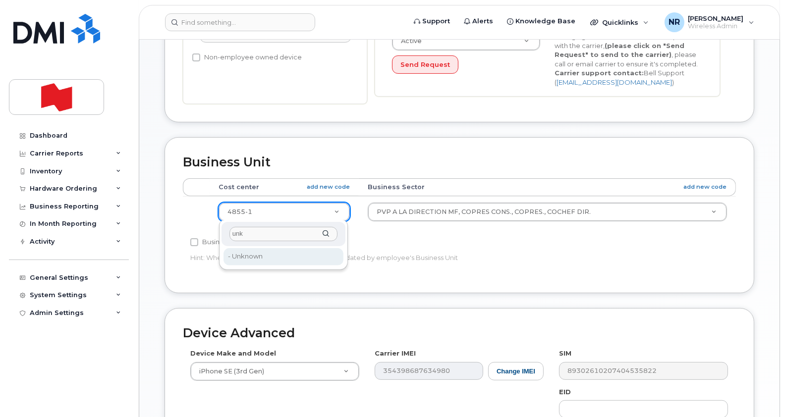
type input "unk"
type input "22916205"
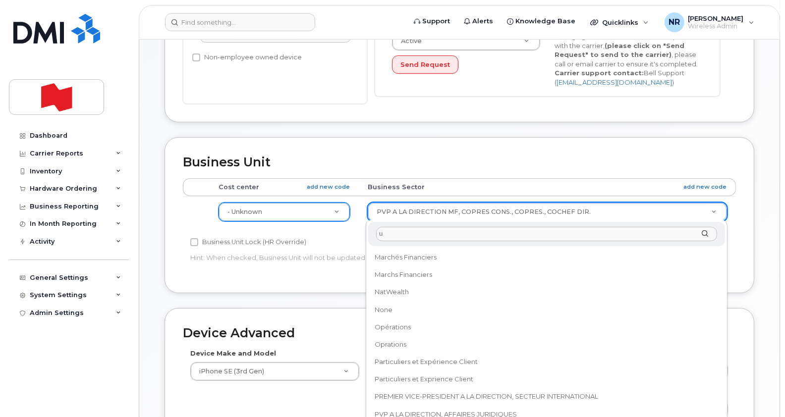
scroll to position [0, 0]
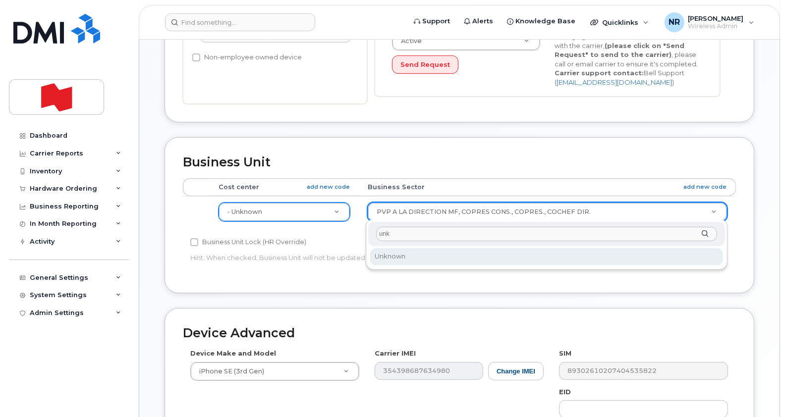
type input "unk"
select select "22916206"
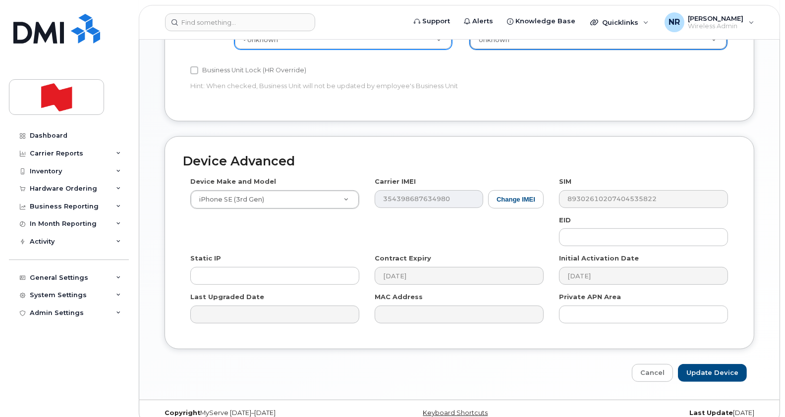
scroll to position [513, 0]
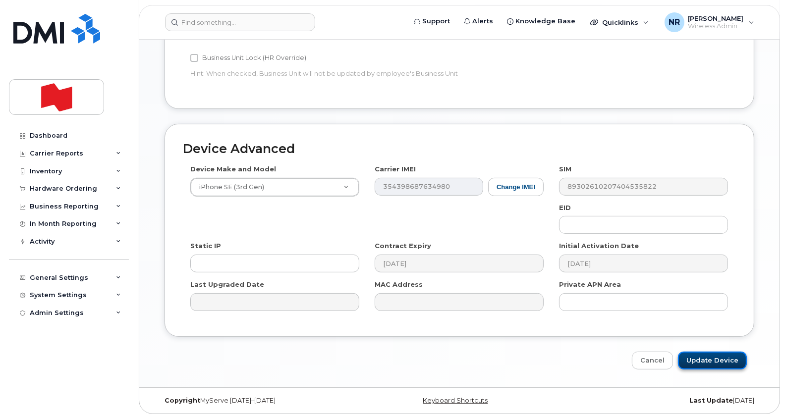
click at [701, 354] on input "Update Device" at bounding box center [712, 361] width 69 height 18
type input "Saving..."
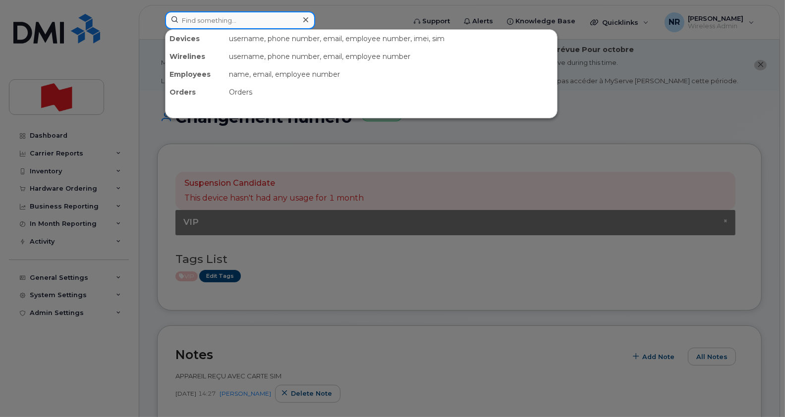
click at [224, 20] on input at bounding box center [240, 20] width 150 height 18
paste input "4384399417"
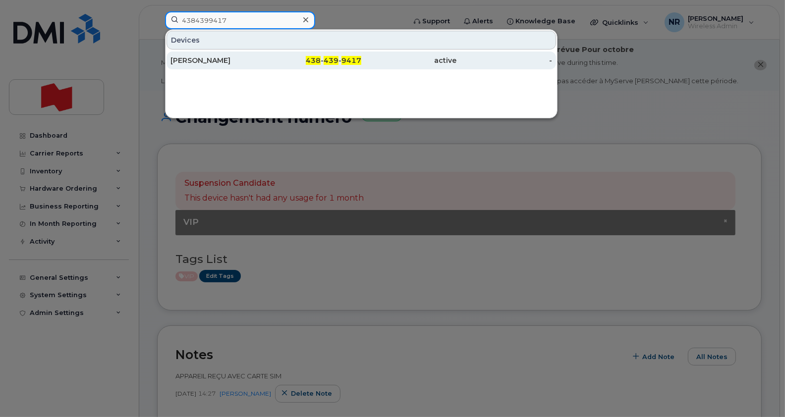
type input "4384399417"
click at [208, 59] on div "[PERSON_NAME]" at bounding box center [218, 60] width 96 height 10
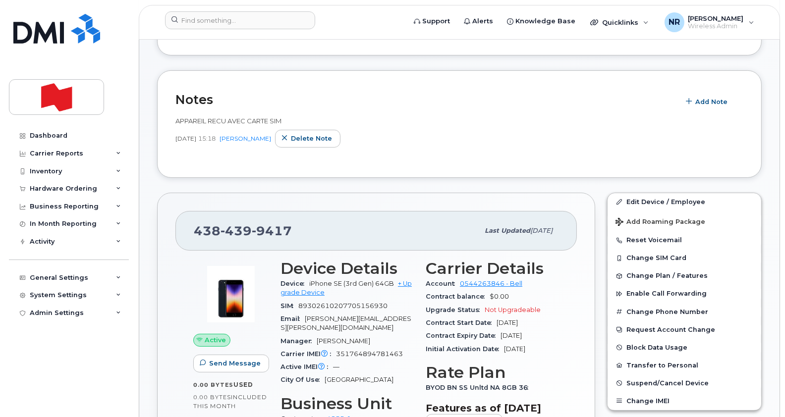
scroll to position [254, 0]
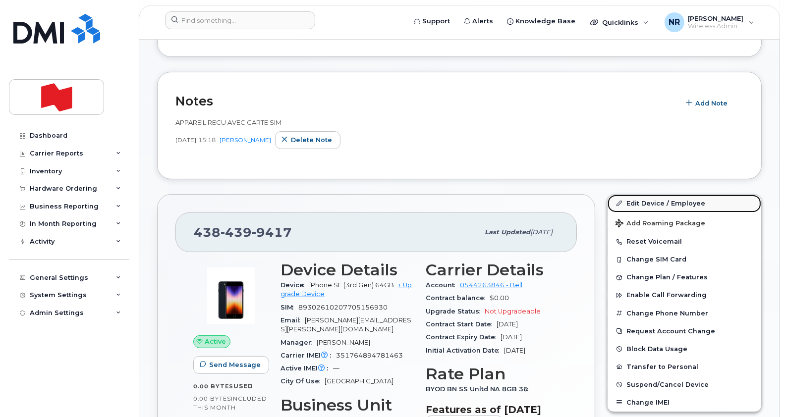
click at [643, 205] on link "Edit Device / Employee" at bounding box center [684, 204] width 154 height 18
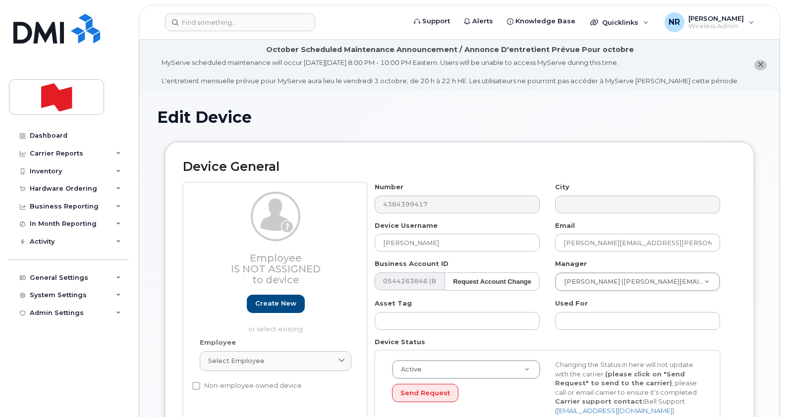
select select "29621266"
drag, startPoint x: 458, startPoint y: 241, endPoint x: 324, endPoint y: 254, distance: 134.4
click at [324, 254] on div "Employee Is not assigned to device Create new or select existing Employee Selec…" at bounding box center [459, 307] width 553 height 250
type input "Changement numéro"
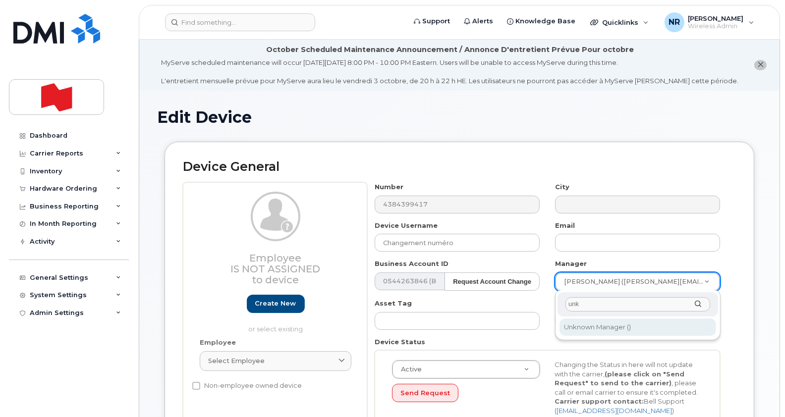
type input "unk"
type input "1908917"
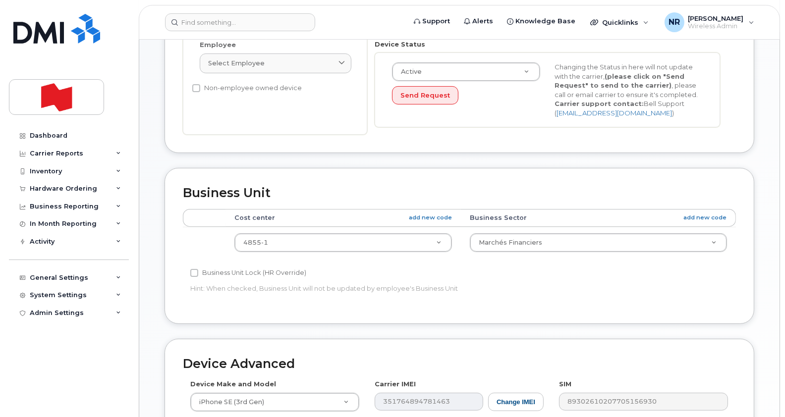
scroll to position [304, 0]
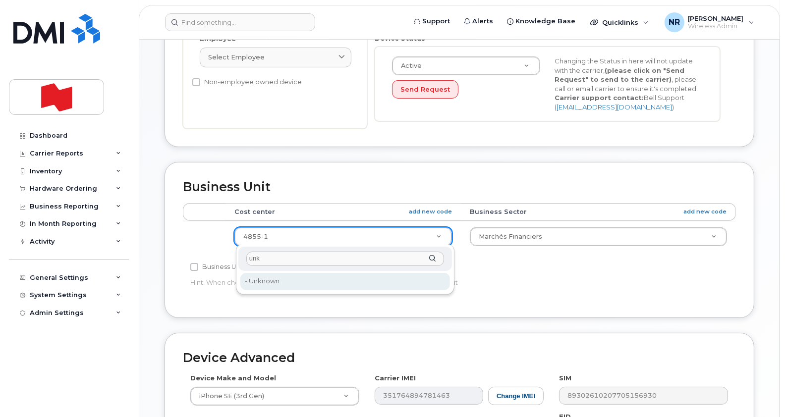
type input "unk"
type input "22916205"
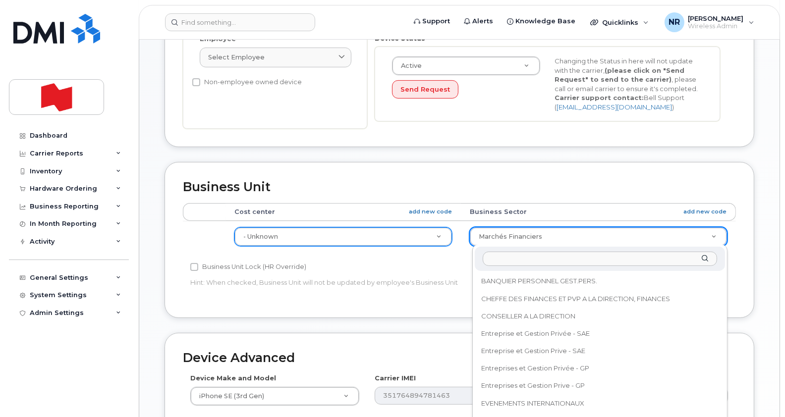
scroll to position [4, 0]
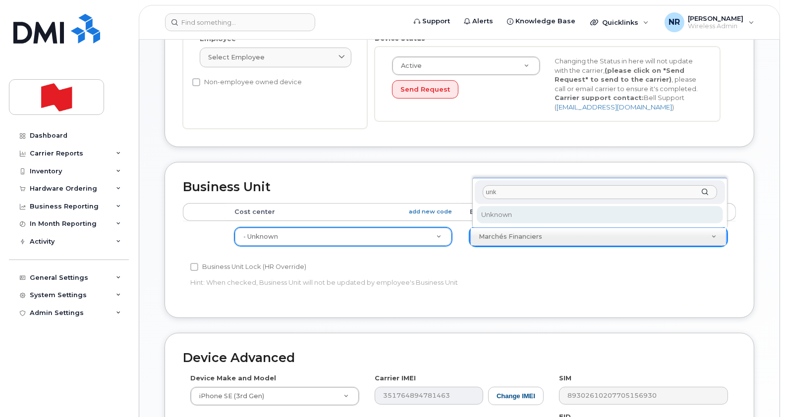
type input "unk"
select select "22916206"
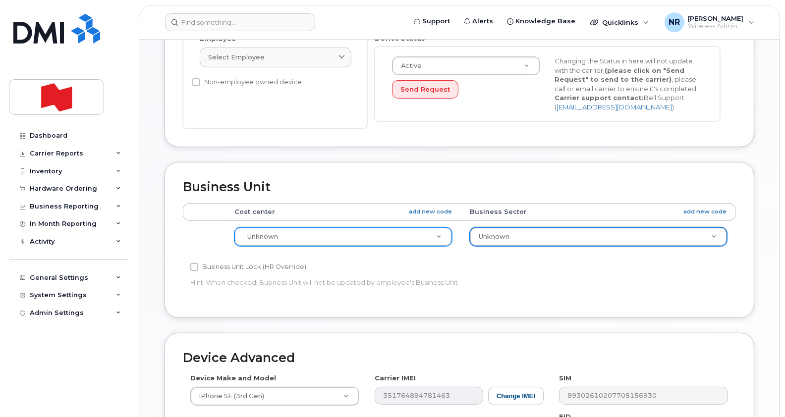
scroll to position [513, 0]
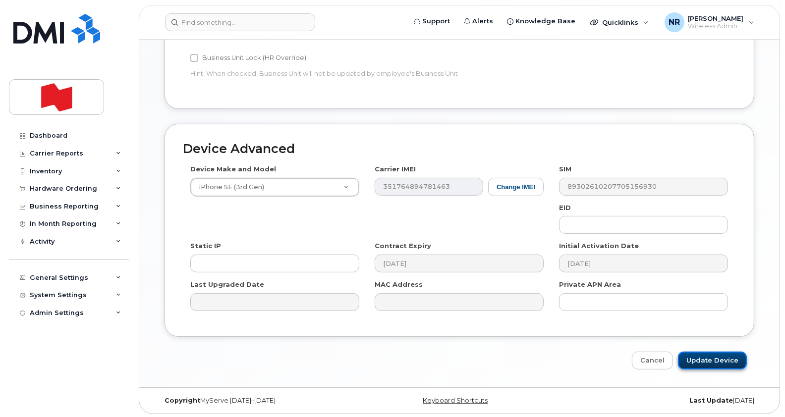
click at [721, 359] on input "Update Device" at bounding box center [712, 361] width 69 height 18
type input "Saving..."
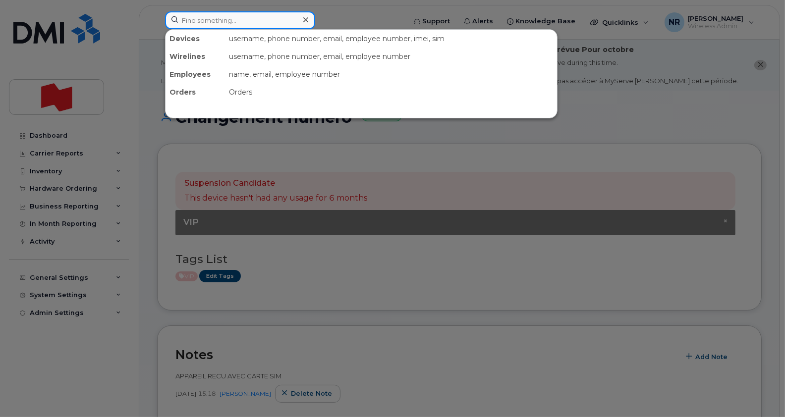
click at [225, 15] on input at bounding box center [240, 20] width 150 height 18
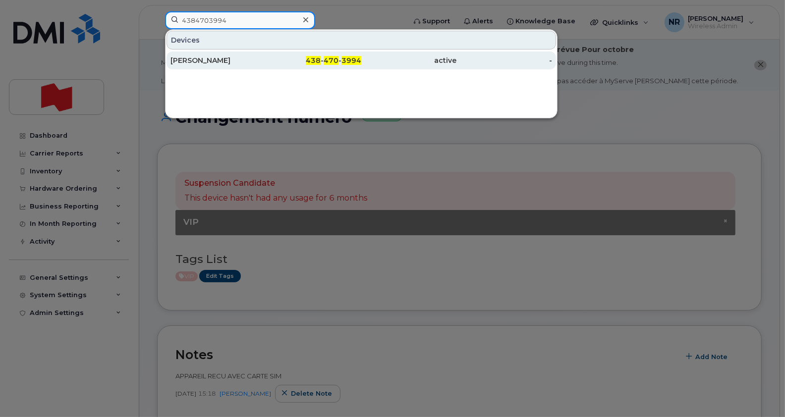
type input "4384703994"
click at [211, 58] on div "[PERSON_NAME]" at bounding box center [218, 60] width 96 height 10
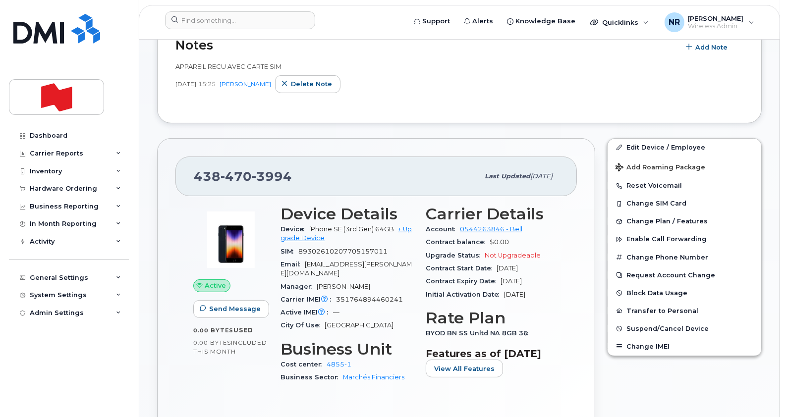
scroll to position [317, 0]
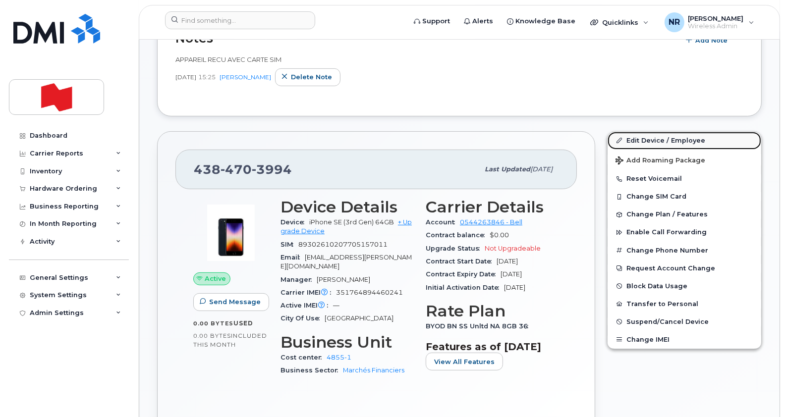
click at [646, 143] on link "Edit Device / Employee" at bounding box center [684, 141] width 154 height 18
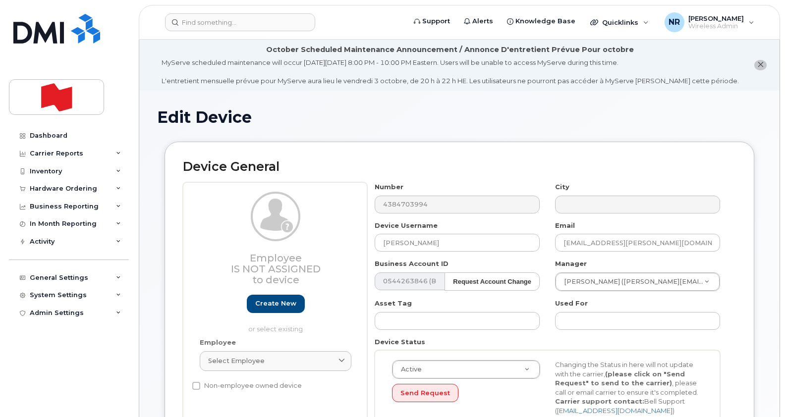
select select "29621266"
drag, startPoint x: 447, startPoint y: 250, endPoint x: 333, endPoint y: 251, distance: 113.9
click at [333, 251] on div "Employee Is not assigned to device Create new or select existing Employee Selec…" at bounding box center [459, 307] width 553 height 250
type input "Changement numéro"
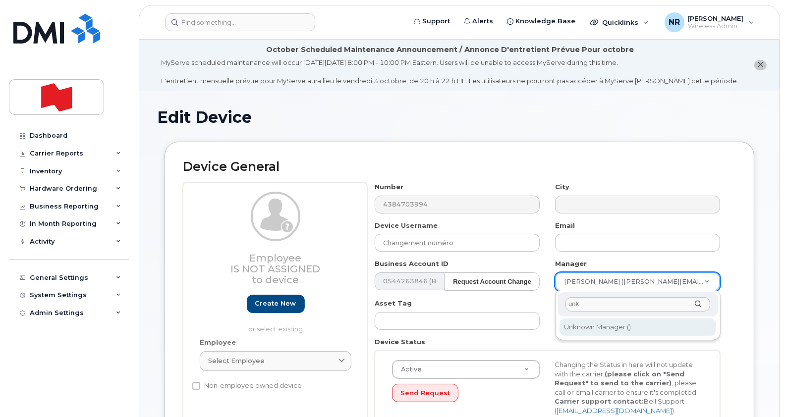
type input "unk"
type input "1908917"
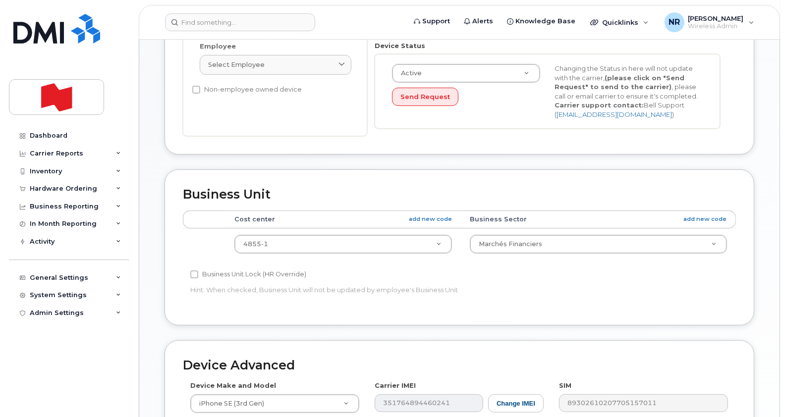
scroll to position [292, 0]
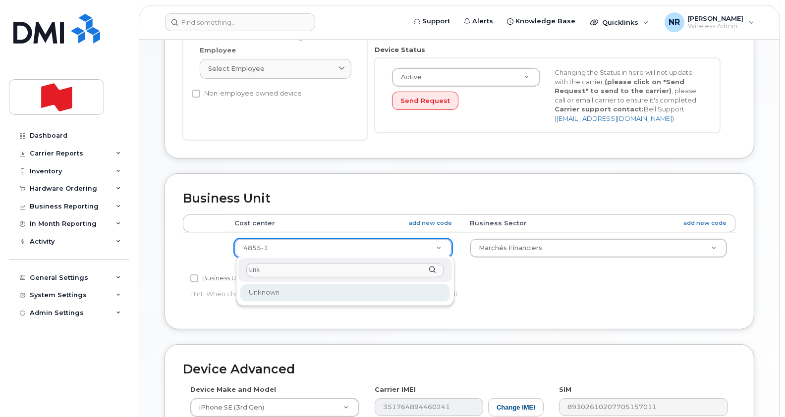
type input "unk"
type input "22916205"
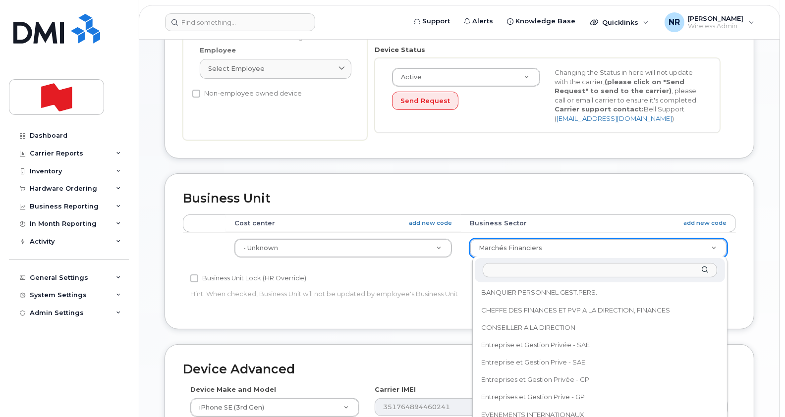
scroll to position [4, 0]
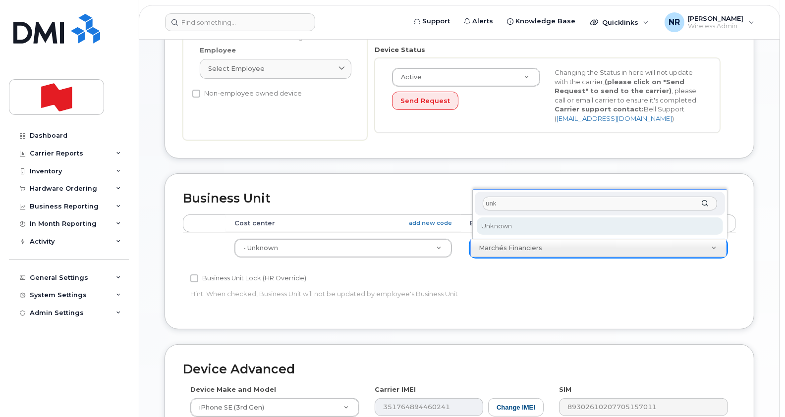
type input "unk"
select select "22916206"
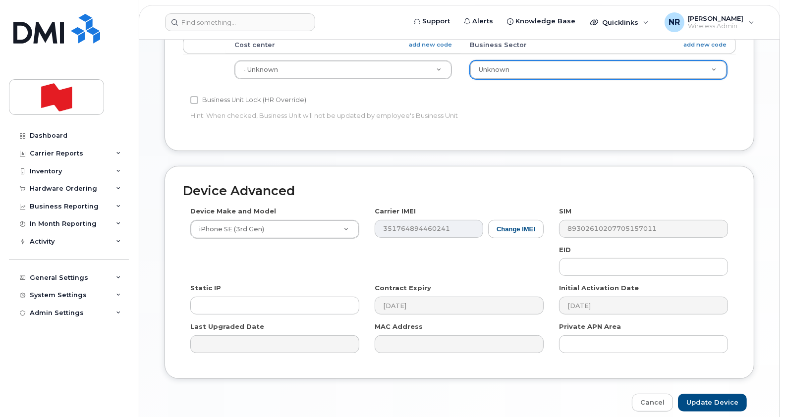
scroll to position [513, 0]
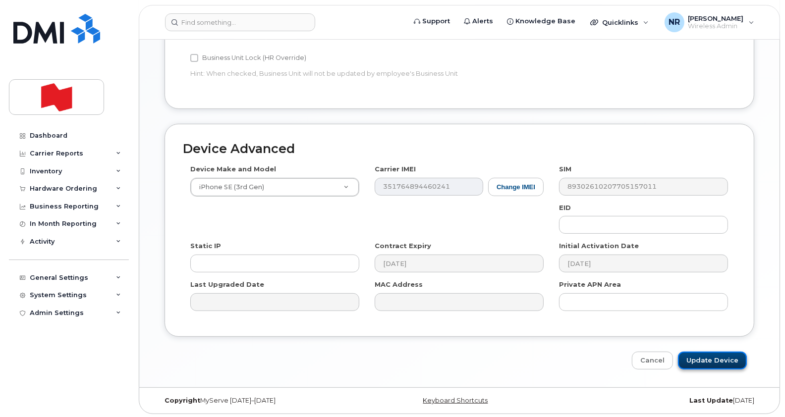
click at [703, 358] on input "Update Device" at bounding box center [712, 361] width 69 height 18
type input "Saving..."
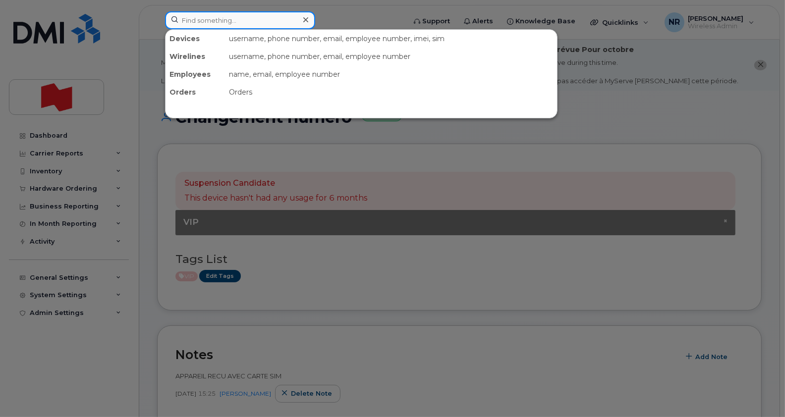
click at [228, 19] on input at bounding box center [240, 20] width 150 height 18
paste input "4384708032"
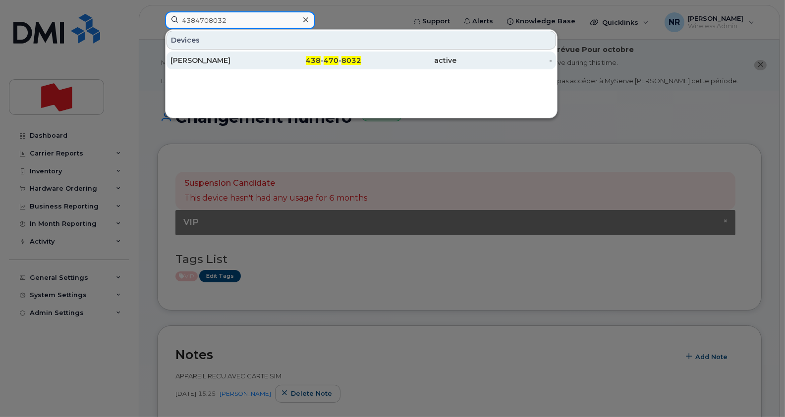
type input "4384708032"
click at [206, 64] on div "[PERSON_NAME]" at bounding box center [218, 60] width 96 height 10
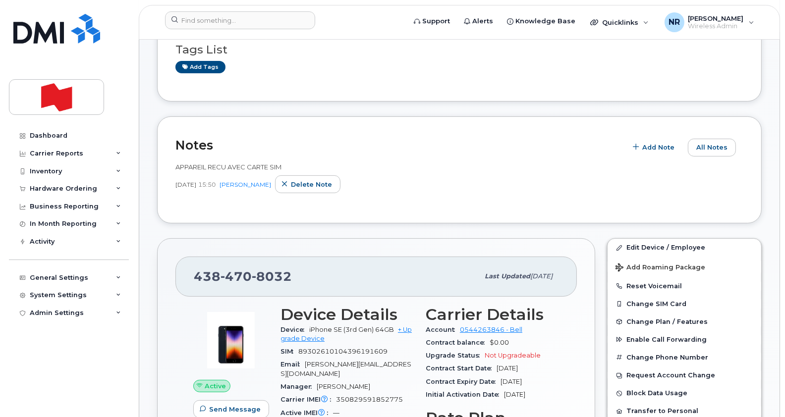
scroll to position [245, 0]
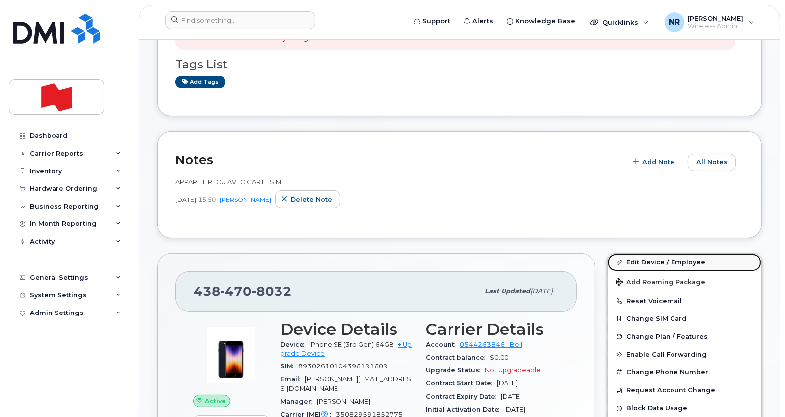
click at [650, 260] on link "Edit Device / Employee" at bounding box center [684, 263] width 154 height 18
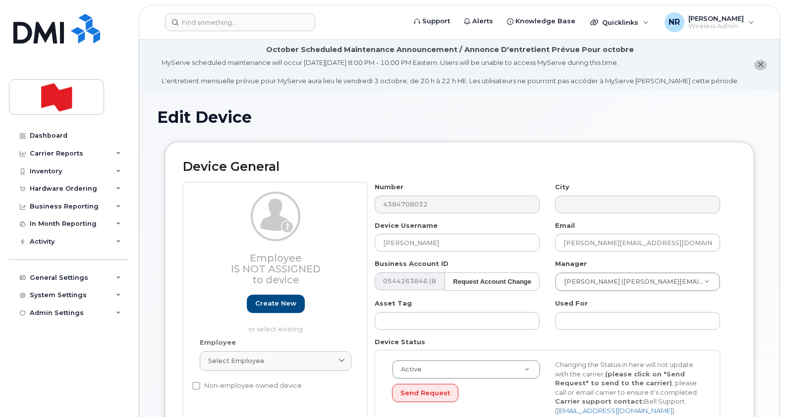
select select "29657619"
drag, startPoint x: 444, startPoint y: 245, endPoint x: 330, endPoint y: 224, distance: 116.3
click at [330, 224] on div "Employee Is not assigned to device Create new or select existing Employee Selec…" at bounding box center [459, 307] width 553 height 250
type input "Changement numéro"
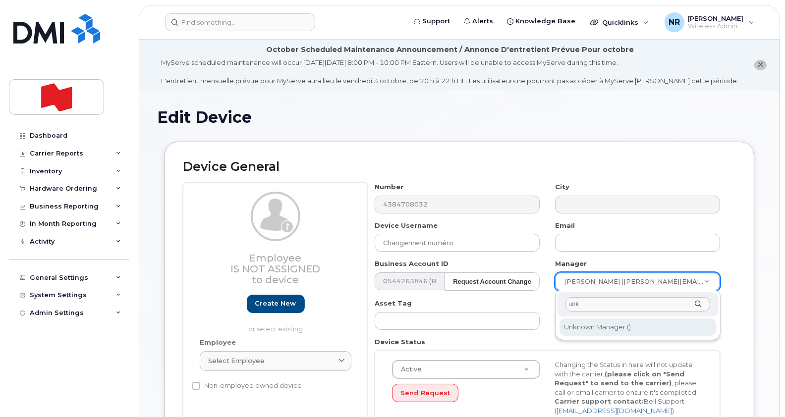
type input "unk"
type input "1908917"
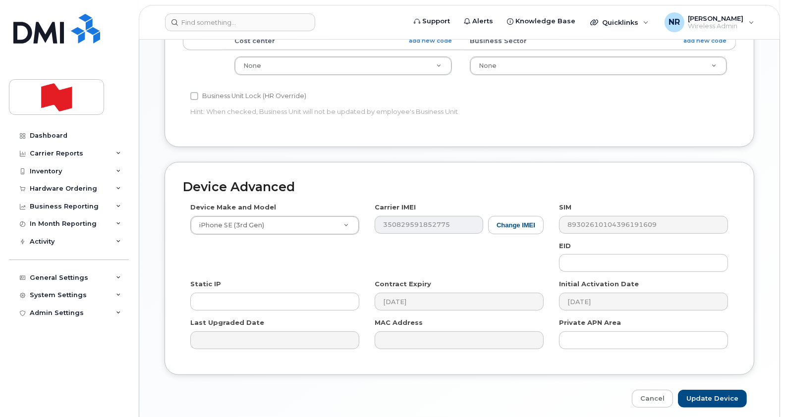
scroll to position [513, 0]
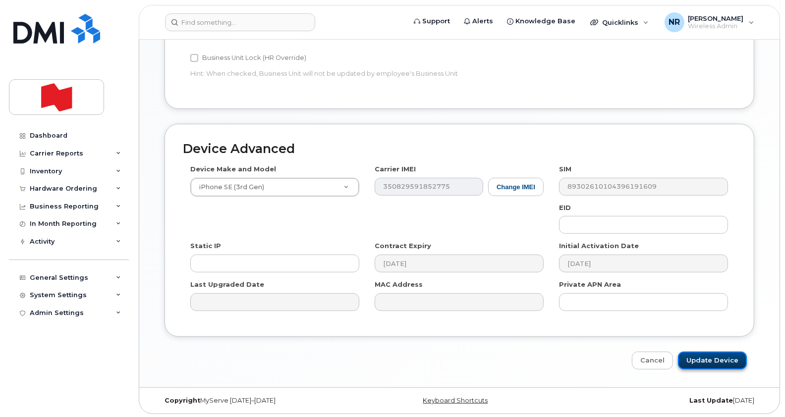
click at [709, 362] on input "Update Device" at bounding box center [712, 361] width 69 height 18
type input "Saving..."
